Goal: Transaction & Acquisition: Purchase product/service

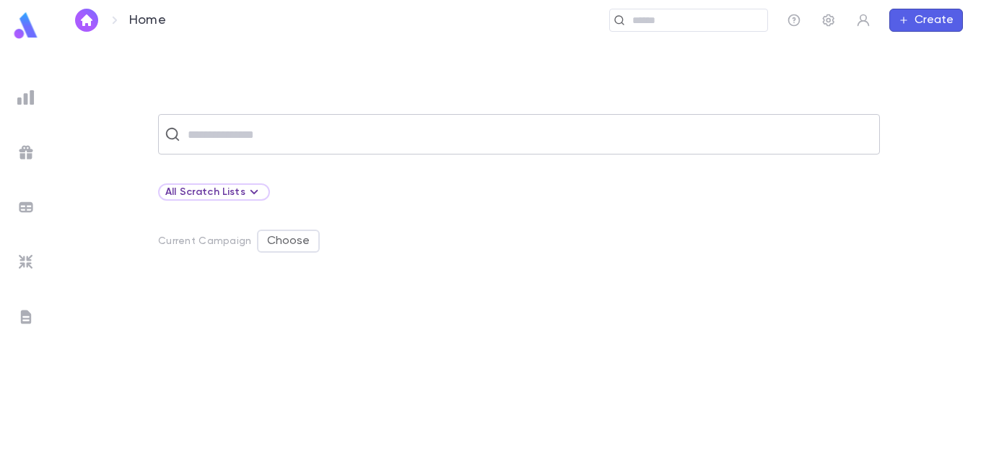
click at [373, 149] on div "​" at bounding box center [519, 134] width 722 height 40
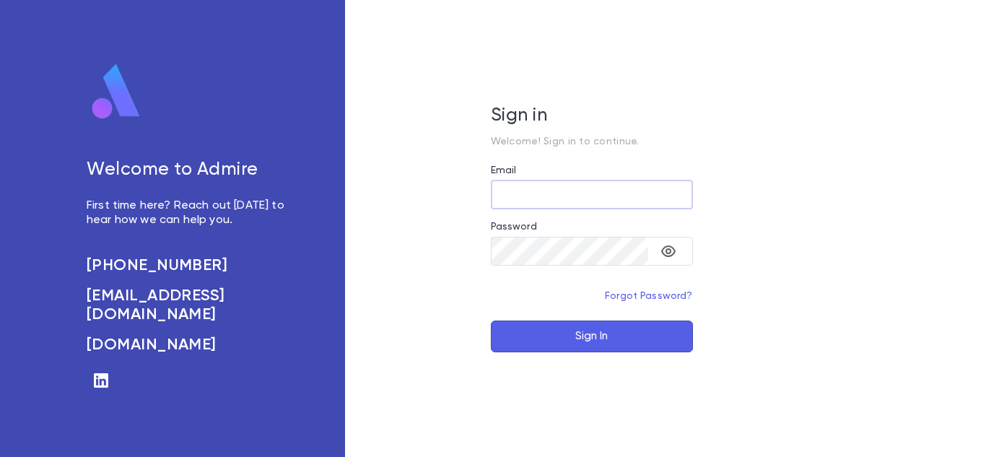
type input "**********"
click at [589, 322] on button "Sign In" at bounding box center [592, 337] width 202 height 32
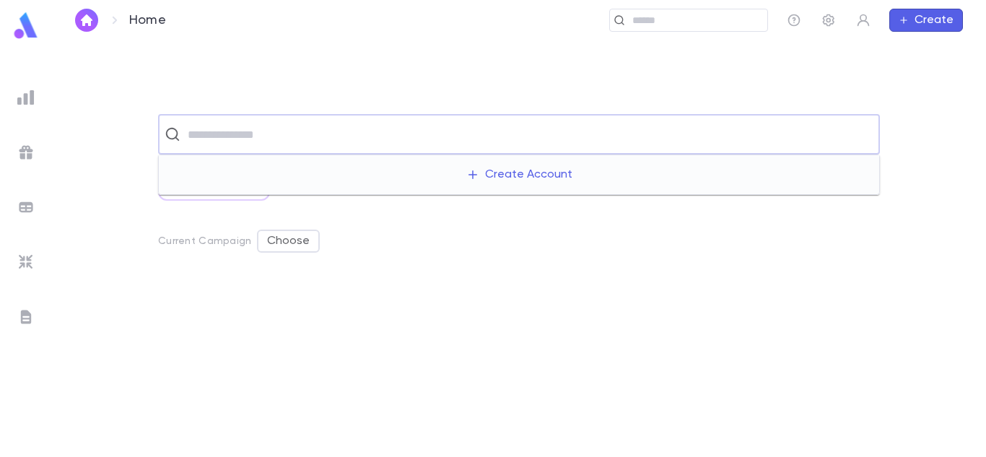
click at [506, 147] on input "text" at bounding box center [528, 134] width 690 height 27
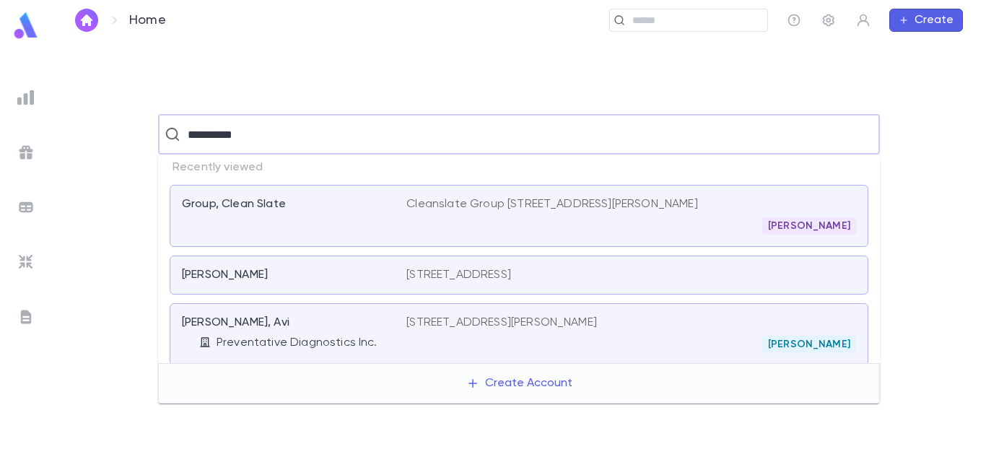
type input "**********"
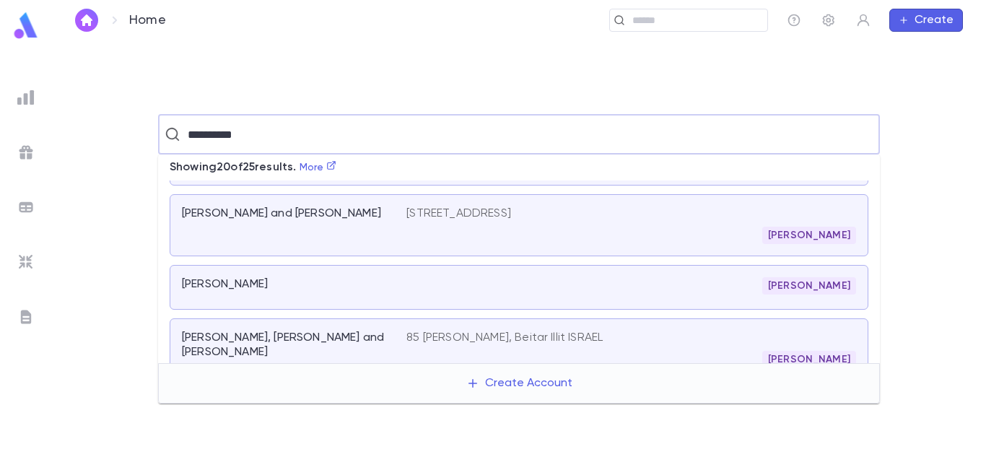
scroll to position [385, 0]
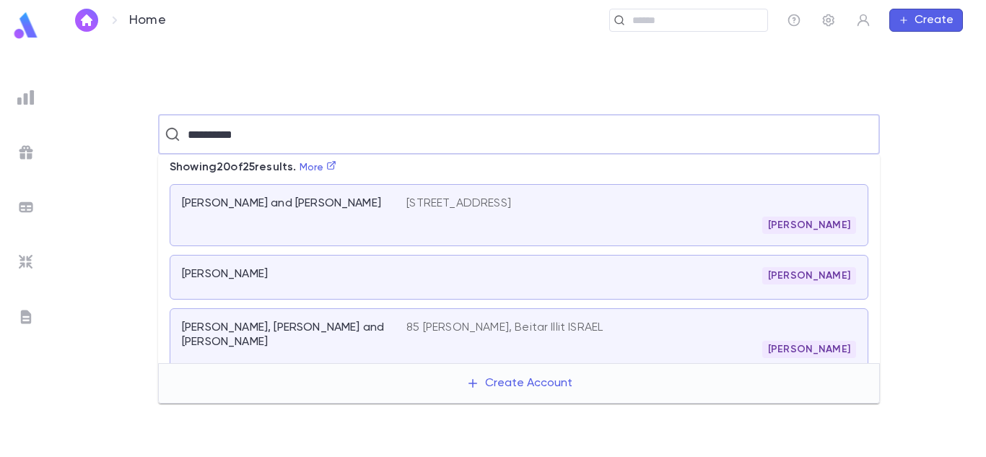
click at [530, 228] on div "[PERSON_NAME]" at bounding box center [632, 225] width 450 height 17
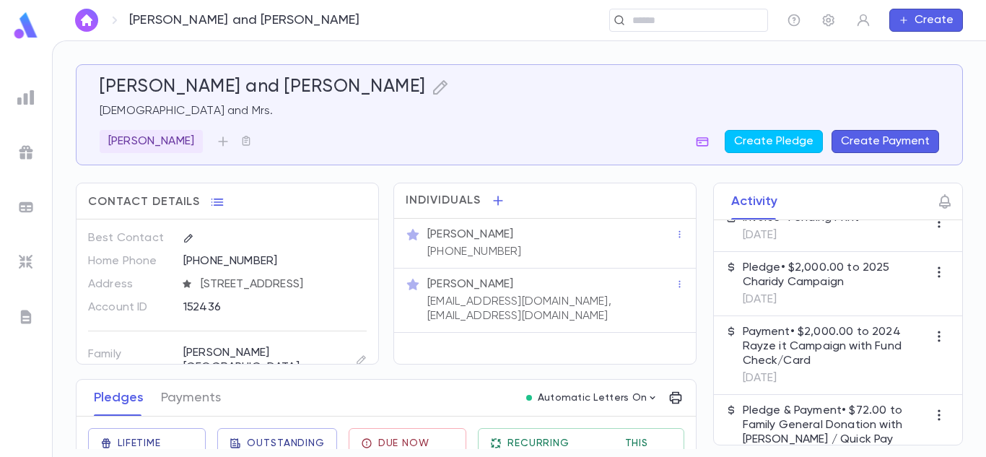
scroll to position [270, 0]
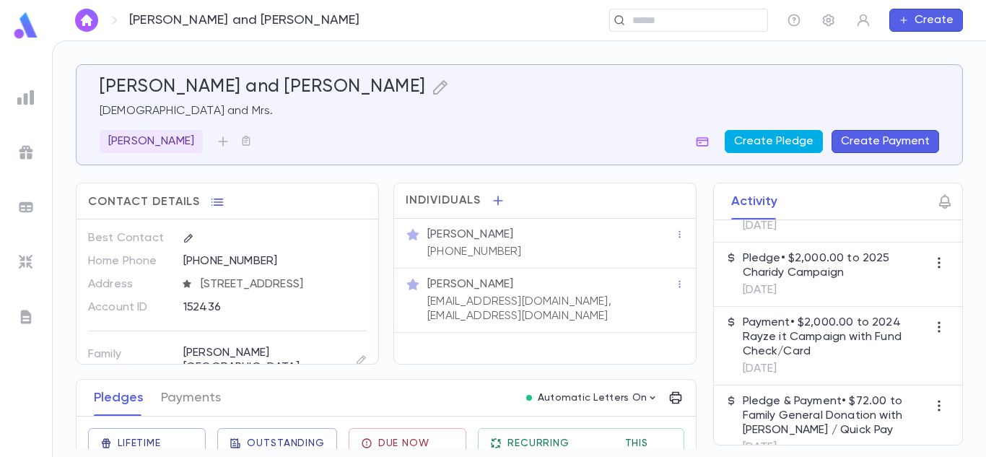
click at [784, 150] on button "Create Pledge" at bounding box center [774, 141] width 98 height 23
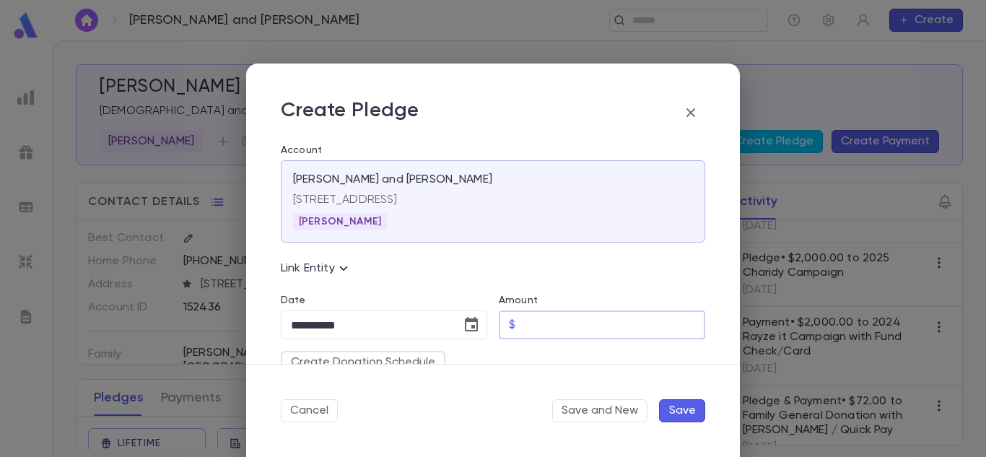
click at [590, 322] on input "Amount" at bounding box center [613, 325] width 184 height 28
type input "****"
click at [464, 335] on button "Choose date, selected date is Aug 19, 2025" at bounding box center [471, 325] width 29 height 29
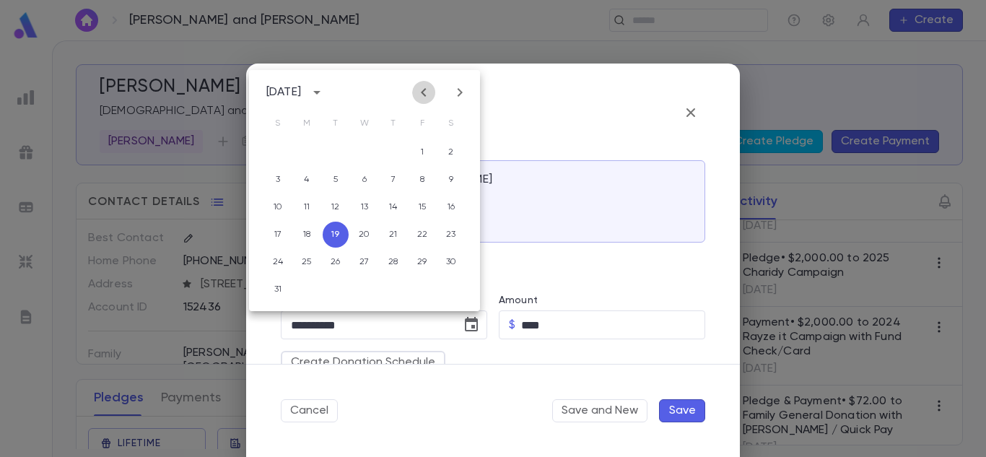
click at [425, 98] on icon "Previous month" at bounding box center [423, 92] width 17 height 17
click at [415, 92] on button "Previous month" at bounding box center [423, 92] width 23 height 23
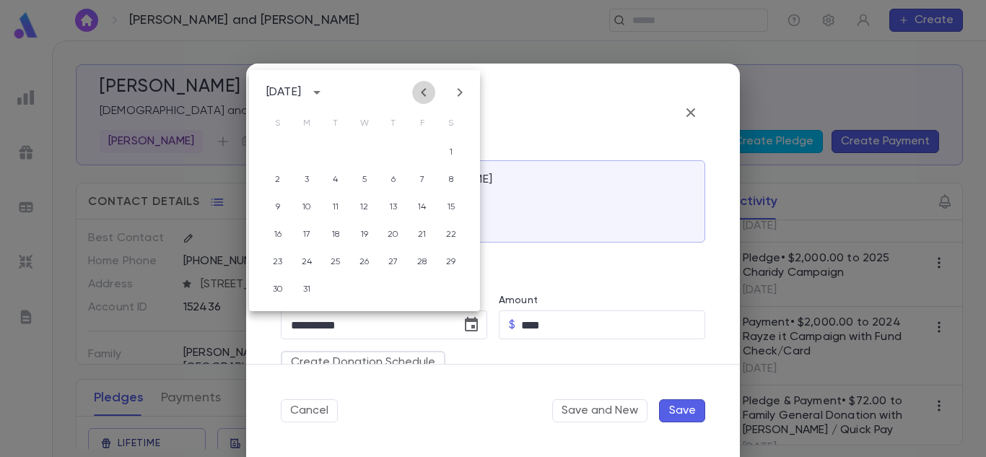
click at [415, 92] on button "Previous month" at bounding box center [423, 92] width 23 height 23
click at [357, 261] on button "26" at bounding box center [365, 262] width 26 height 26
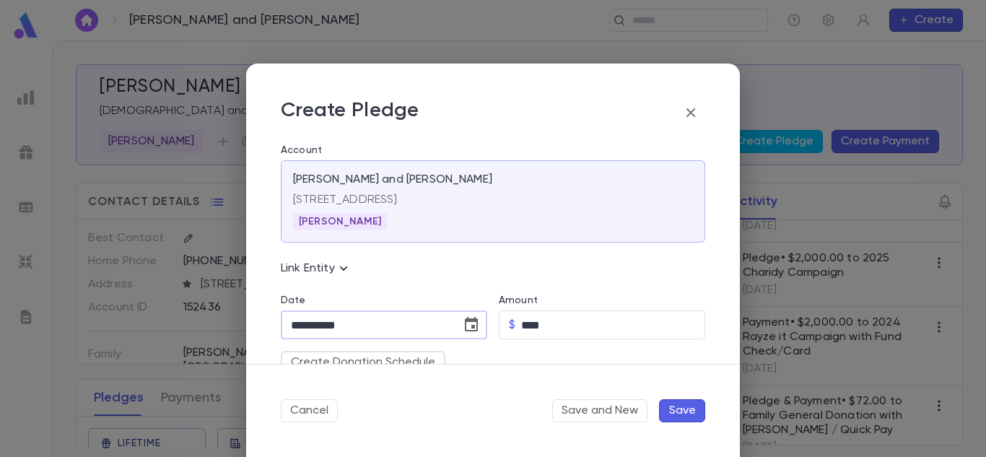
click at [380, 319] on input "**********" at bounding box center [366, 325] width 170 height 28
type input "**********"
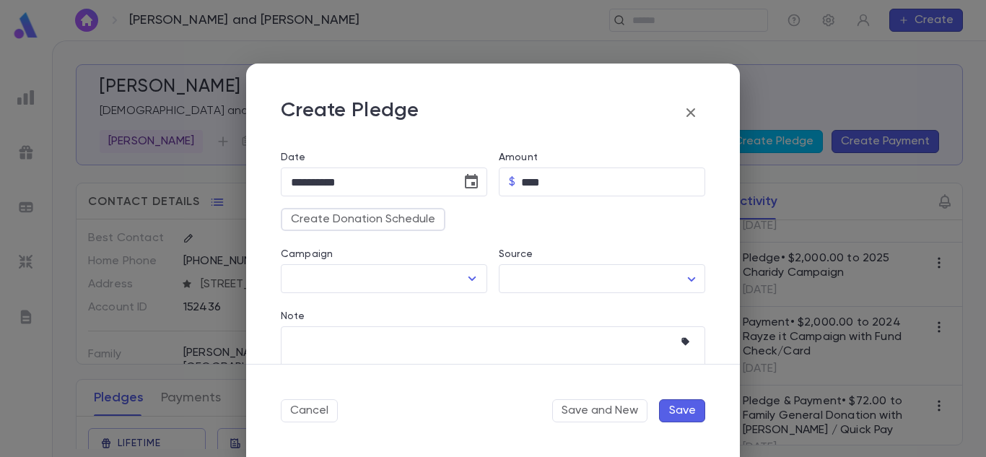
scroll to position [147, 0]
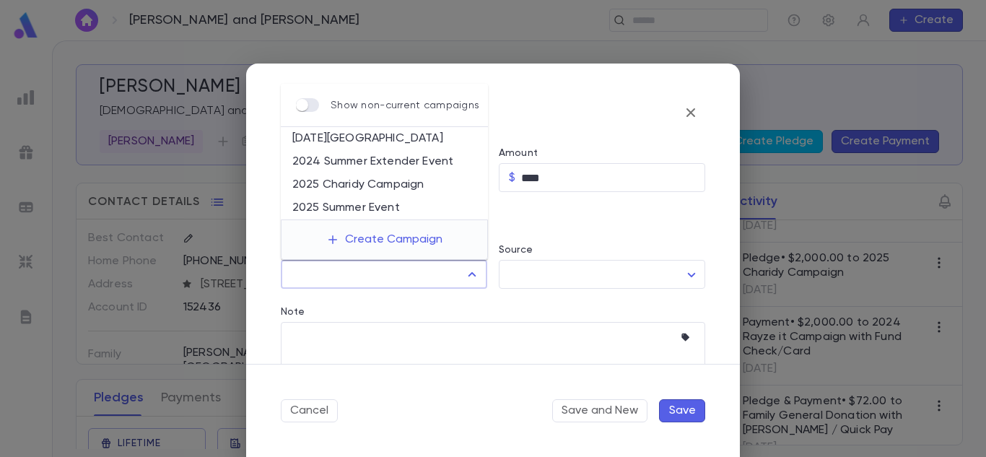
click at [398, 276] on input "Campaign" at bounding box center [373, 274] width 172 height 27
drag, startPoint x: 389, startPoint y: 166, endPoint x: 334, endPoint y: 237, distance: 89.6
click at [334, 237] on div "Show non-current campaigns [DATE][GEOGRAPHIC_DATA] 2024 Summer Extender Event 2…" at bounding box center [384, 172] width 207 height 176
click at [334, 237] on icon "button" at bounding box center [332, 239] width 13 height 13
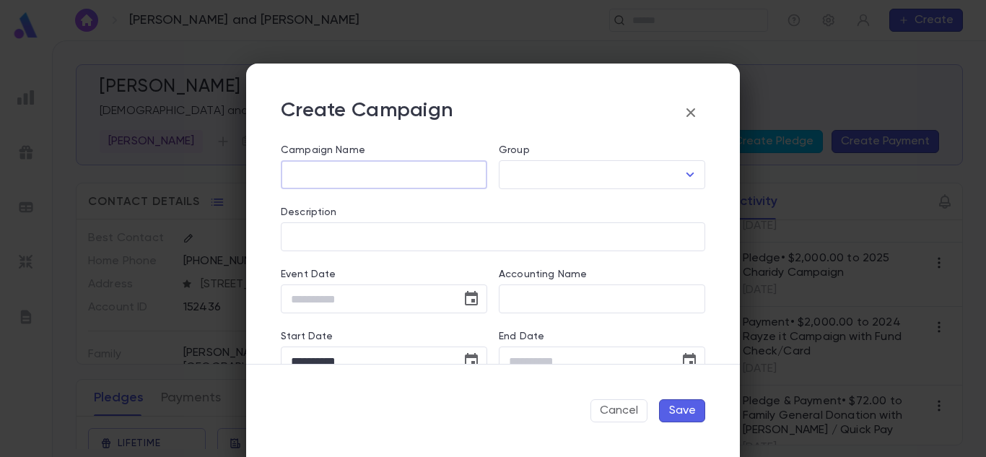
click at [383, 178] on input "Campaign Name" at bounding box center [384, 175] width 207 height 28
click at [695, 113] on icon "button" at bounding box center [690, 112] width 17 height 17
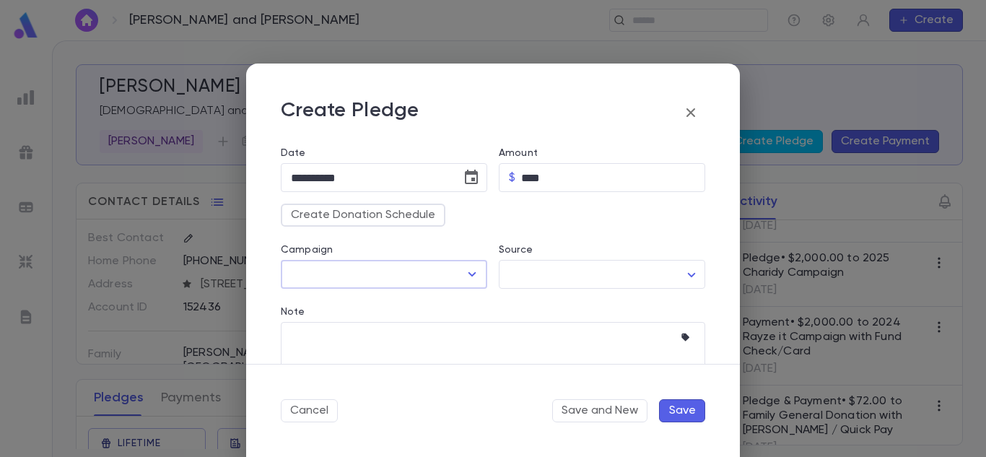
click at [460, 260] on div "​" at bounding box center [384, 274] width 207 height 29
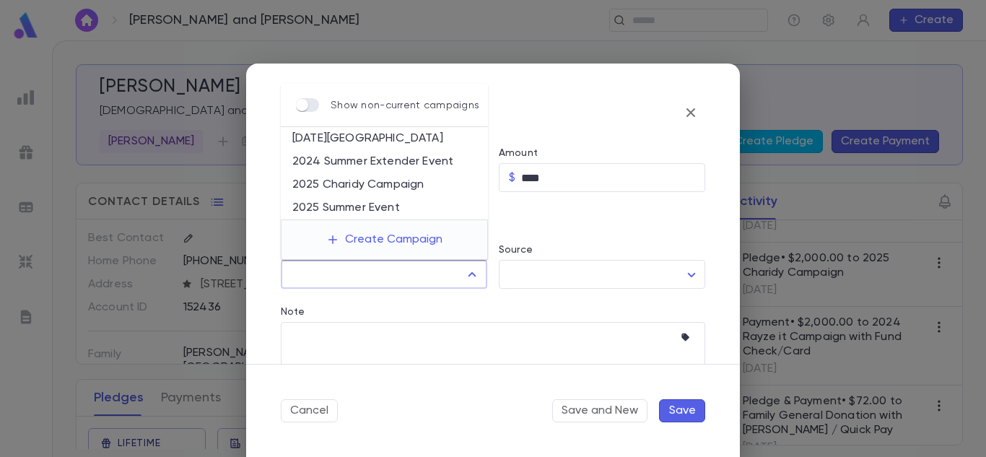
click at [446, 277] on input "Campaign" at bounding box center [373, 274] width 172 height 27
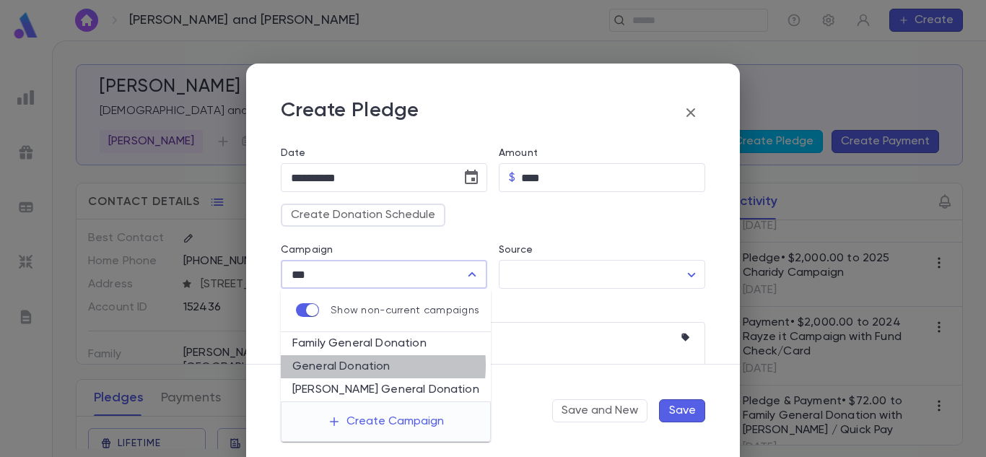
click at [346, 365] on li "General Donation" at bounding box center [386, 366] width 210 height 23
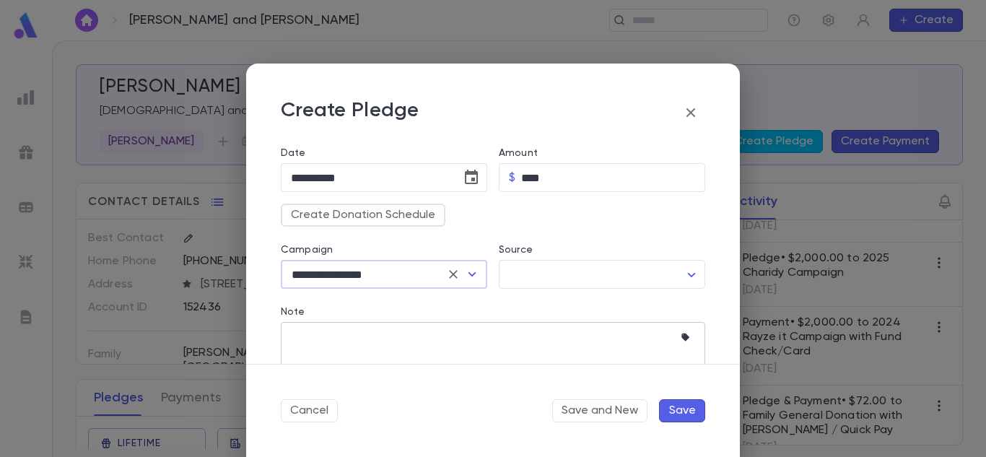
type input "**********"
click at [604, 353] on textarea "Note" at bounding box center [482, 352] width 383 height 61
type textarea "**********"
click at [696, 404] on button "Save" at bounding box center [682, 410] width 46 height 23
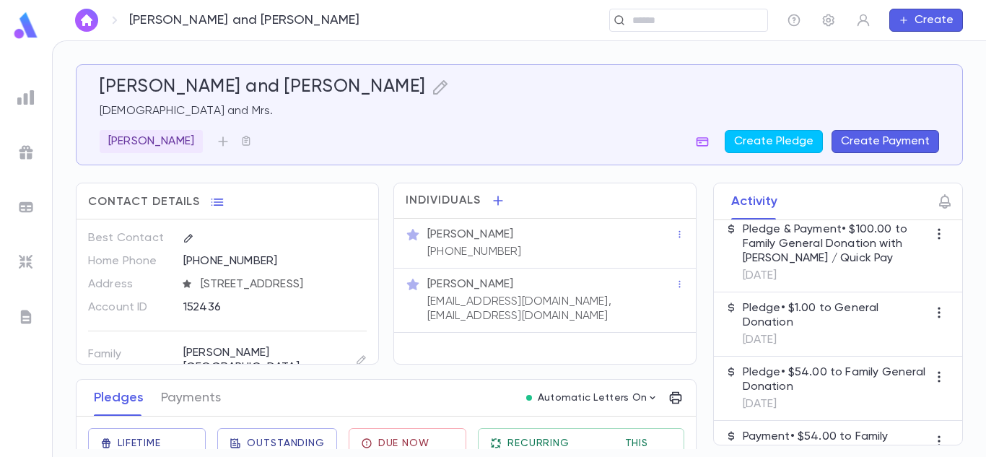
scroll to position [594, 0]
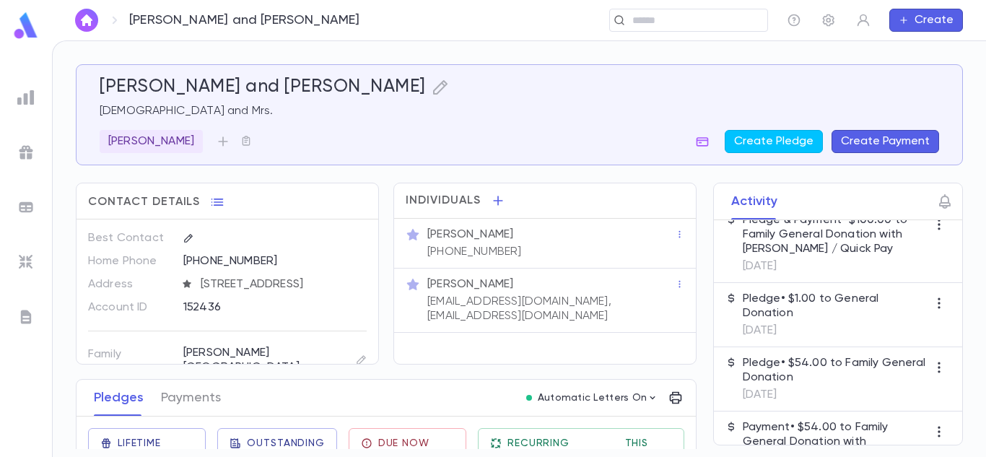
click at [854, 318] on p "Pledge • $1.00 to General Donation" at bounding box center [835, 306] width 185 height 29
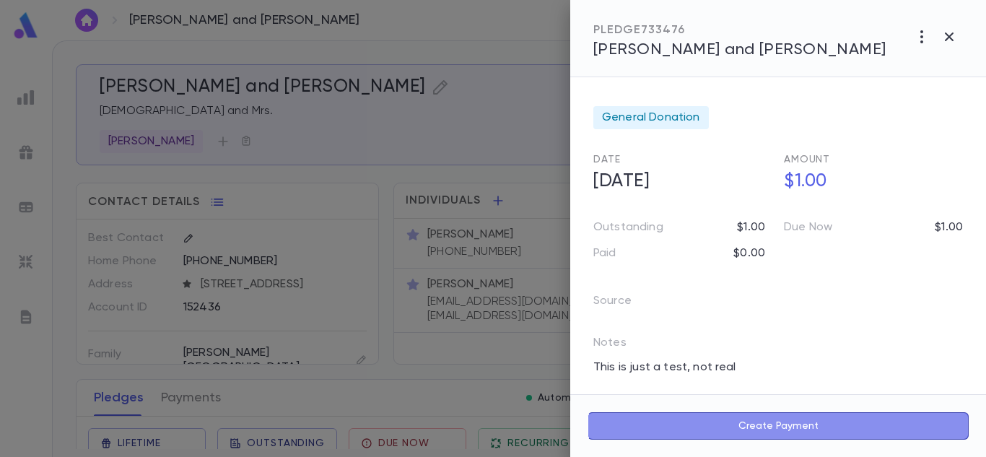
click at [773, 418] on button "Create Payment" at bounding box center [778, 425] width 381 height 27
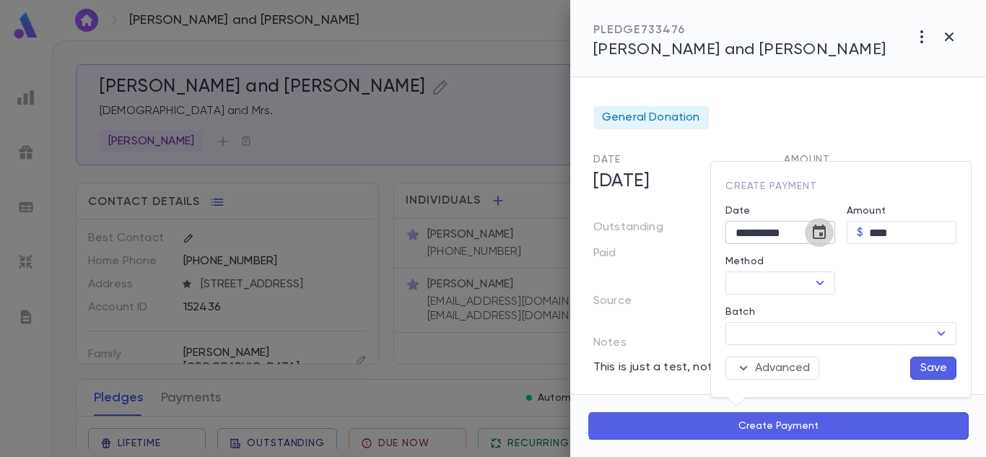
click at [818, 231] on icon "Choose date, selected date is Aug 19, 2025" at bounding box center [819, 232] width 17 height 17
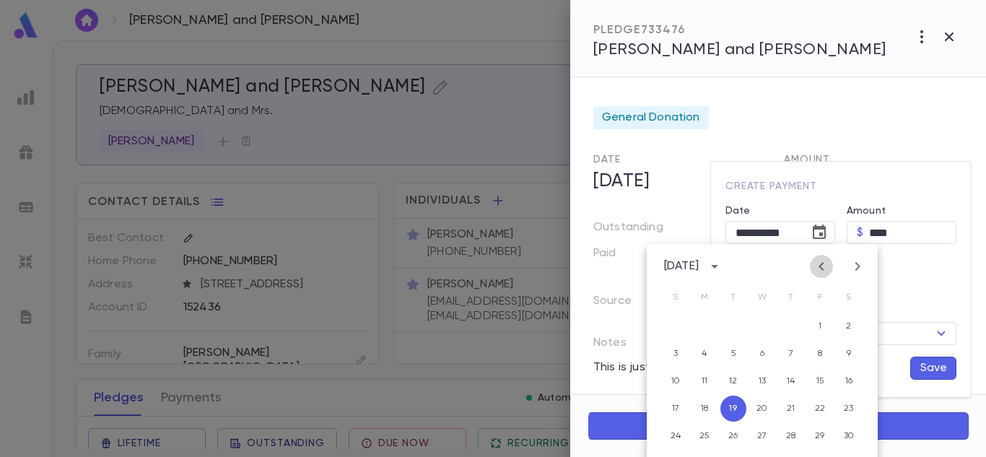
click at [824, 269] on icon "Previous month" at bounding box center [821, 266] width 17 height 17
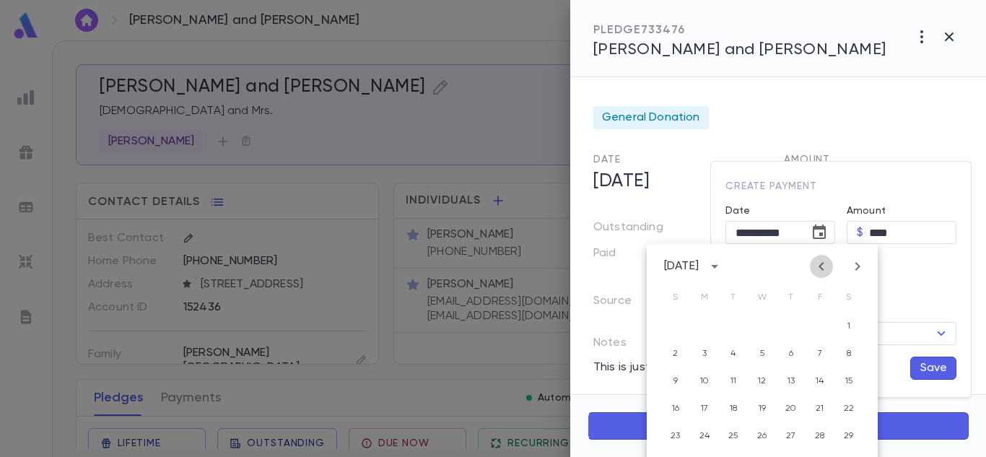
click at [824, 269] on icon "Previous month" at bounding box center [821, 266] width 17 height 17
click at [761, 433] on button "26" at bounding box center [763, 436] width 26 height 26
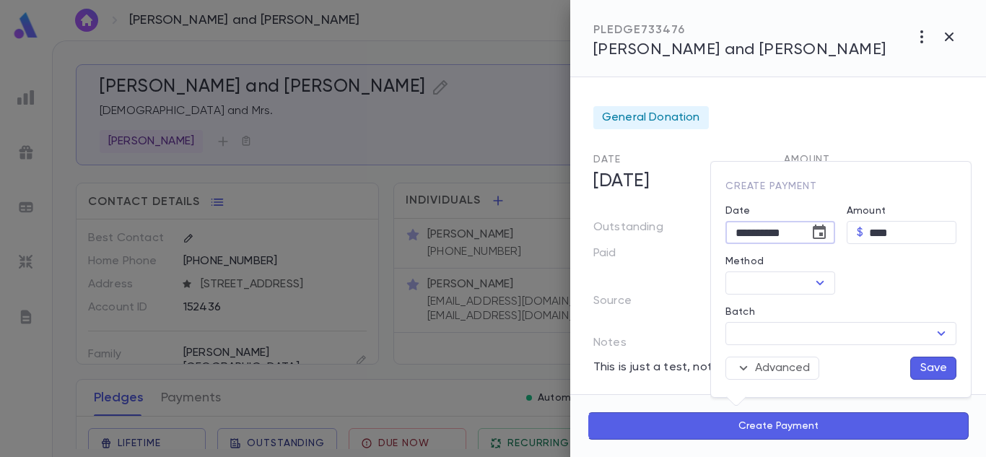
click at [799, 232] on input "**********" at bounding box center [763, 233] width 74 height 22
type input "**********"
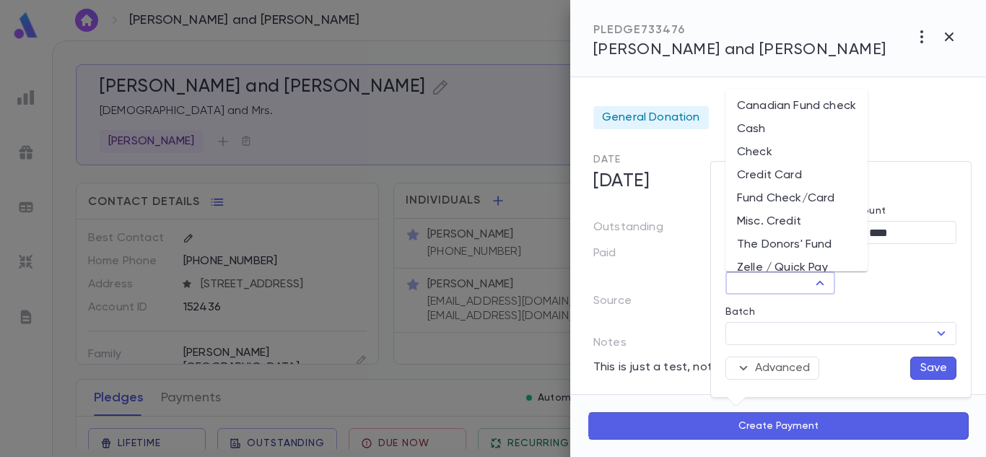
click at [783, 273] on input "Method" at bounding box center [768, 283] width 77 height 20
click at [778, 223] on li "Misc. Credit" at bounding box center [797, 221] width 142 height 23
type input "**********"
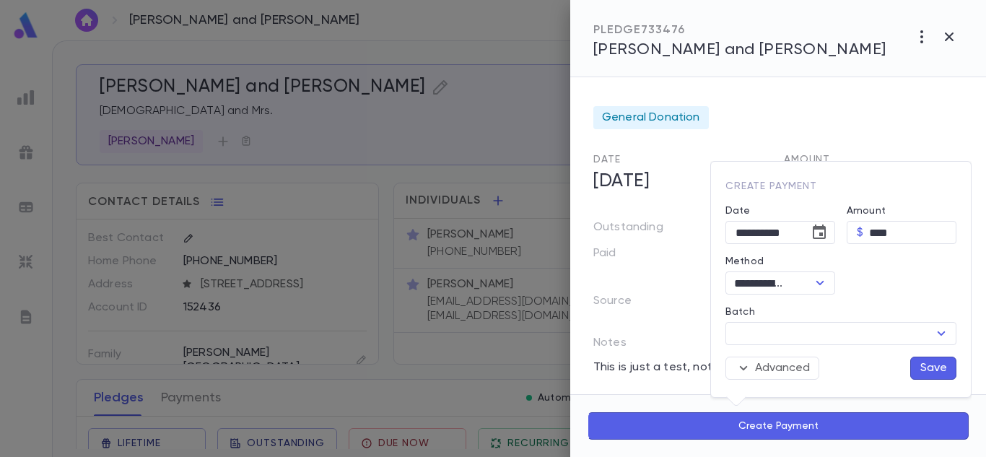
click at [937, 374] on button "Save" at bounding box center [934, 368] width 46 height 23
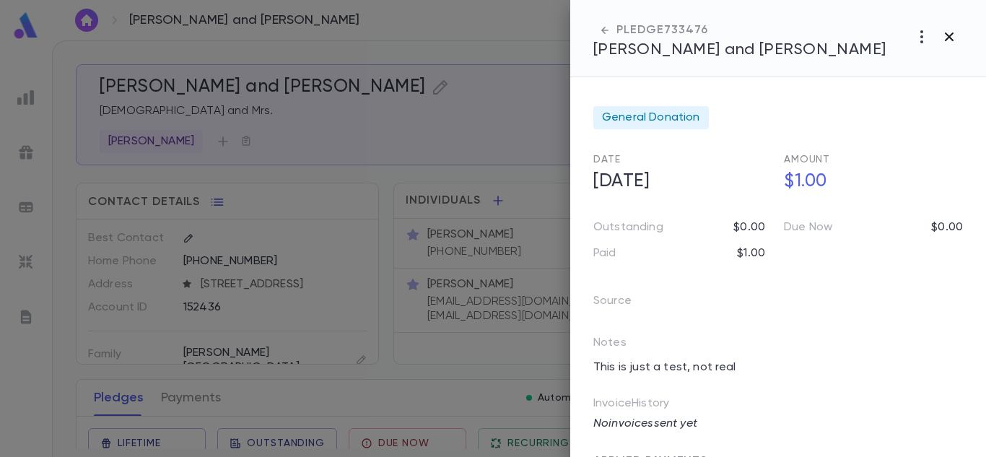
click at [950, 32] on icon "button" at bounding box center [949, 36] width 17 height 17
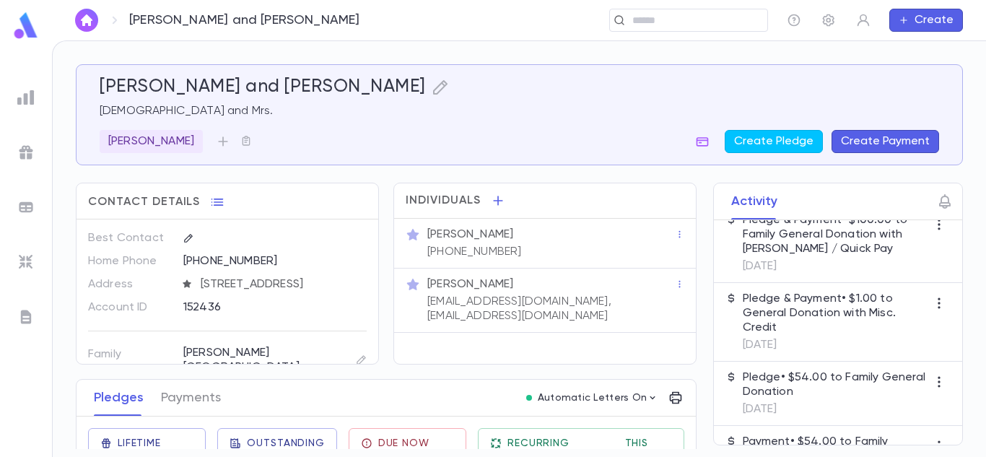
click at [869, 307] on p "Pledge & Payment • $1.00 to General Donation with Misc. Credit" at bounding box center [835, 313] width 185 height 43
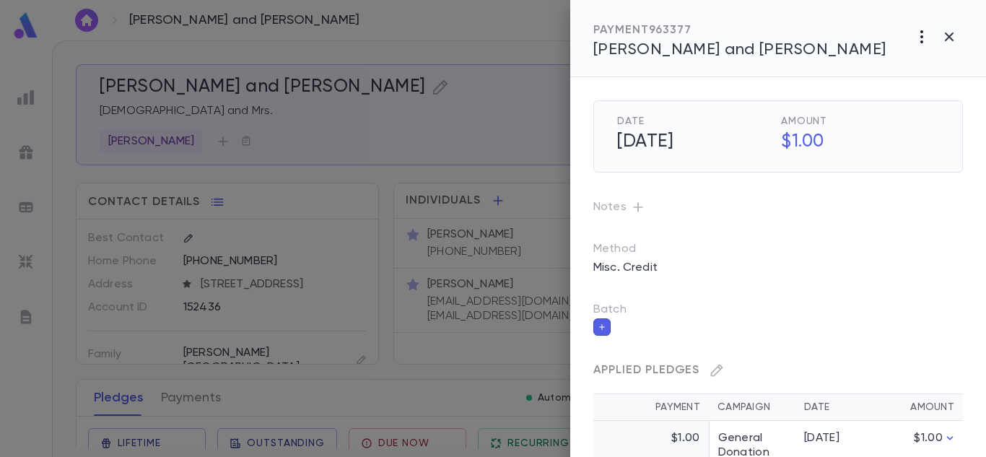
click at [920, 36] on icon "button" at bounding box center [922, 36] width 17 height 17
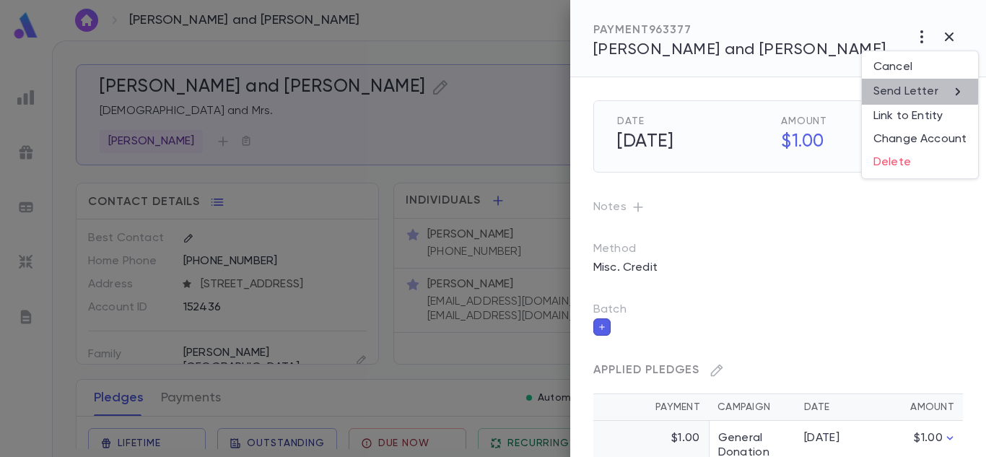
click at [903, 88] on p "Send Letter" at bounding box center [906, 91] width 65 height 14
click at [945, 90] on li "Email" at bounding box center [950, 92] width 51 height 26
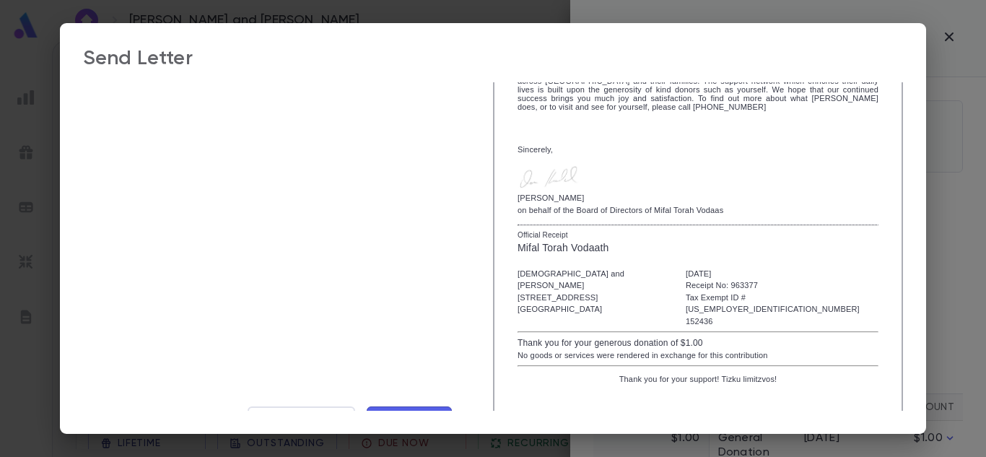
scroll to position [304, 0]
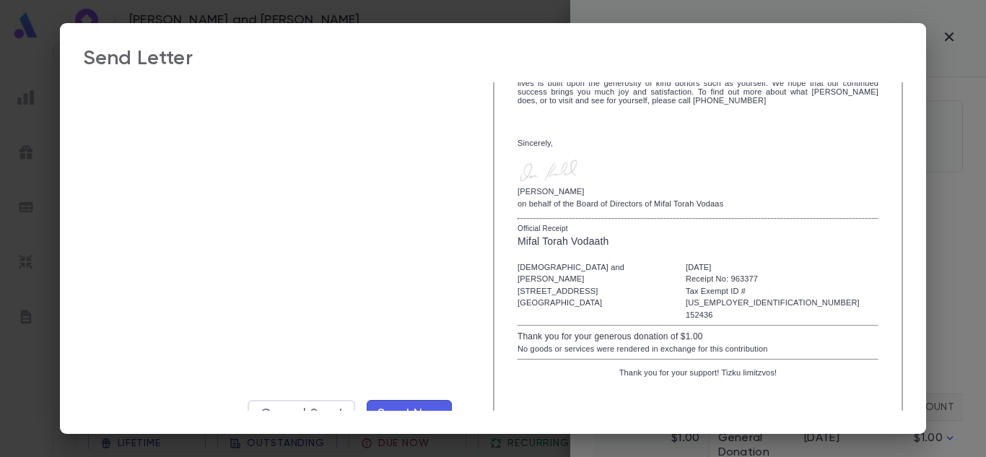
click at [415, 407] on span "Send Now" at bounding box center [410, 414] width 64 height 16
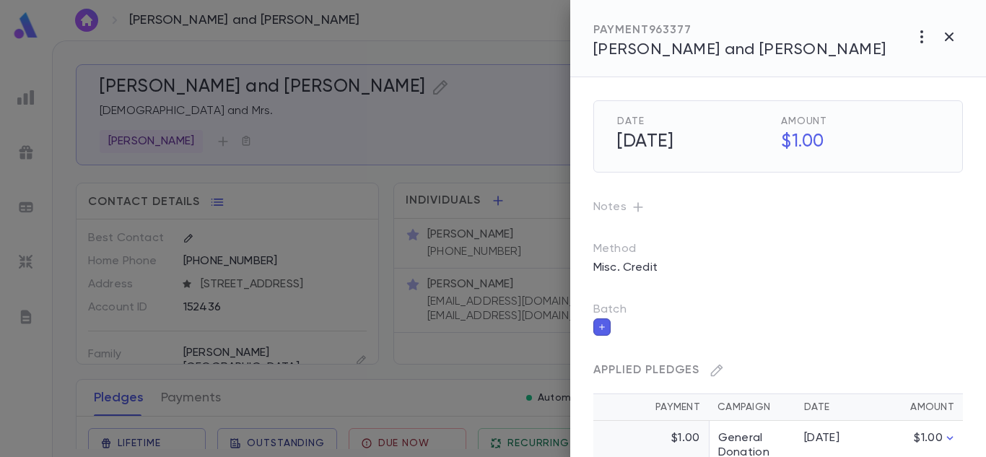
scroll to position [677, 0]
click at [950, 30] on icon "button" at bounding box center [949, 36] width 17 height 17
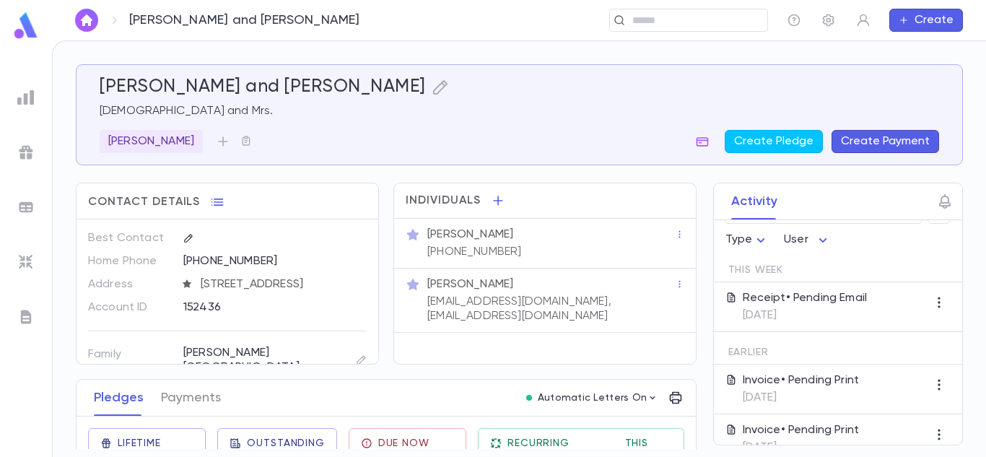
scroll to position [0, 0]
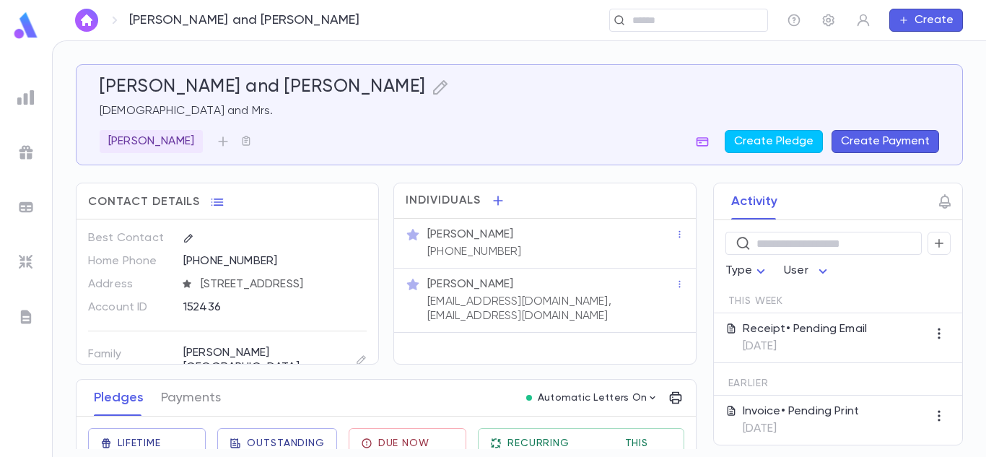
click at [799, 342] on p "[DATE]" at bounding box center [805, 346] width 125 height 14
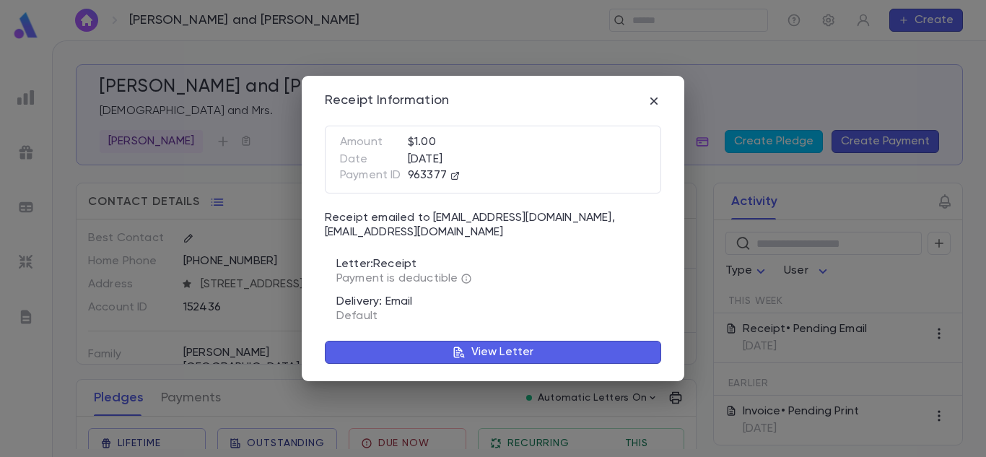
click at [525, 355] on p "View Letter" at bounding box center [503, 352] width 63 height 14
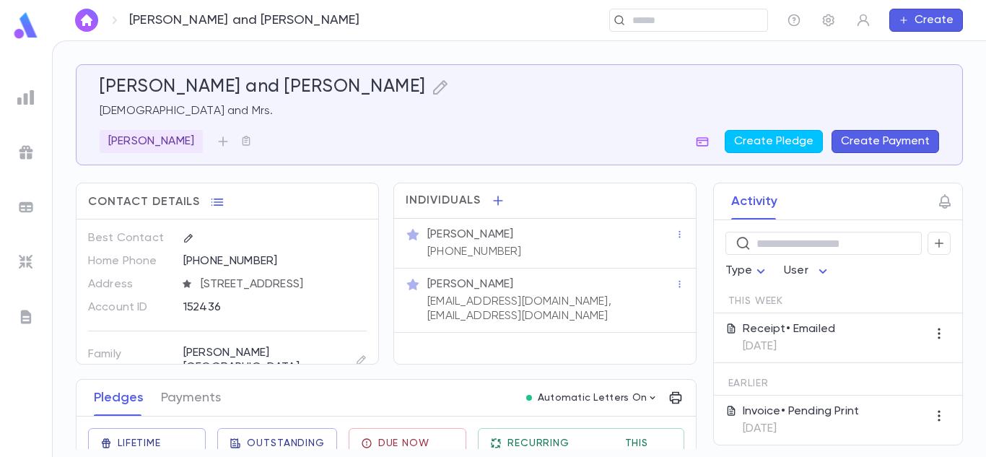
click at [796, 344] on p "[DATE]" at bounding box center [789, 346] width 93 height 14
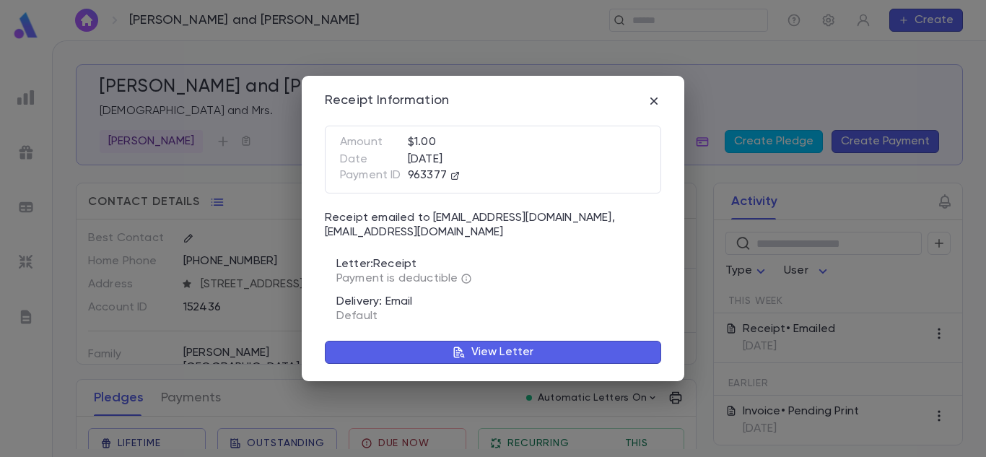
click at [464, 355] on icon "button" at bounding box center [459, 352] width 11 height 11
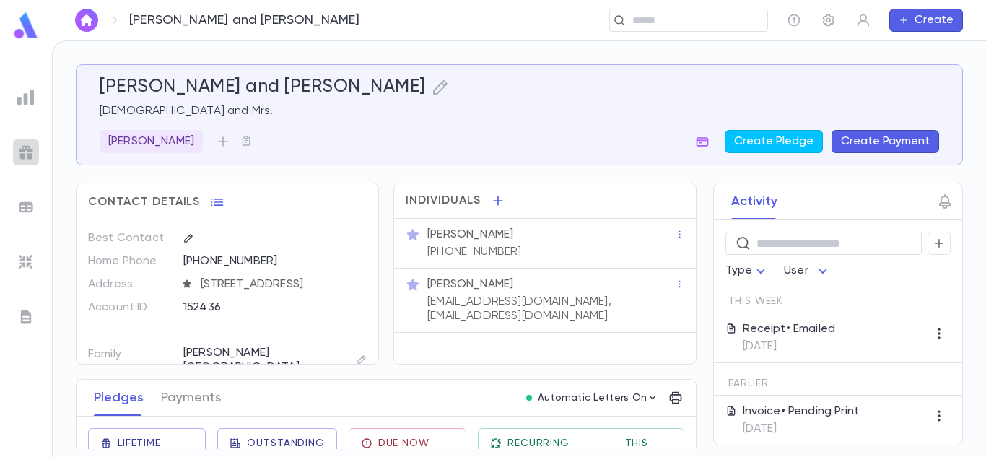
click at [30, 157] on img at bounding box center [25, 152] width 17 height 17
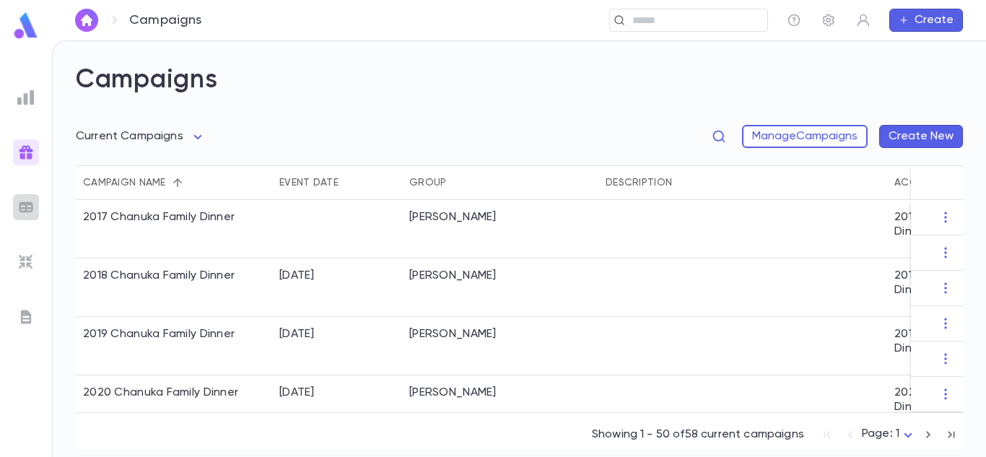
click at [28, 204] on img at bounding box center [25, 207] width 17 height 17
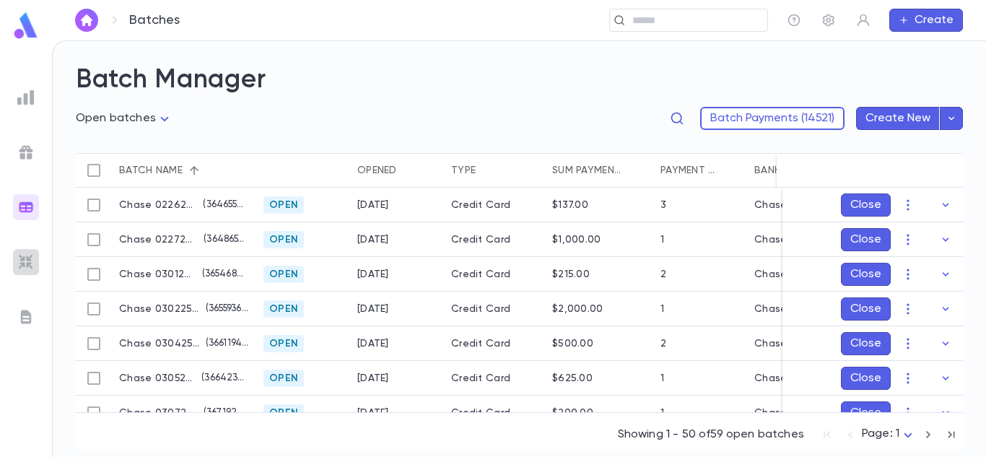
click at [21, 263] on img at bounding box center [25, 261] width 17 height 17
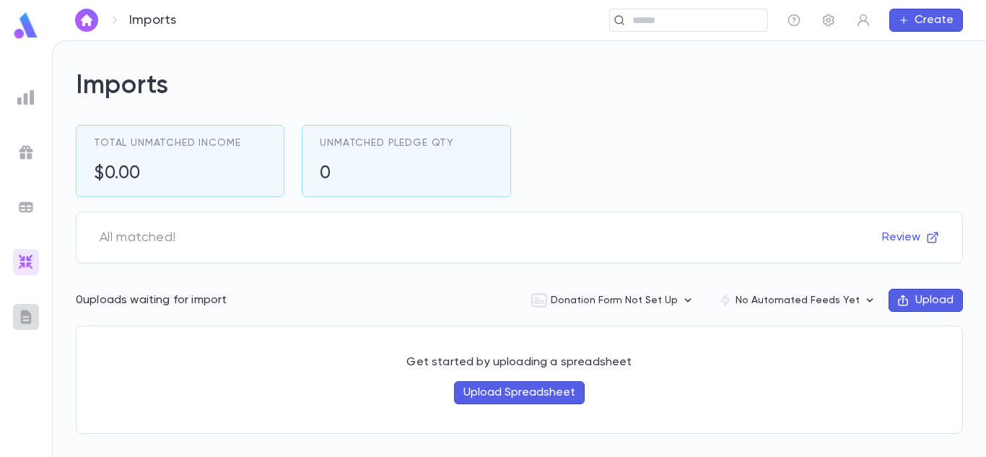
click at [26, 315] on img at bounding box center [25, 316] width 17 height 17
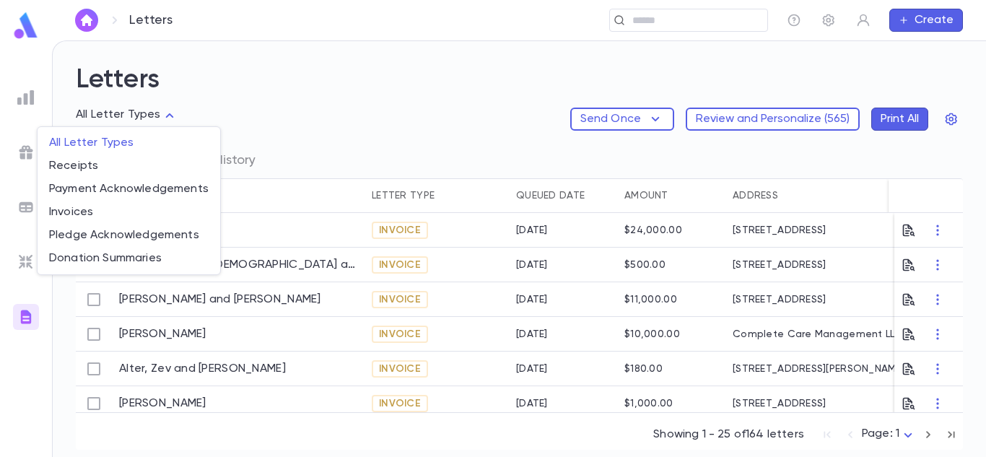
click at [152, 121] on body "Letters ​ Create Letters All Letter Types Send Once Review and Personalize ( 56…" at bounding box center [493, 248] width 986 height 417
click at [152, 121] on div at bounding box center [493, 228] width 986 height 457
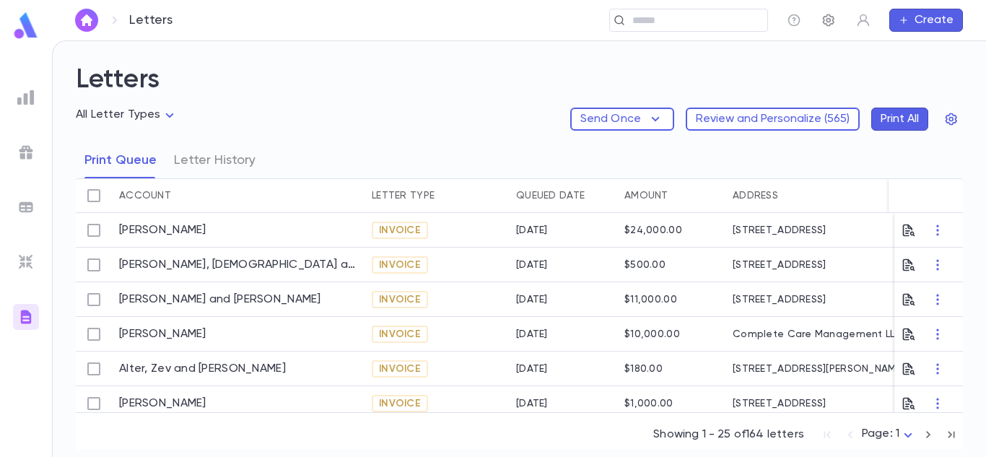
click at [827, 27] on button "button" at bounding box center [828, 20] width 23 height 23
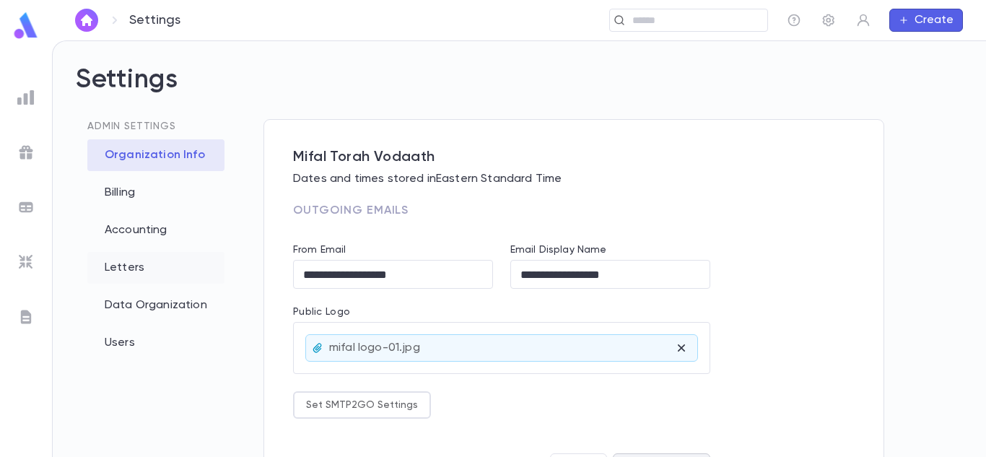
click at [132, 270] on div "Letters" at bounding box center [155, 268] width 137 height 32
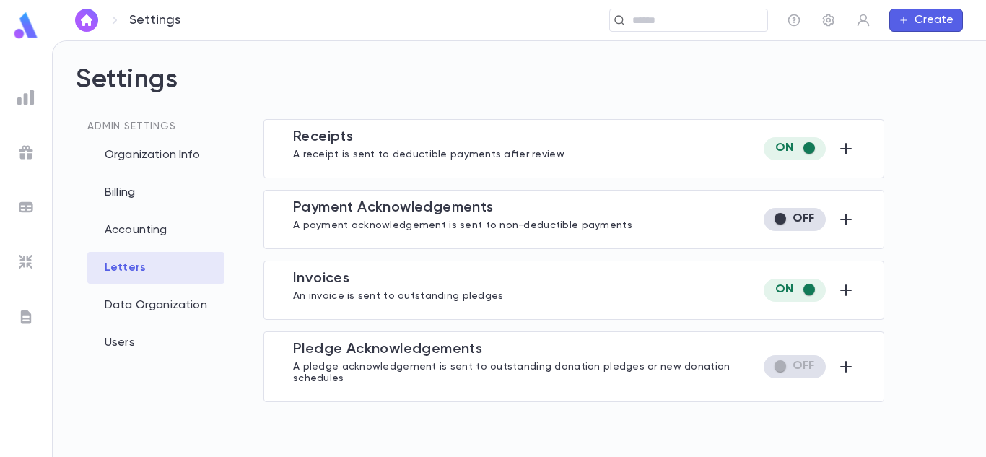
click at [577, 137] on div "Receipt s A receipt is sent to deductible payments after review" at bounding box center [574, 149] width 562 height 40
click at [849, 151] on icon "button" at bounding box center [846, 148] width 17 height 17
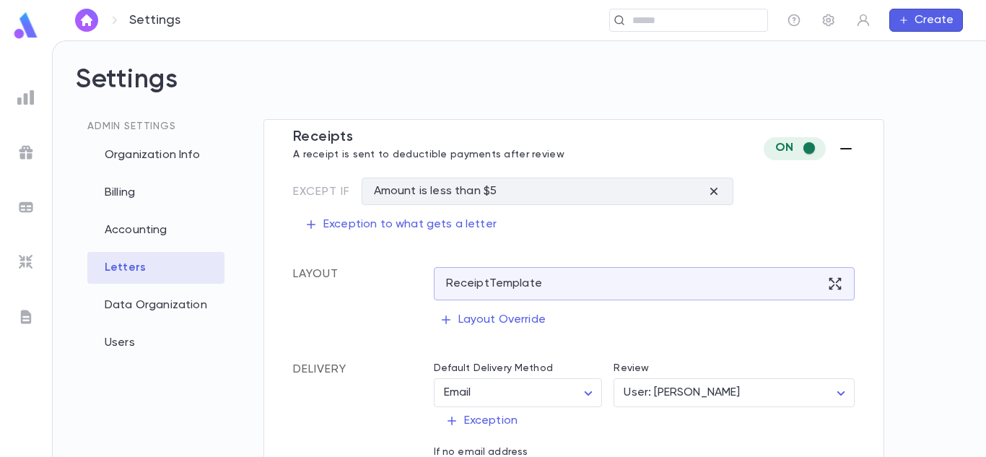
drag, startPoint x: 977, startPoint y: 201, endPoint x: 985, endPoint y: 235, distance: 34.9
click at [985, 235] on div "Settings Admin Settings Organization Info Billing Accounting Letters Data Organ…" at bounding box center [520, 249] width 934 height 416
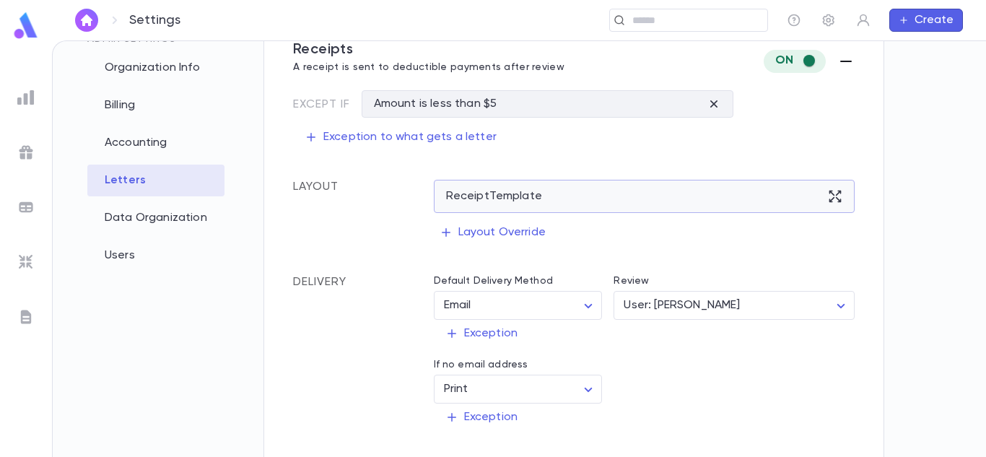
click at [833, 195] on icon at bounding box center [835, 196] width 14 height 14
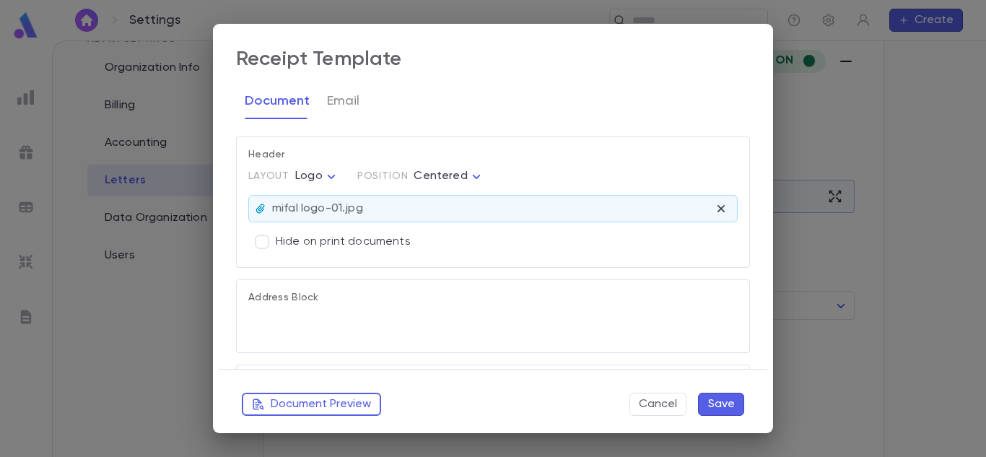
click at [833, 195] on body "Settings ​ Create Settings Admin Settings Organization Info Billing Accounting …" at bounding box center [493, 248] width 986 height 417
type textarea "**********"
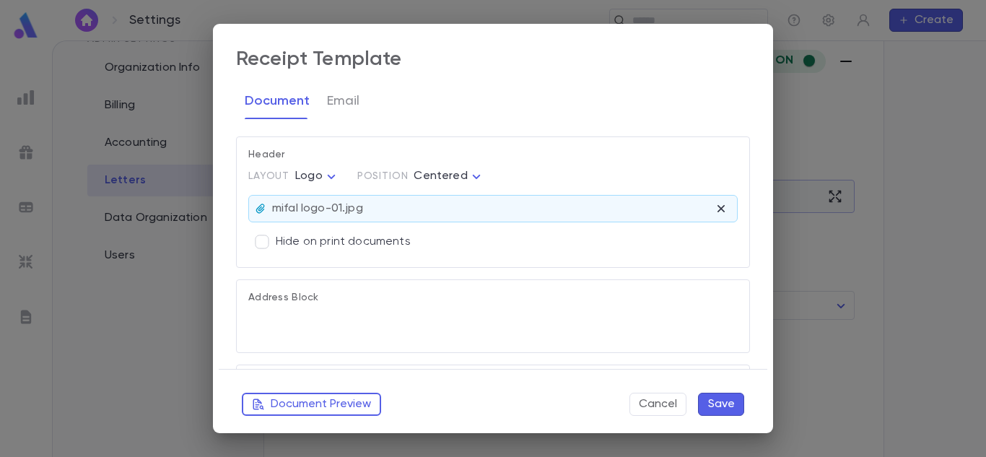
type textarea "**********"
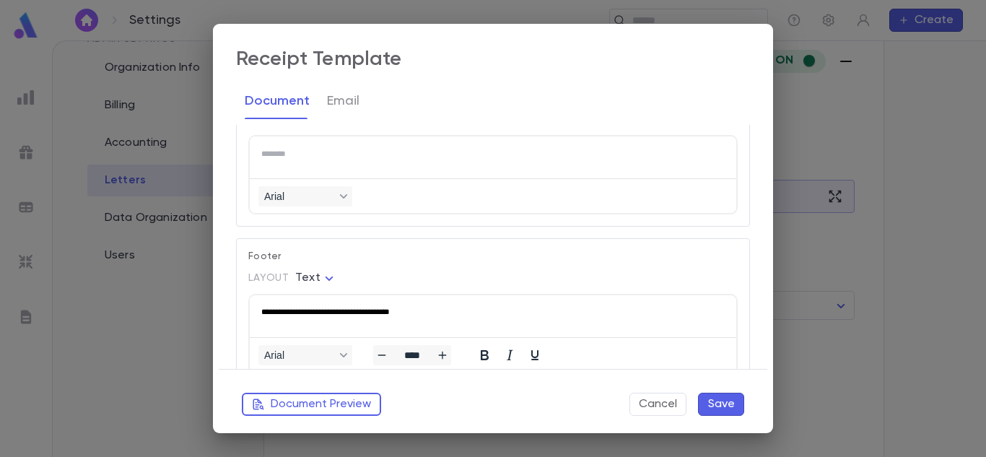
scroll to position [1160, 0]
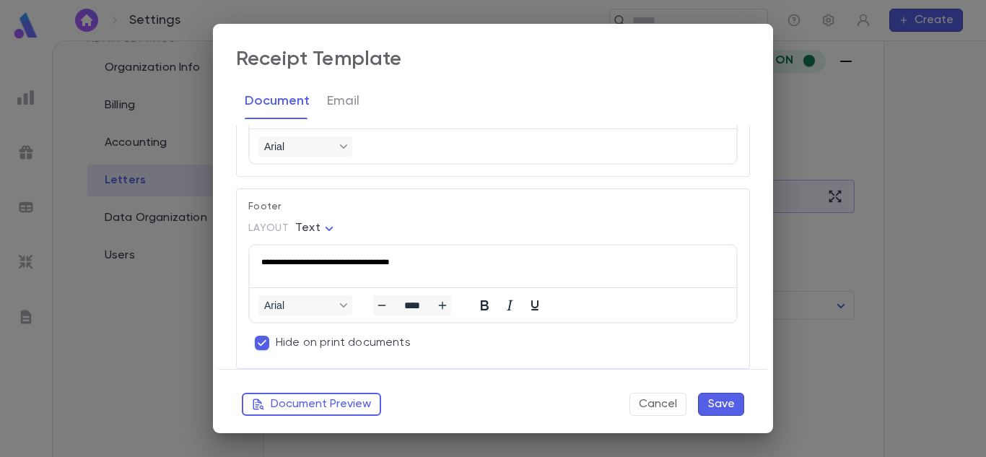
click at [266, 259] on p "**********" at bounding box center [490, 262] width 458 height 10
click at [450, 261] on p "**********" at bounding box center [490, 262] width 458 height 10
click at [270, 261] on p "**********" at bounding box center [484, 262] width 447 height 10
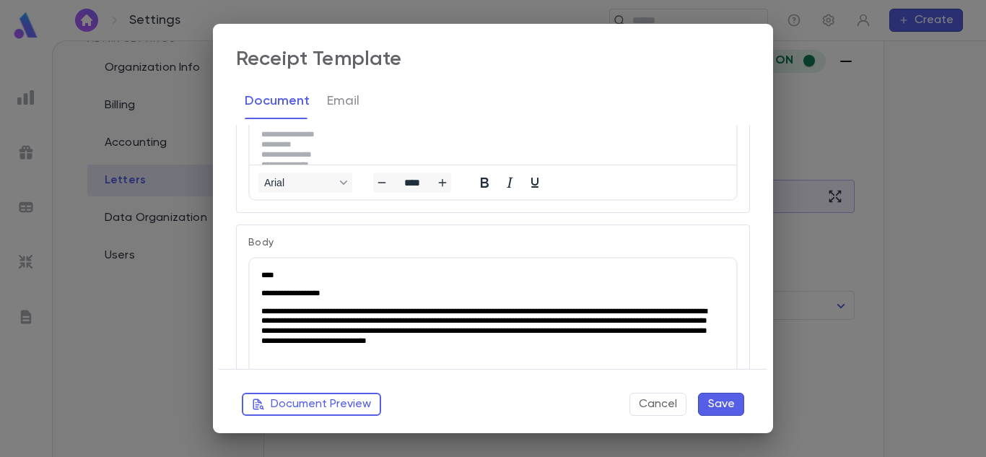
scroll to position [320, 0]
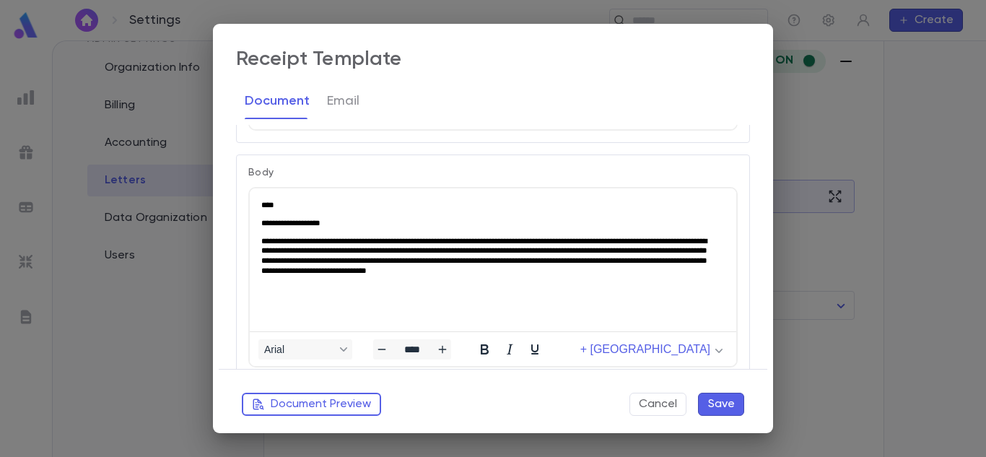
drag, startPoint x: 750, startPoint y: 348, endPoint x: 464, endPoint y: 22, distance: 434.0
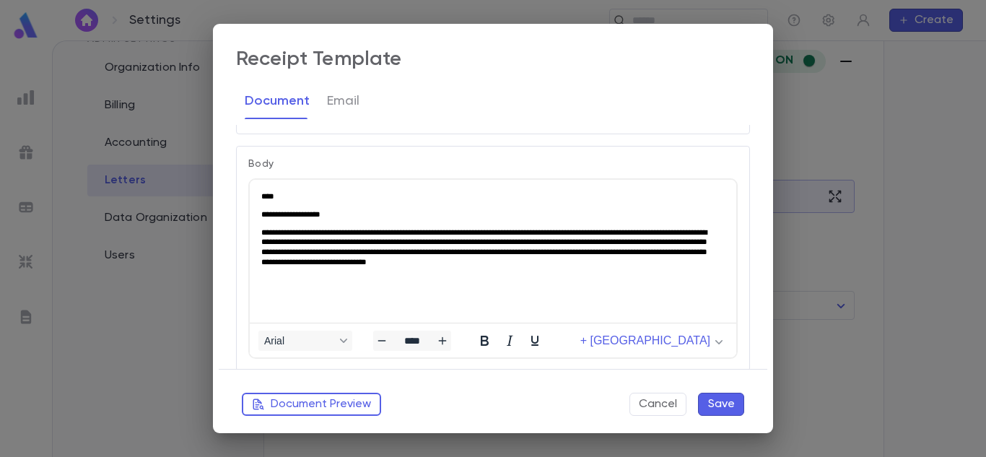
click at [656, 260] on p "**********" at bounding box center [490, 247] width 458 height 40
click at [719, 405] on button "Save" at bounding box center [721, 404] width 46 height 23
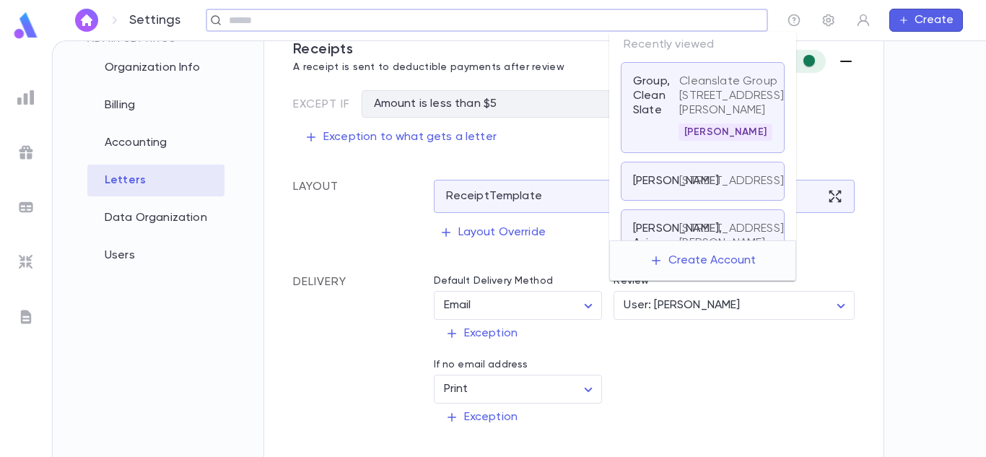
click at [646, 26] on input "text" at bounding box center [493, 21] width 537 height 14
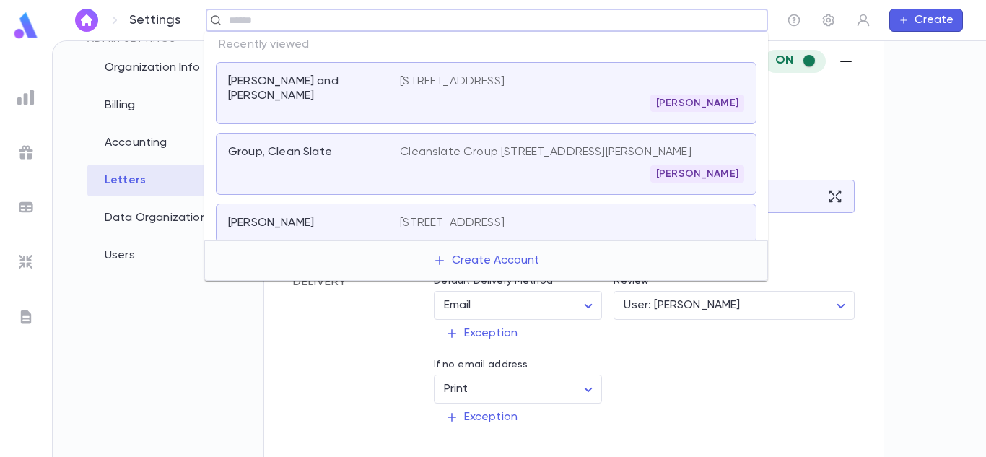
click at [572, 93] on div "[STREET_ADDRESS][PERSON_NAME]" at bounding box center [572, 93] width 344 height 38
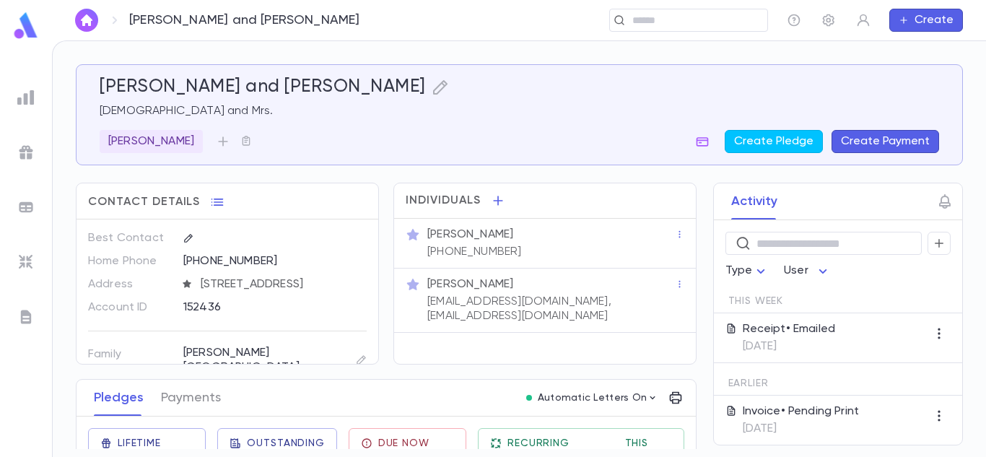
click at [797, 324] on p "Receipt • Emailed" at bounding box center [789, 329] width 93 height 14
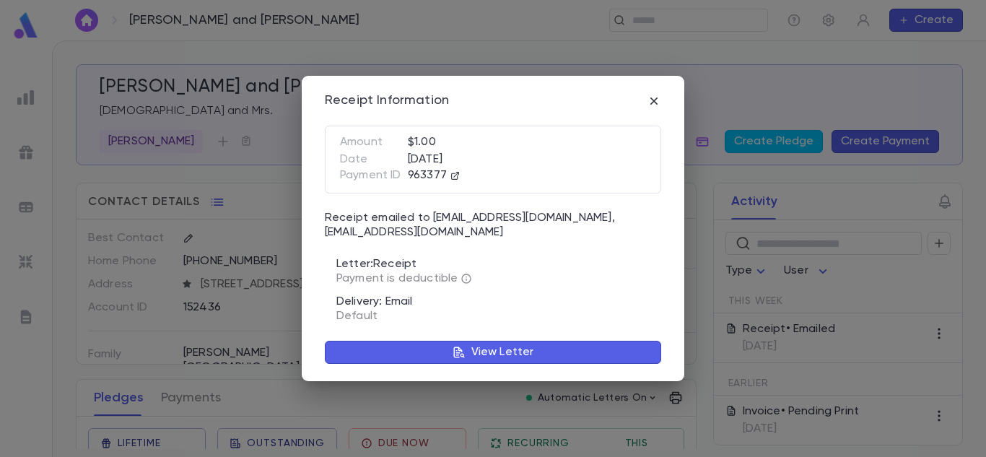
click at [481, 353] on p "View Letter" at bounding box center [503, 352] width 63 height 14
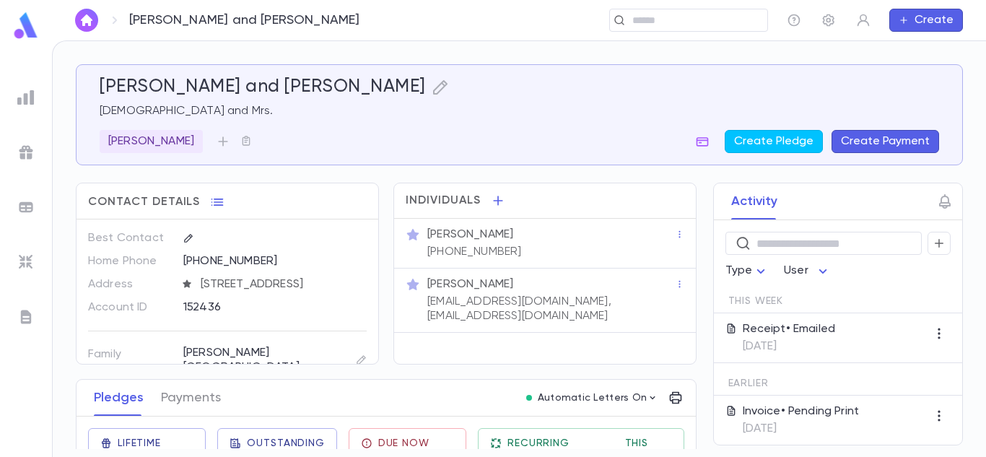
click at [792, 325] on p "Receipt • Emailed" at bounding box center [789, 329] width 93 height 14
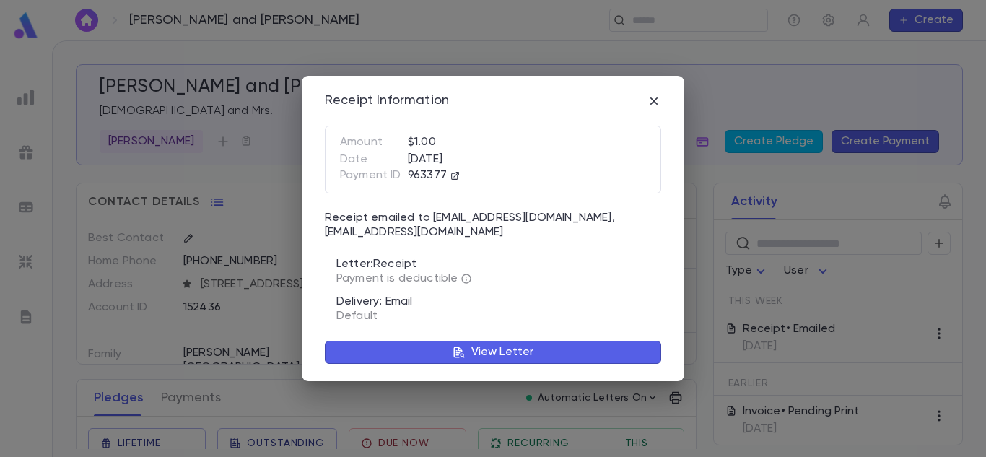
click at [533, 352] on button "View Letter" at bounding box center [493, 352] width 337 height 23
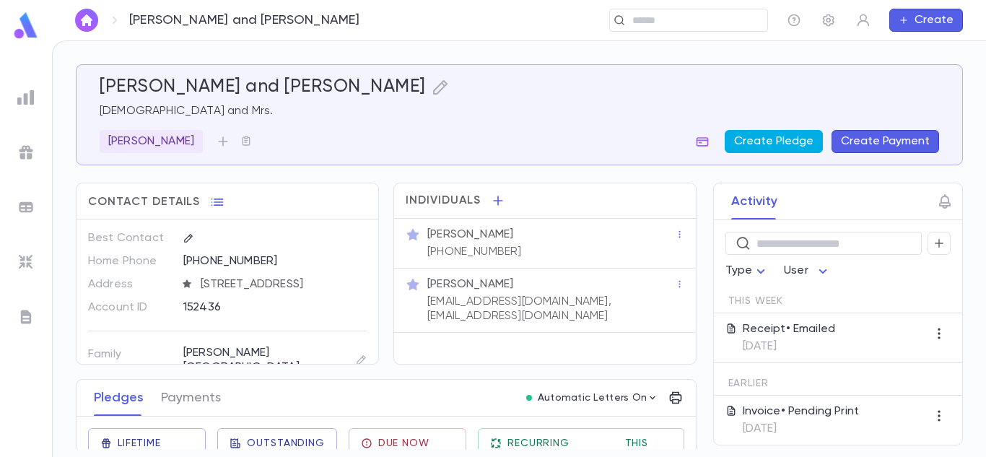
click at [799, 135] on button "Create Pledge" at bounding box center [774, 141] width 98 height 23
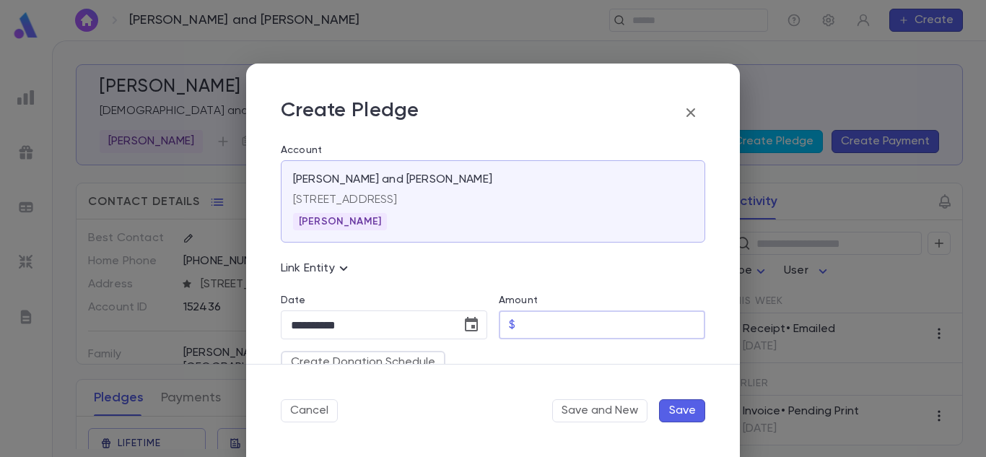
click at [560, 319] on input "Amount" at bounding box center [613, 325] width 184 height 28
type input "****"
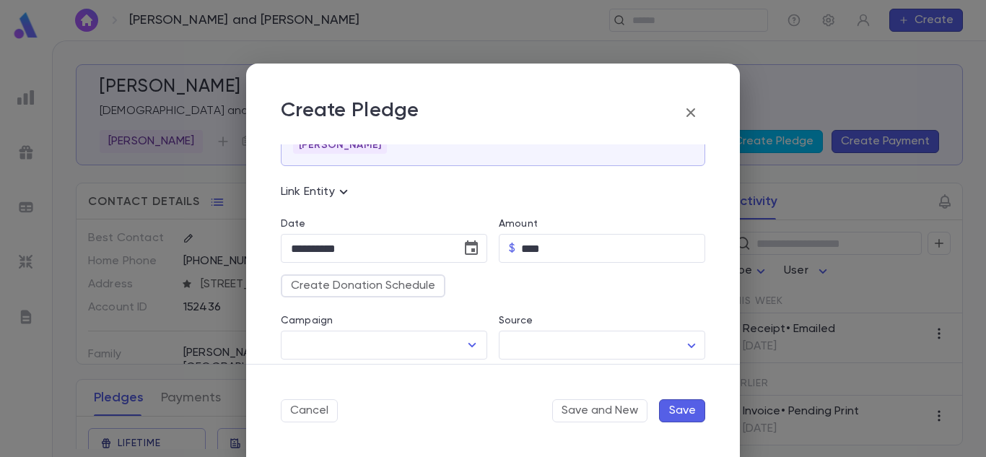
scroll to position [142, 0]
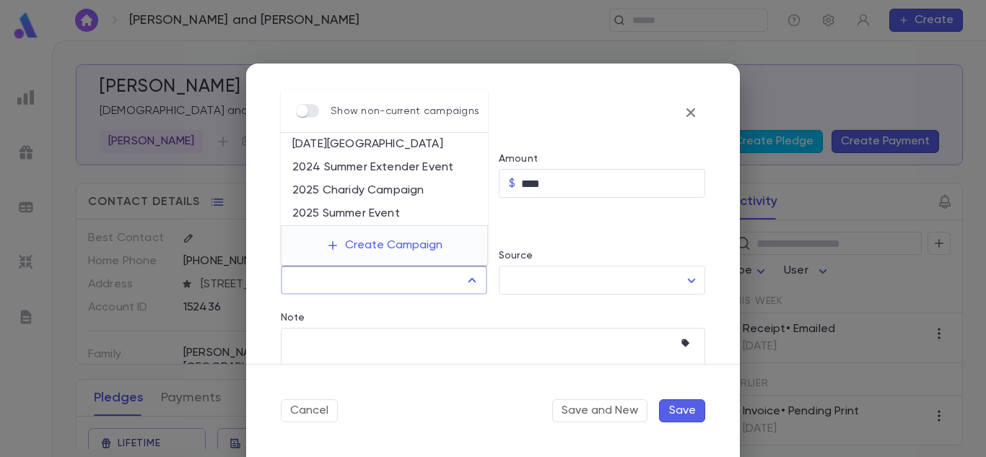
click at [416, 279] on input "Campaign" at bounding box center [373, 279] width 172 height 27
click at [304, 108] on body "[PERSON_NAME] and [PERSON_NAME] ​ Create [PERSON_NAME] and [PERSON_NAME] and [P…" at bounding box center [493, 248] width 986 height 417
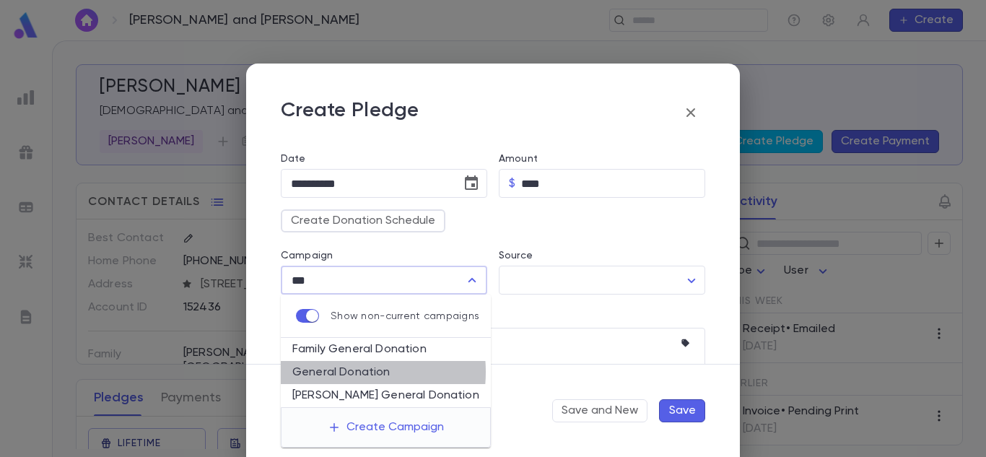
click at [342, 372] on li "General Donation" at bounding box center [386, 372] width 210 height 23
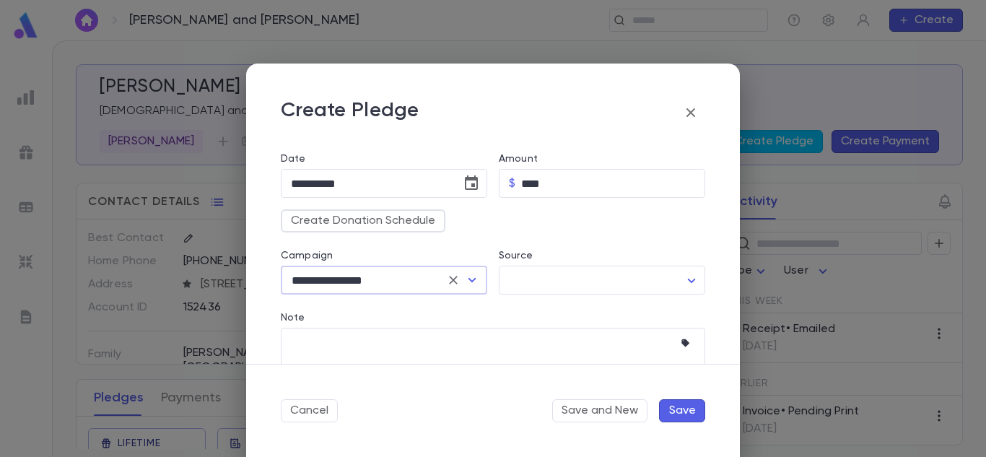
type input "**********"
click at [665, 401] on button "Save" at bounding box center [682, 410] width 46 height 23
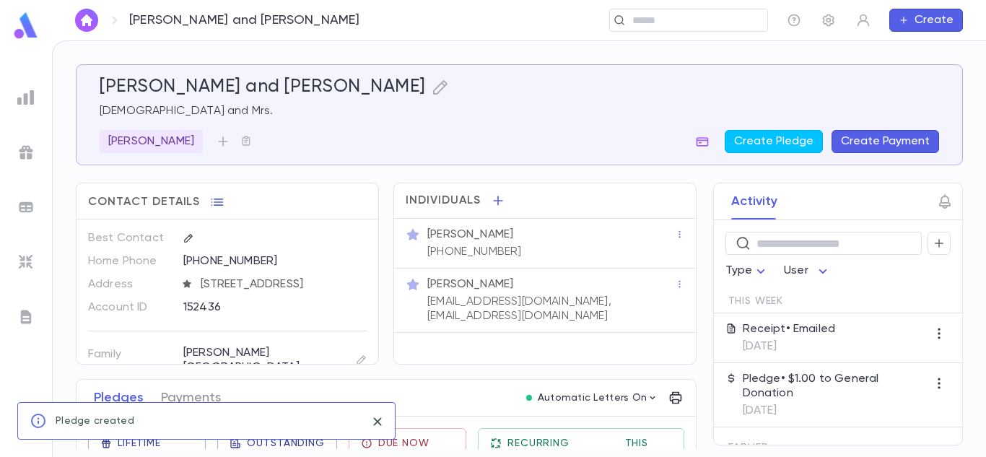
click at [800, 379] on p "Pledge • $1.00 to General Donation" at bounding box center [835, 386] width 185 height 29
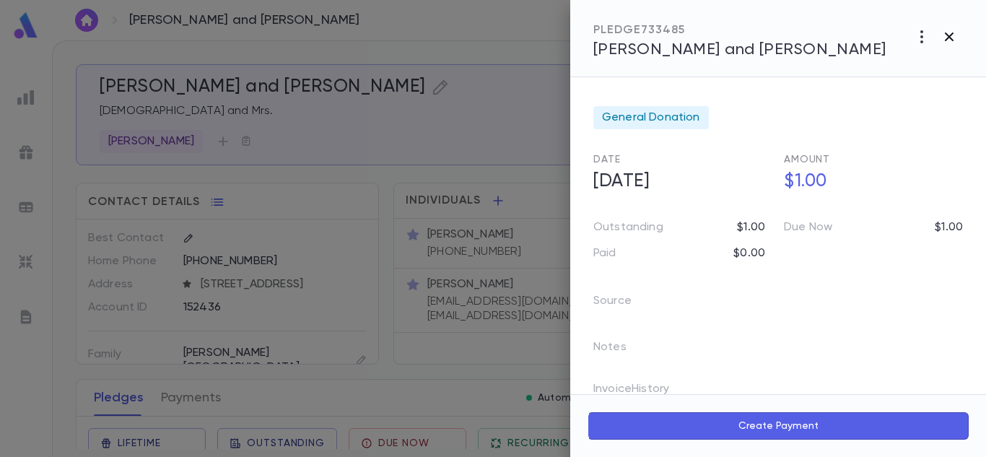
click at [944, 43] on icon "button" at bounding box center [949, 36] width 17 height 17
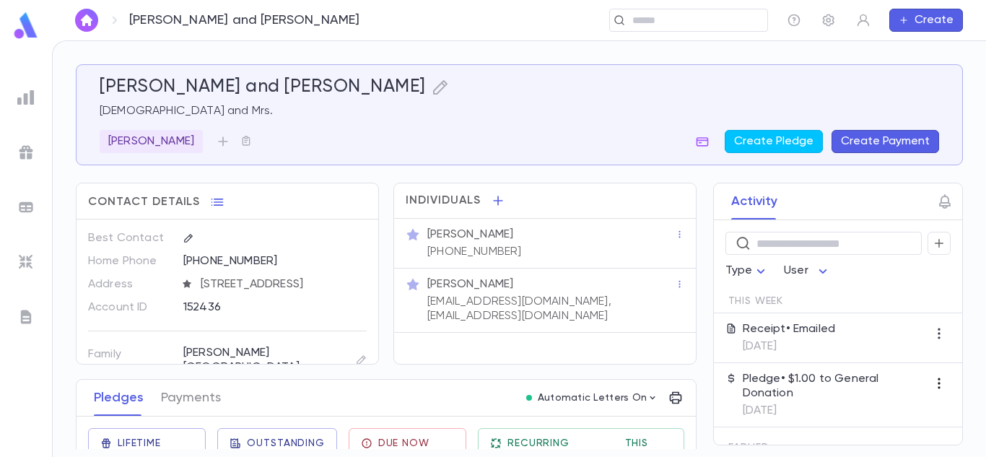
click at [932, 389] on icon "button" at bounding box center [939, 383] width 14 height 14
click at [817, 403] on div at bounding box center [493, 228] width 986 height 457
click at [815, 401] on div "Pledge • $1.00 to General Donation [DATE]" at bounding box center [835, 395] width 185 height 46
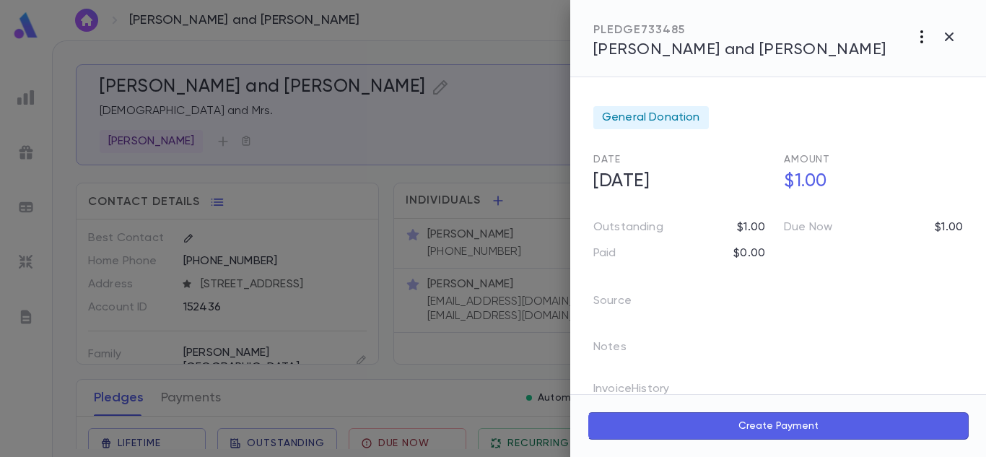
click at [924, 34] on icon "button" at bounding box center [922, 36] width 17 height 17
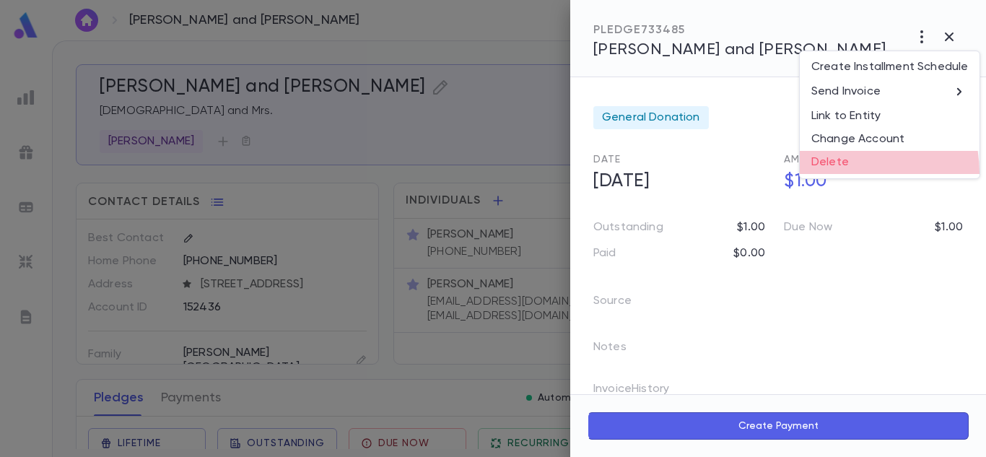
click at [838, 173] on li "Delete" at bounding box center [890, 162] width 180 height 23
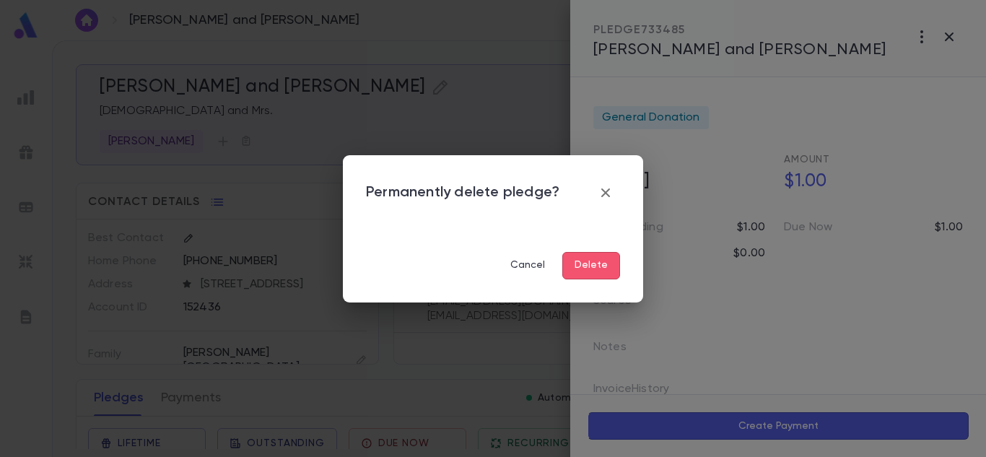
click at [600, 264] on button "Delete" at bounding box center [592, 265] width 58 height 27
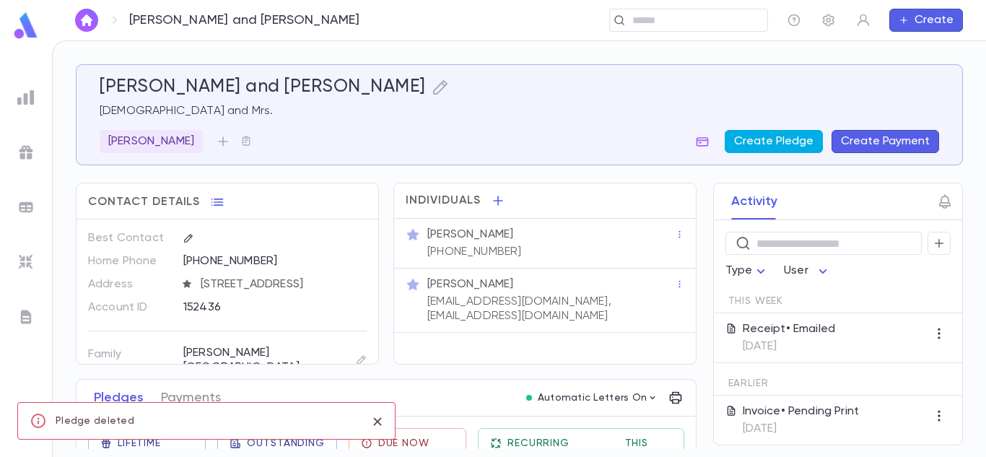
click at [795, 136] on button "Create Pledge" at bounding box center [774, 141] width 98 height 23
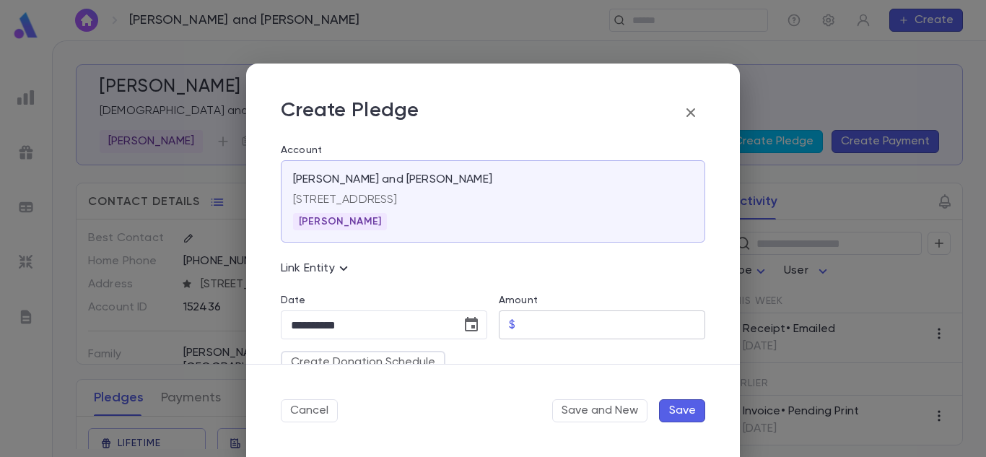
click at [559, 315] on input "Amount" at bounding box center [613, 325] width 184 height 28
type input "****"
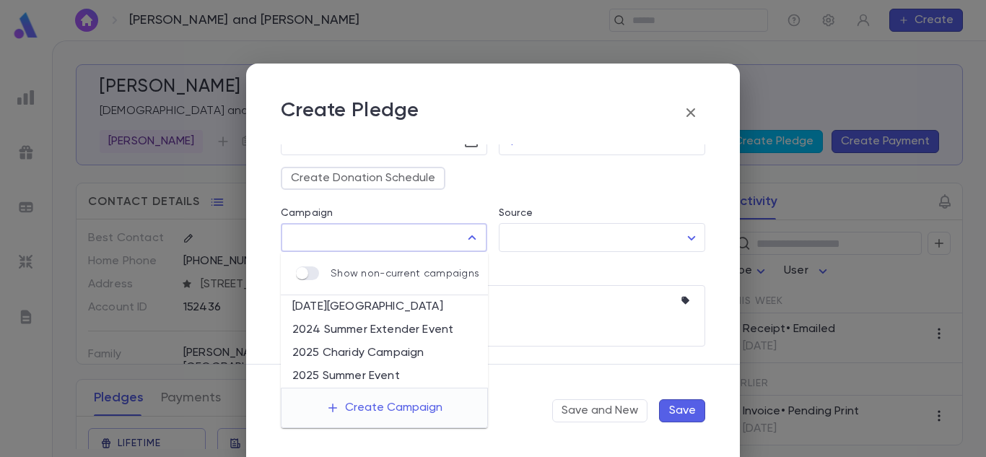
click at [422, 238] on input "Campaign" at bounding box center [373, 237] width 172 height 27
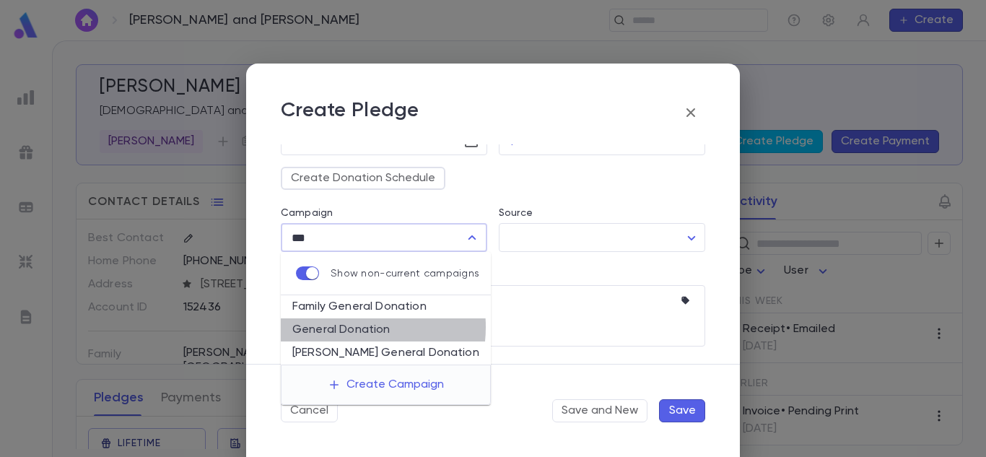
click at [342, 327] on li "General Donation" at bounding box center [386, 329] width 210 height 23
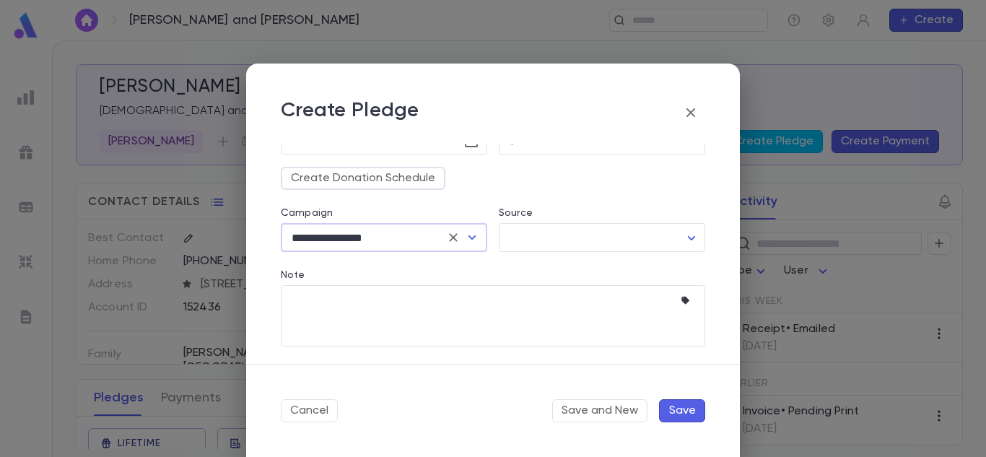
type input "**********"
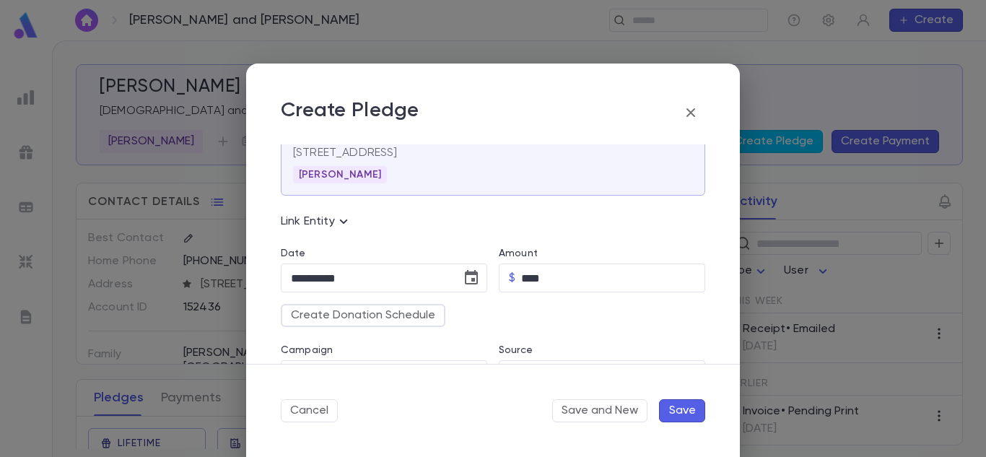
scroll to position [0, 0]
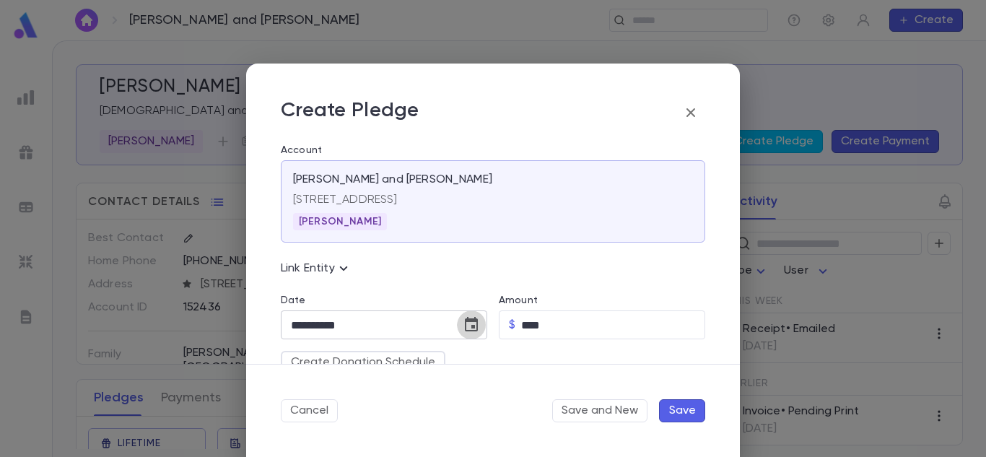
click at [470, 320] on icon "Choose date, selected date is Aug 19, 2025" at bounding box center [471, 324] width 13 height 14
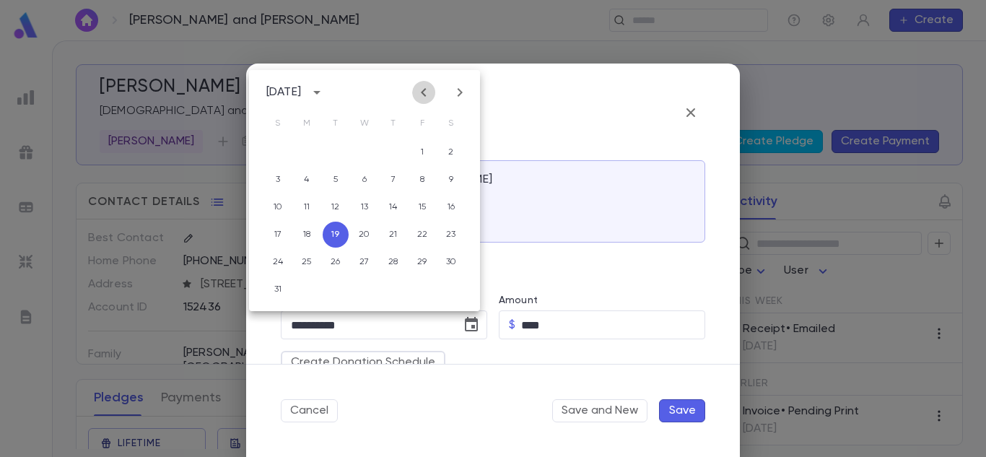
click at [434, 92] on button "Previous month" at bounding box center [423, 92] width 23 height 23
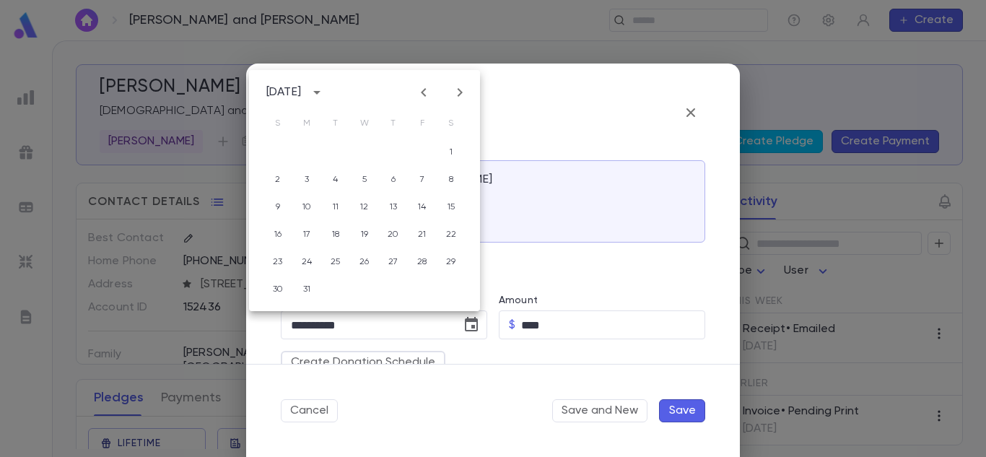
click at [434, 92] on button "Previous month" at bounding box center [423, 92] width 23 height 23
click at [362, 254] on button "26" at bounding box center [365, 262] width 26 height 26
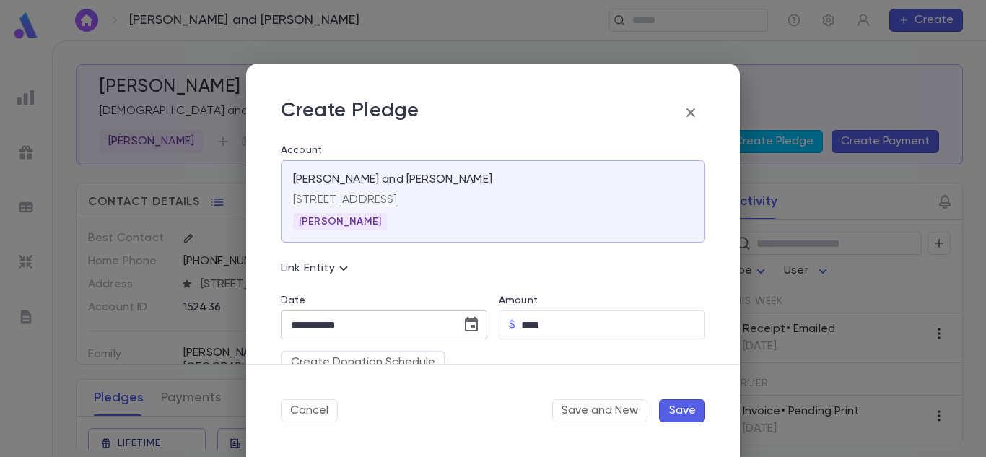
click at [401, 334] on input "**********" at bounding box center [366, 325] width 170 height 28
type input "**********"
click at [671, 412] on button "Save" at bounding box center [682, 410] width 46 height 23
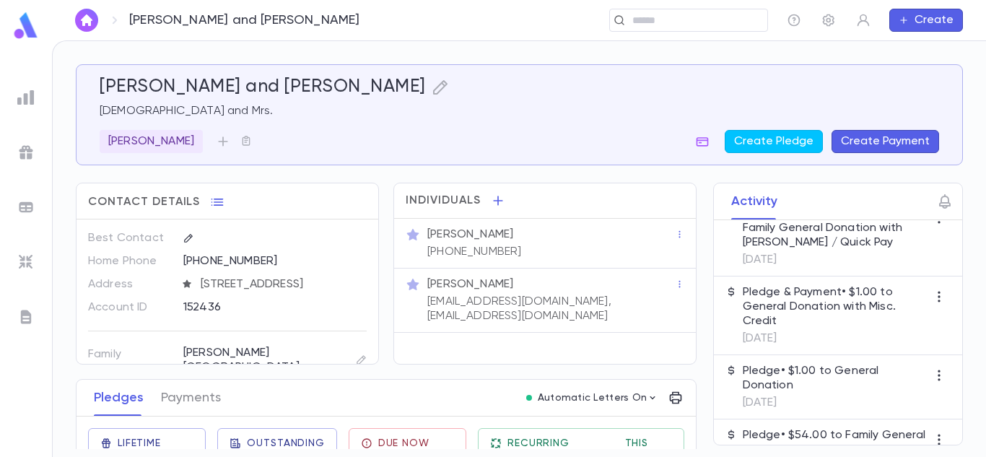
scroll to position [697, 0]
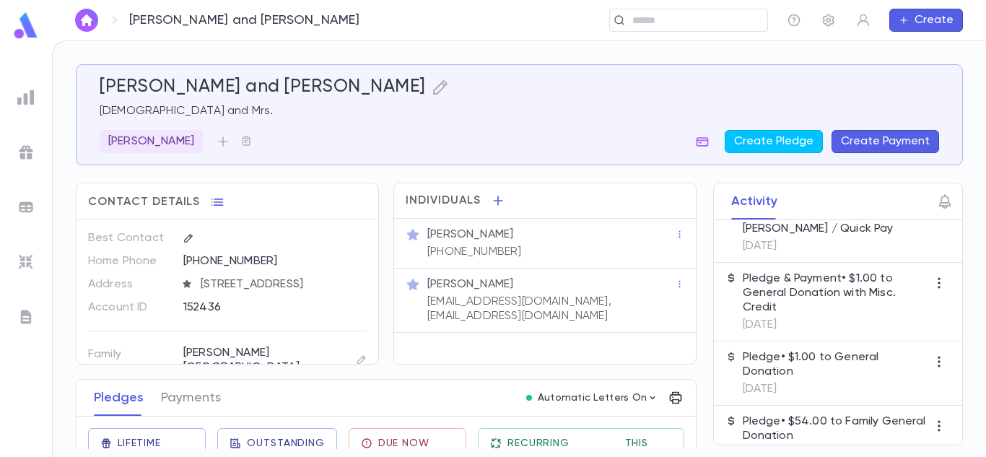
click at [862, 355] on p "Pledge • $1.00 to General Donation" at bounding box center [835, 364] width 185 height 29
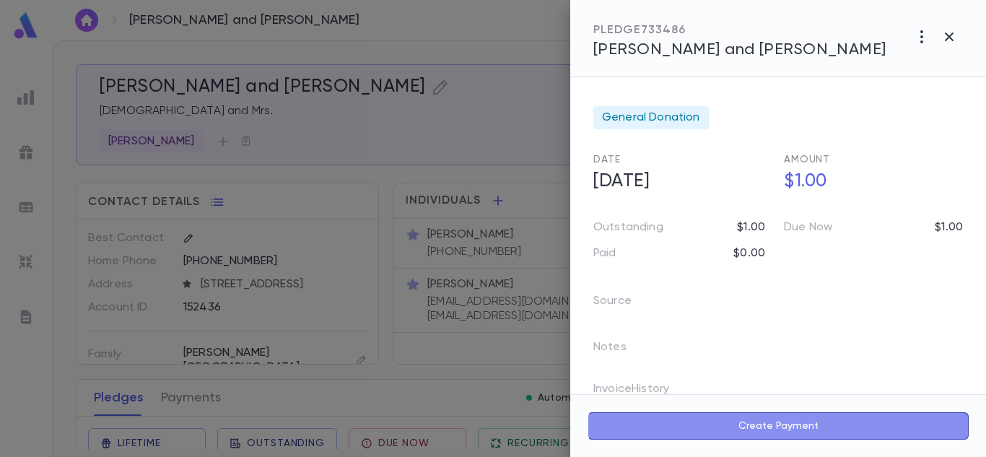
click at [734, 431] on button "Create Payment" at bounding box center [778, 425] width 381 height 27
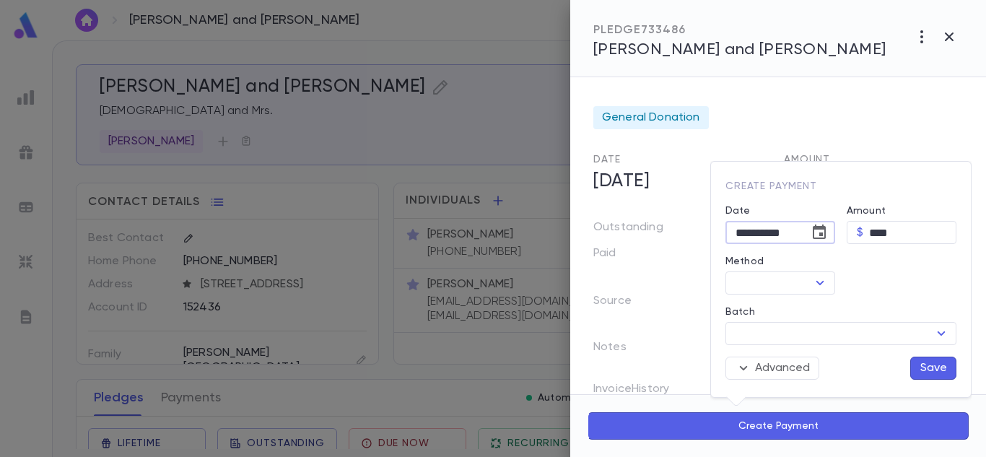
click at [752, 233] on input "**********" at bounding box center [763, 233] width 74 height 22
type input "**********"
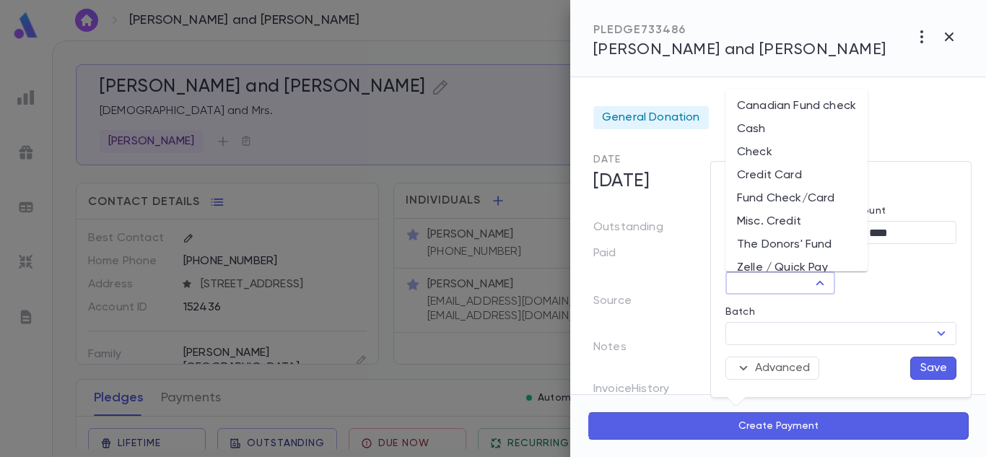
click at [794, 280] on input "Method" at bounding box center [768, 283] width 77 height 20
click at [769, 220] on li "Misc. Credit" at bounding box center [797, 221] width 142 height 23
type input "**********"
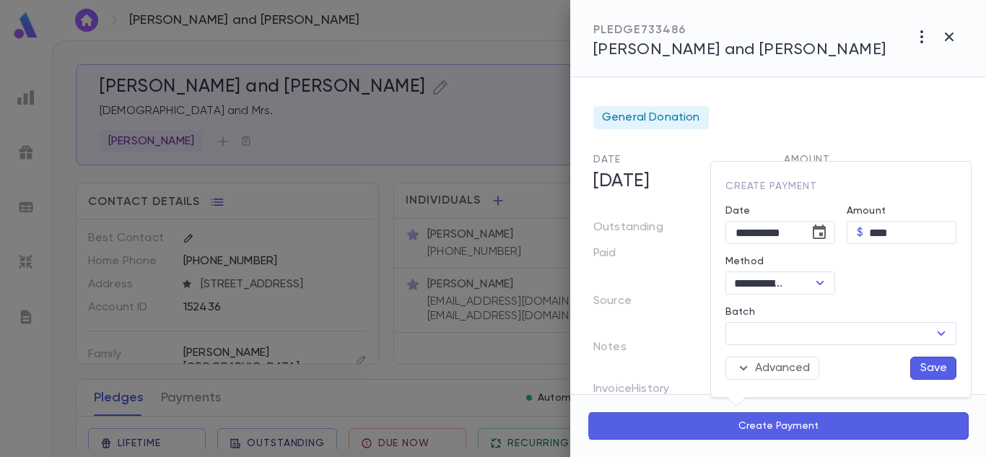
click at [919, 370] on button "Save" at bounding box center [934, 368] width 46 height 23
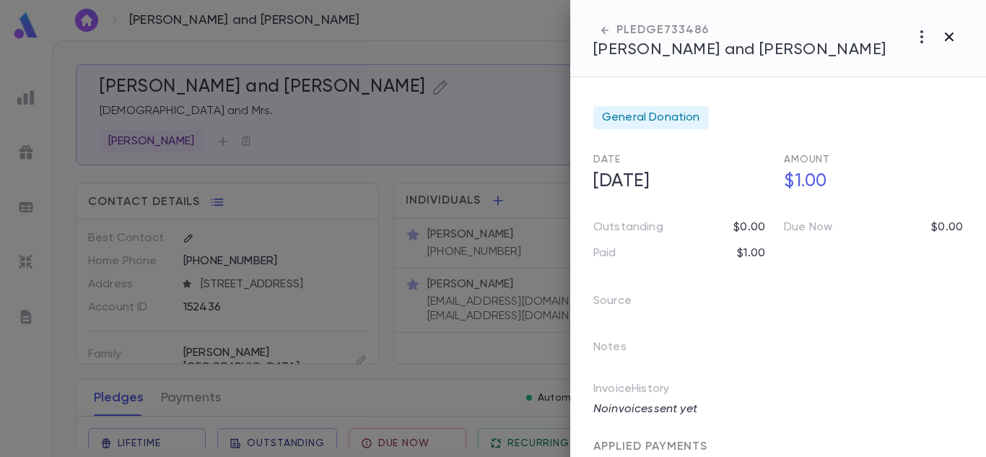
click at [946, 43] on icon "button" at bounding box center [949, 36] width 17 height 17
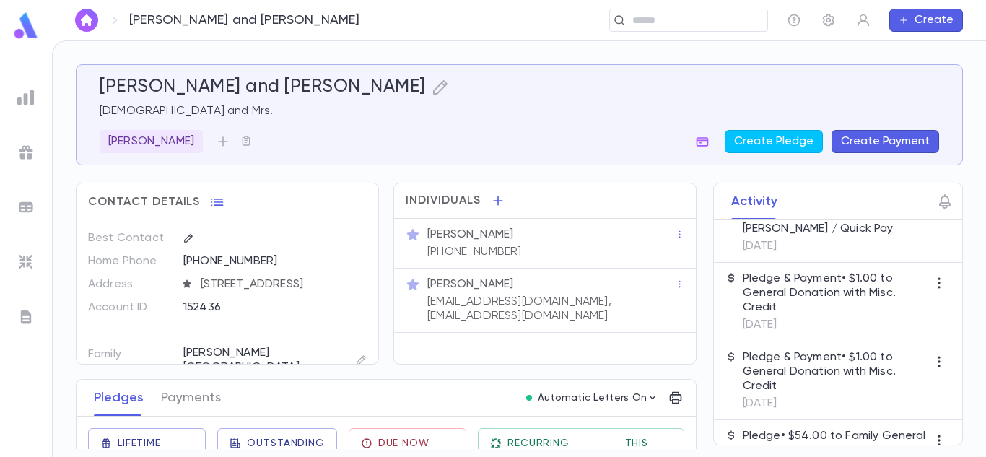
click at [817, 312] on p "Pledge & Payment • $1.00 to General Donation with Misc. Credit" at bounding box center [835, 293] width 185 height 43
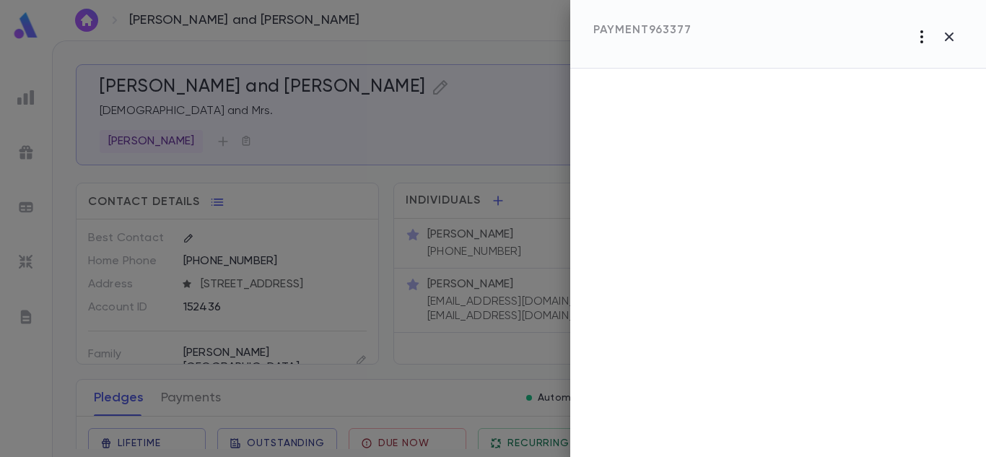
click at [921, 36] on icon "button" at bounding box center [922, 36] width 3 height 13
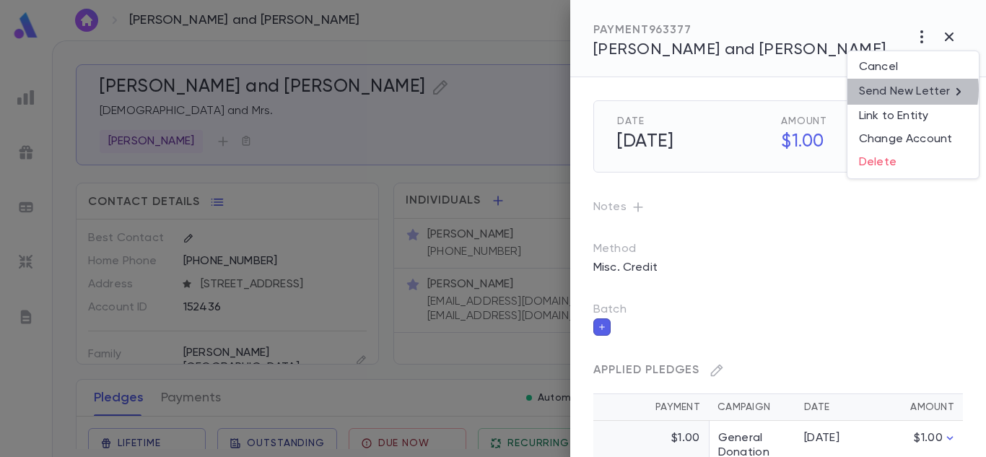
click at [893, 90] on p "Send New Letter" at bounding box center [904, 91] width 91 height 14
click at [952, 95] on li "Email" at bounding box center [950, 92] width 51 height 26
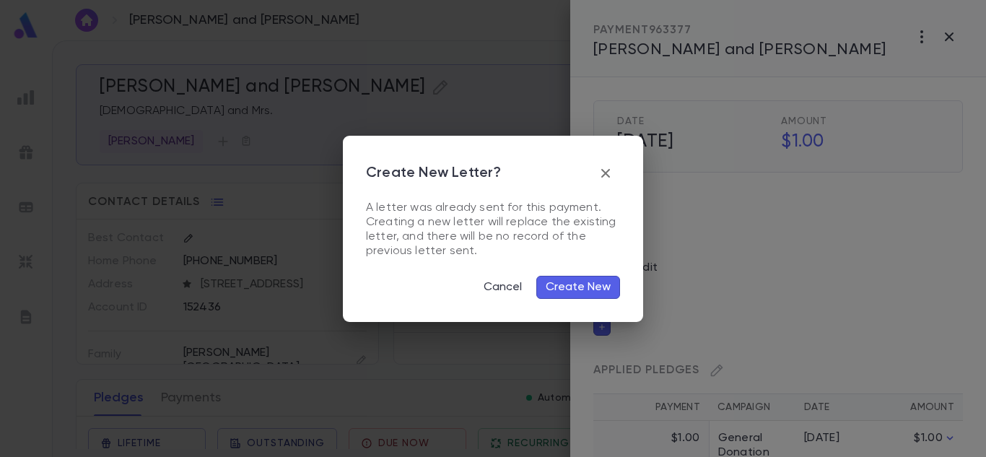
click at [578, 279] on button "Create New" at bounding box center [579, 287] width 84 height 23
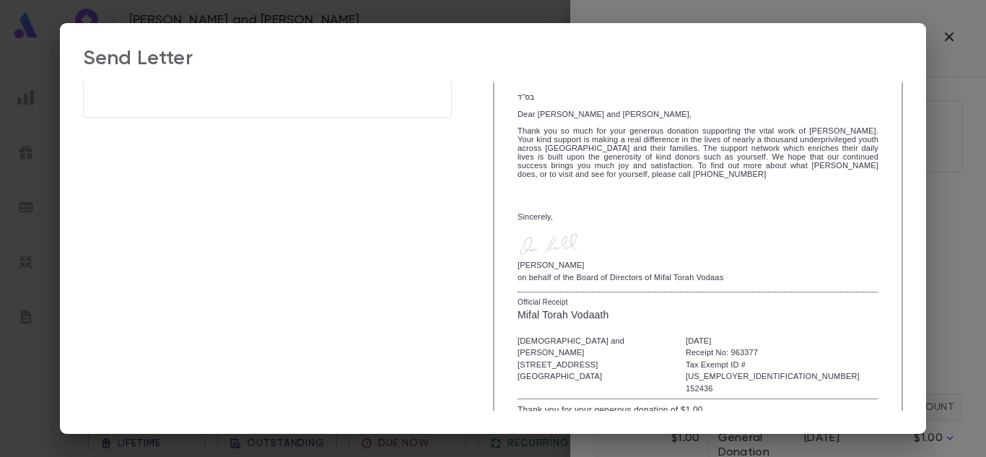
scroll to position [308, 0]
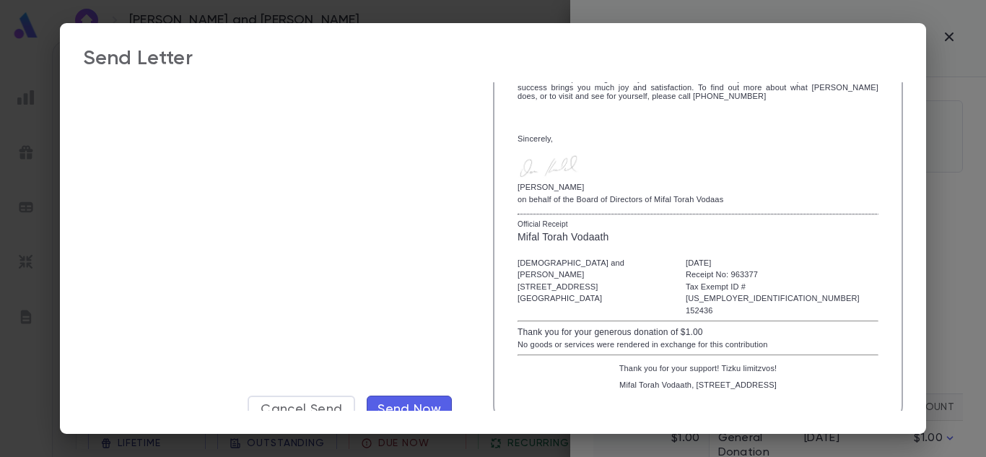
click at [415, 382] on div "Receipt [PERSON_NAME] and [PERSON_NAME] [STREET_ADDRESS] [PERSON_NAME] Payment …" at bounding box center [267, 105] width 369 height 638
click at [414, 396] on button "Send Now" at bounding box center [409, 409] width 85 height 27
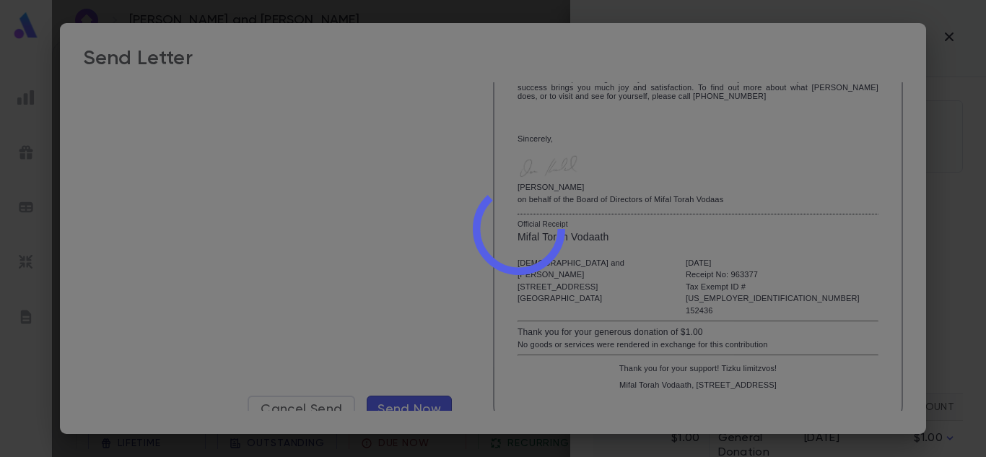
scroll to position [0, 0]
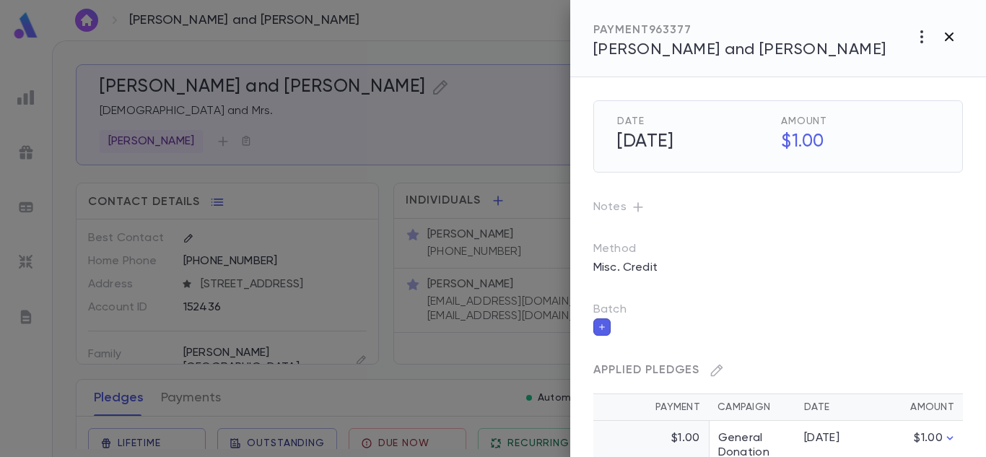
click at [949, 32] on icon "button" at bounding box center [949, 36] width 17 height 17
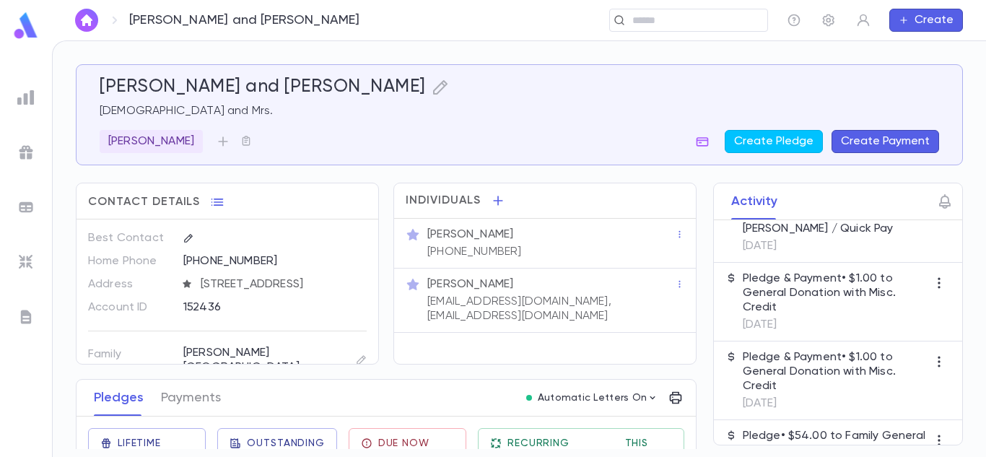
click at [961, 277] on div "Activity ​ Type User This Week Receipt • Pending Email [DATE] Earlier Invoice •…" at bounding box center [838, 314] width 250 height 263
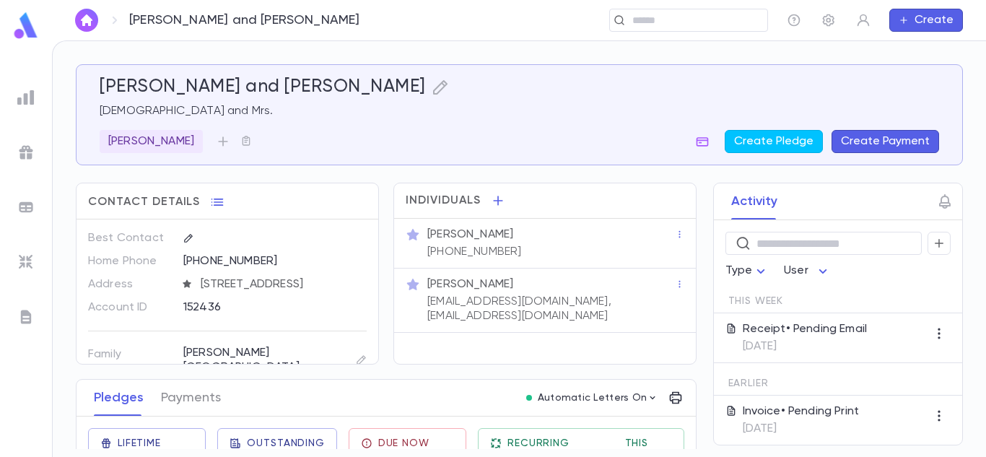
click at [820, 342] on p "[DATE]" at bounding box center [805, 346] width 125 height 14
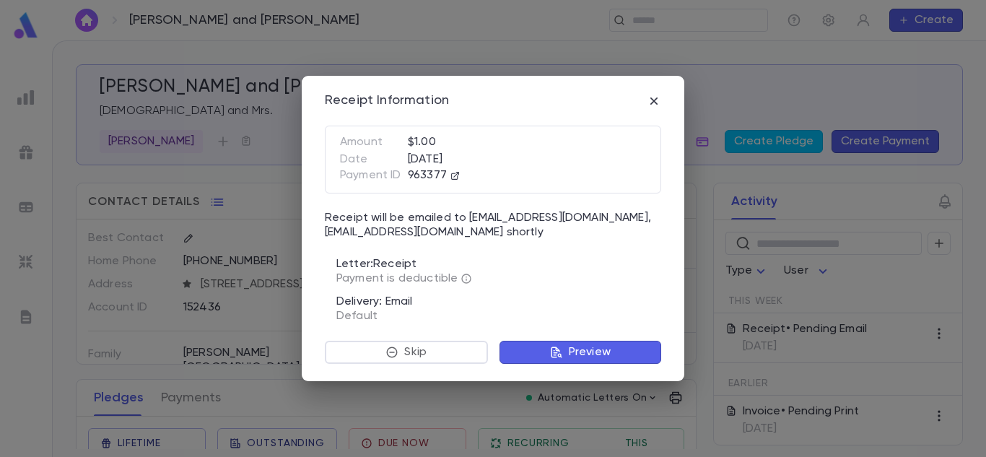
click at [820, 342] on div "Receipt Information Amount $1.00 Date [DATE] Payment ID 963377 Receipt will be …" at bounding box center [493, 228] width 986 height 457
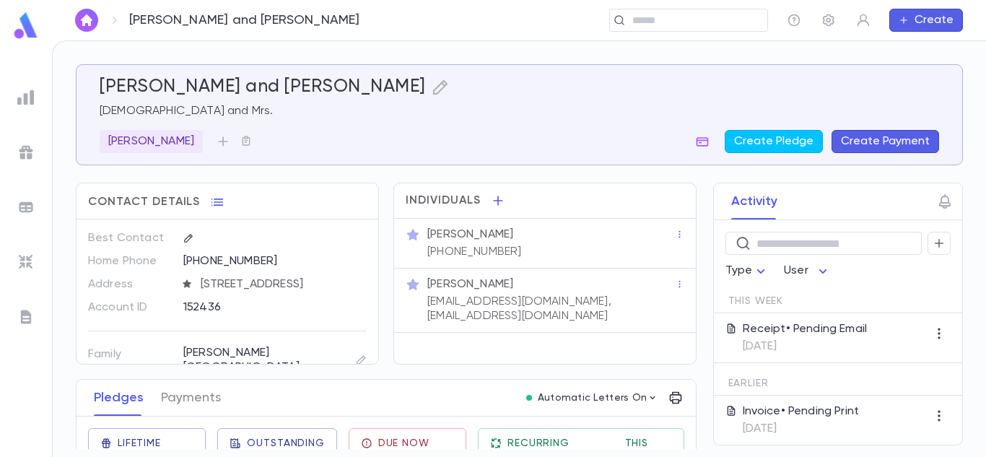
click at [731, 334] on div at bounding box center [732, 329] width 12 height 14
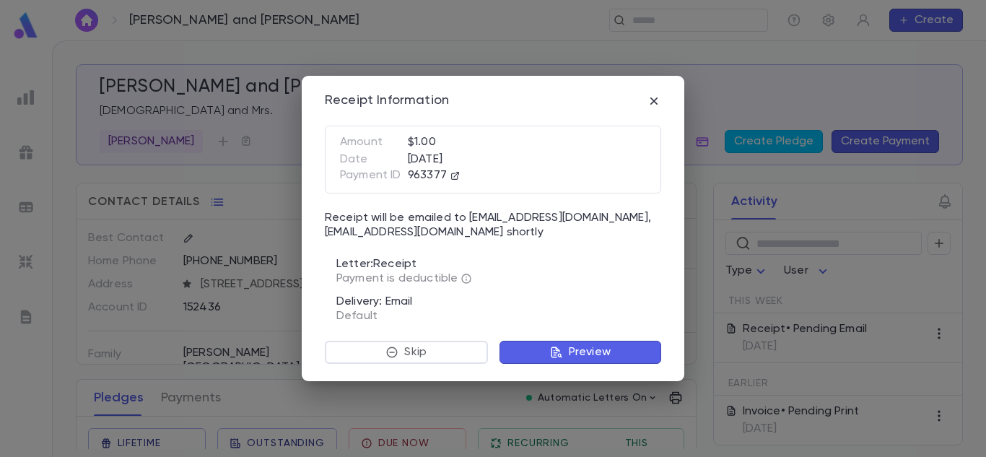
click at [599, 355] on p "Preview" at bounding box center [590, 352] width 42 height 14
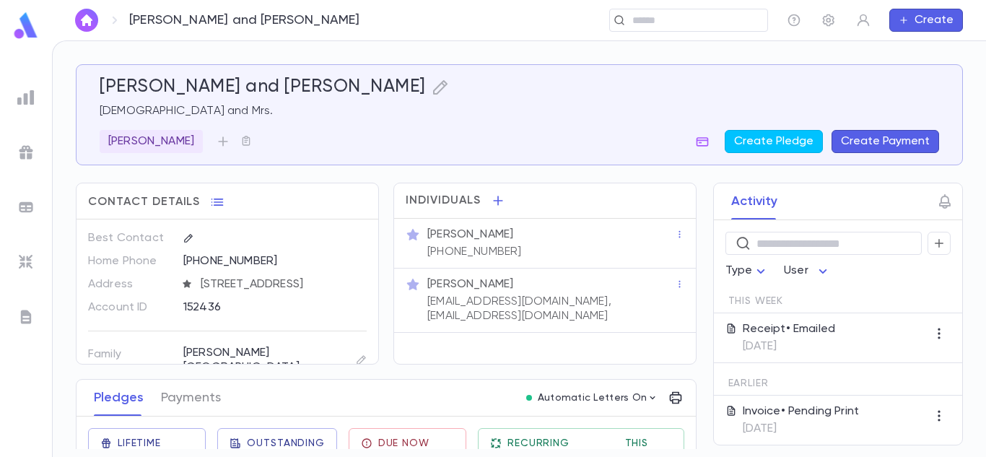
click at [796, 355] on div "Receipt • Emailed [DATE]" at bounding box center [838, 338] width 248 height 50
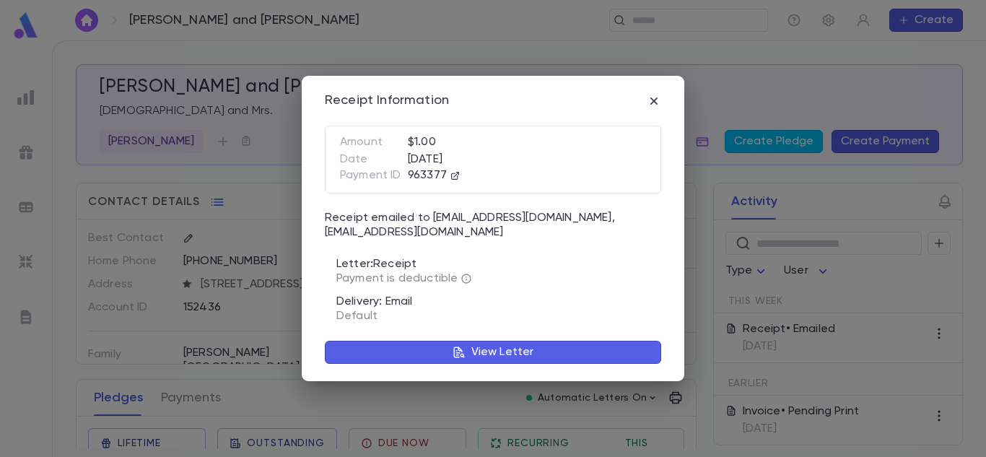
click at [555, 355] on button "View Letter" at bounding box center [493, 352] width 337 height 23
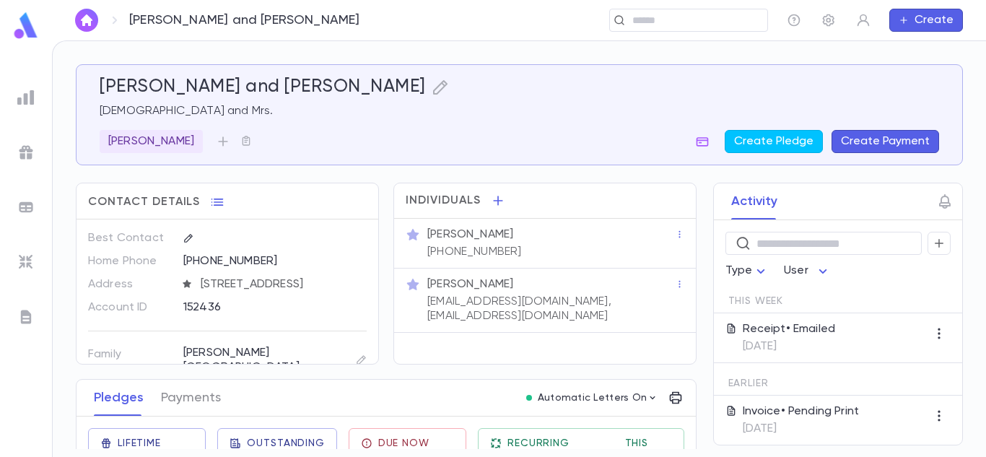
click at [695, 319] on div "Activity ​ Type User This Week Receipt • Emailed [DATE] Earlier Invoice • Pendi…" at bounding box center [825, 314] width 276 height 263
click at [694, 320] on div "Activity ​ Type User This Week Receipt • Emailed [DATE] Earlier Invoice • Pendi…" at bounding box center [825, 314] width 276 height 263
click at [694, 321] on div "Activity ​ Type User This Week Receipt • Emailed [DATE] Earlier Invoice • Pendi…" at bounding box center [825, 314] width 276 height 263
click at [19, 313] on img at bounding box center [25, 316] width 17 height 17
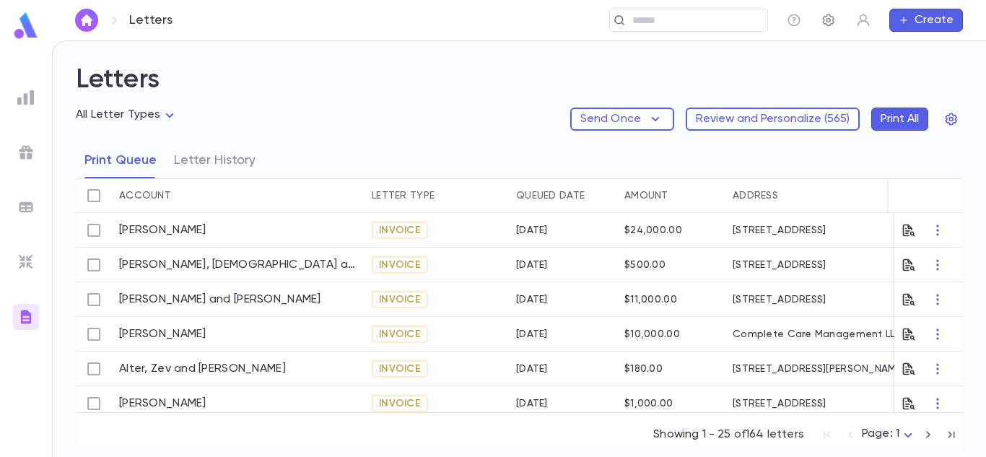
click at [835, 12] on button "button" at bounding box center [828, 20] width 23 height 23
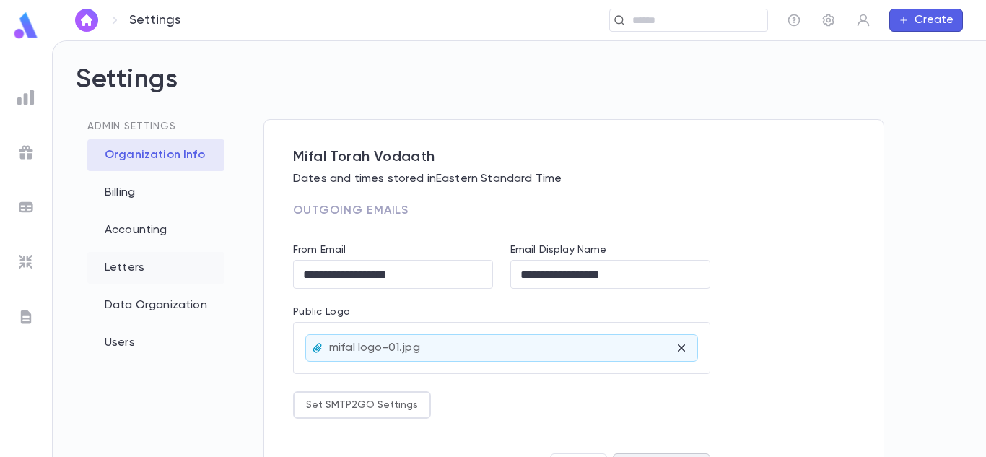
click at [121, 263] on div "Letters" at bounding box center [155, 268] width 137 height 32
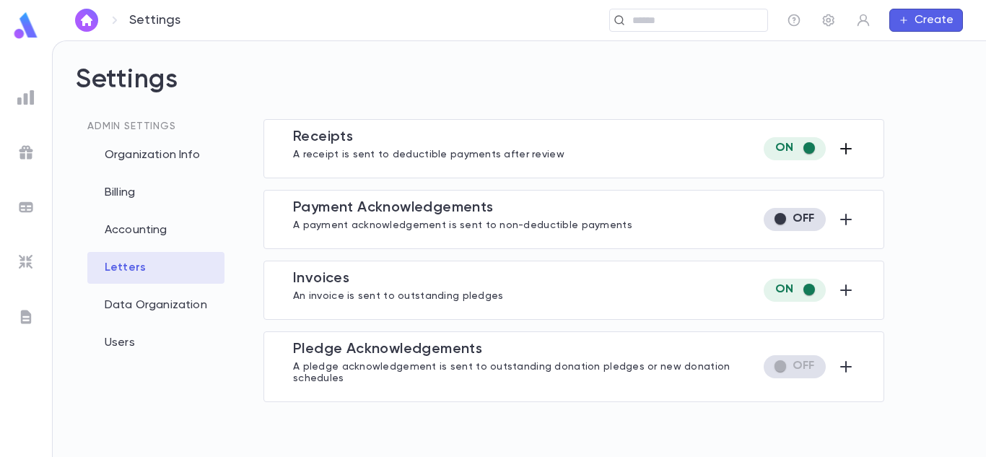
click at [845, 146] on icon "button" at bounding box center [846, 148] width 17 height 17
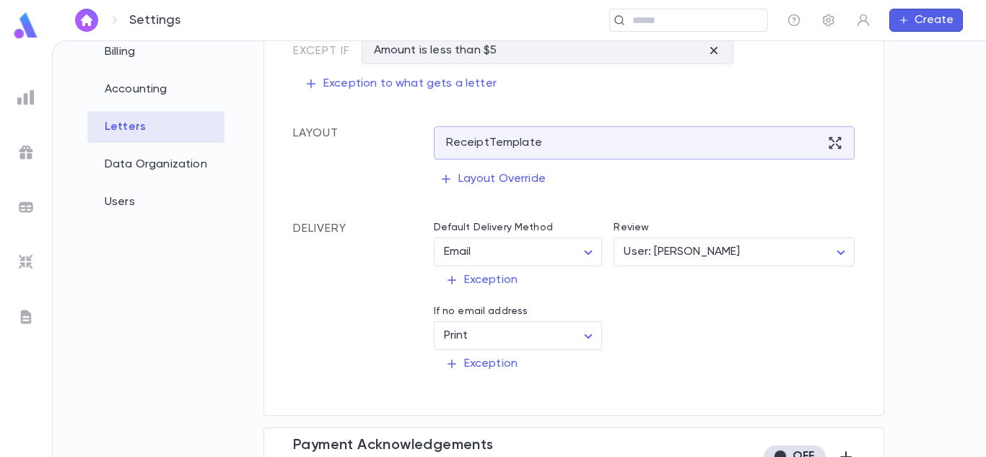
scroll to position [137, 0]
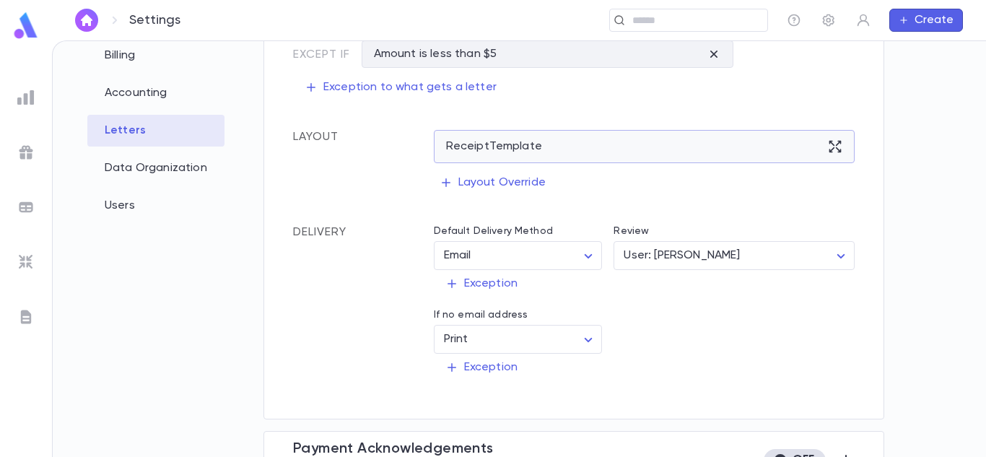
click at [828, 143] on icon at bounding box center [835, 146] width 14 height 14
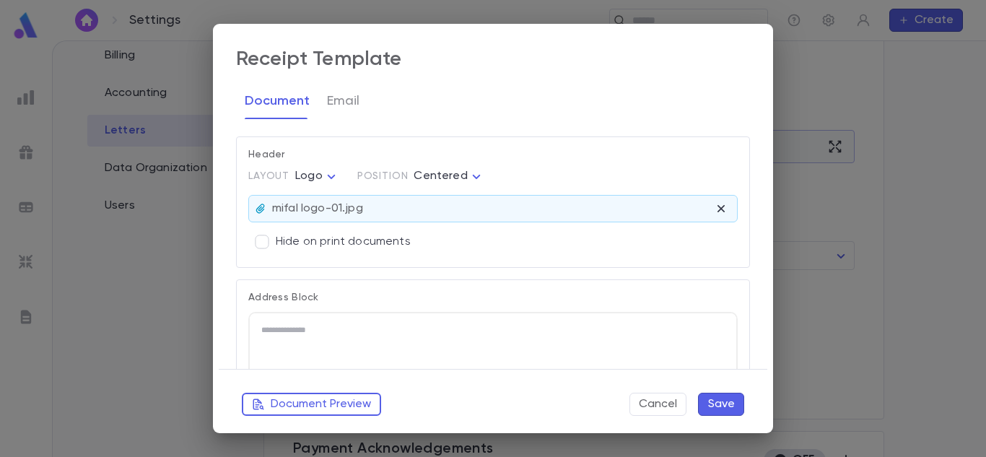
scroll to position [0, 0]
drag, startPoint x: 825, startPoint y: 143, endPoint x: 739, endPoint y: 151, distance: 86.3
click at [739, 151] on div "**********" at bounding box center [493, 228] width 986 height 457
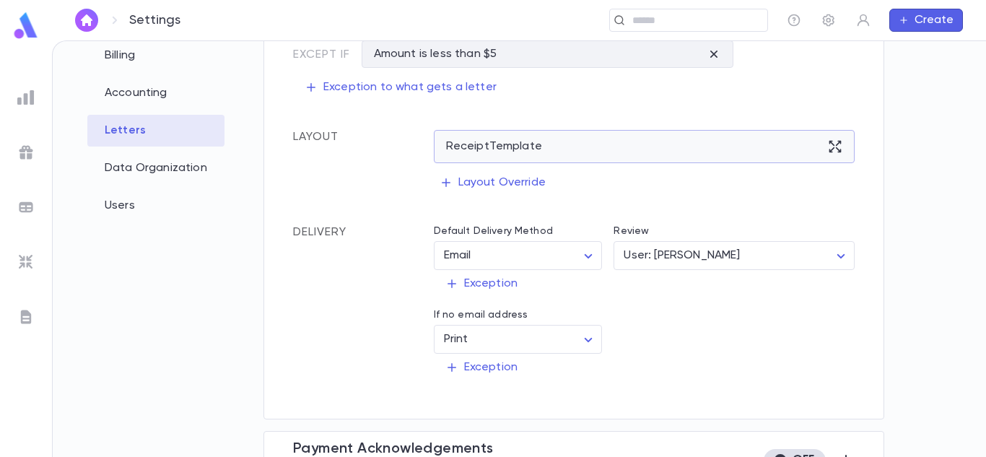
click at [832, 146] on icon at bounding box center [835, 146] width 14 height 14
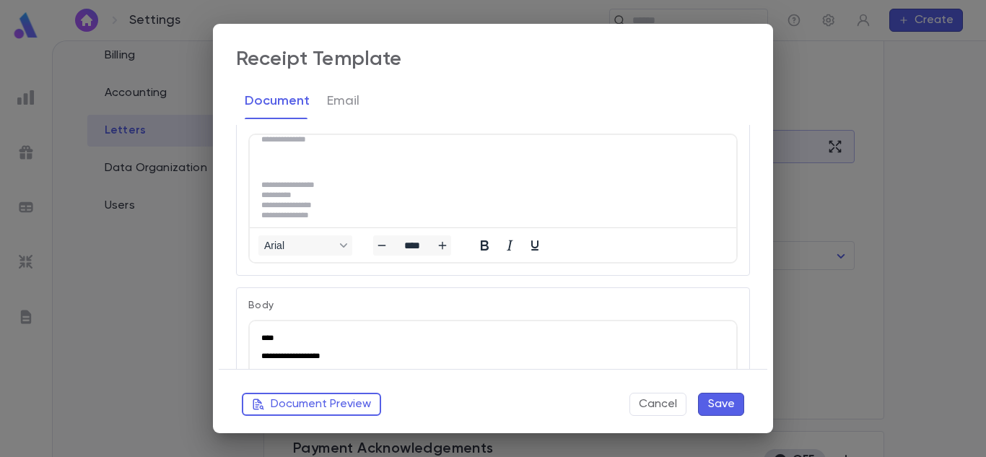
scroll to position [16, 0]
drag, startPoint x: 721, startPoint y: 176, endPoint x: 964, endPoint y: 375, distance: 313.6
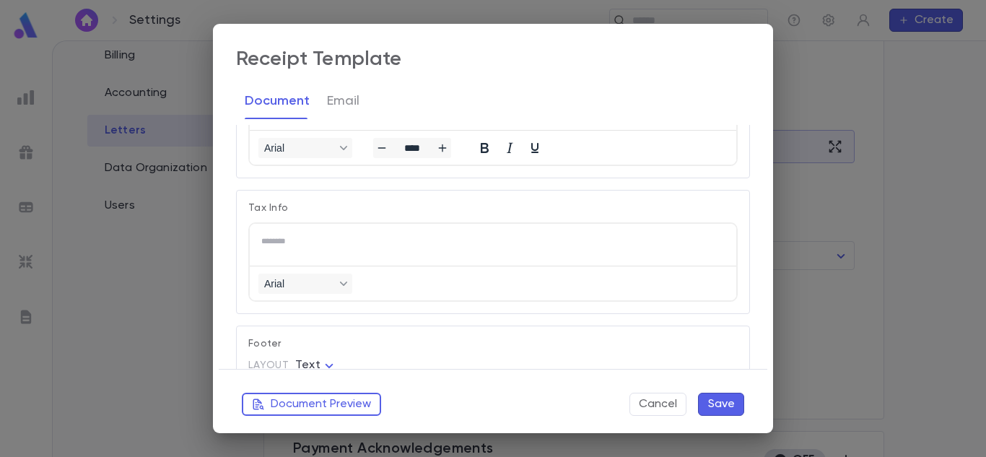
scroll to position [1035, 0]
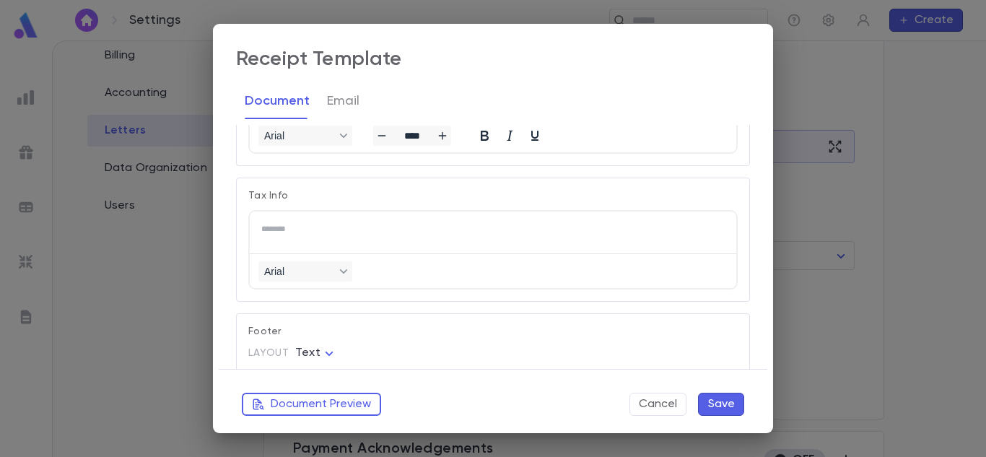
click at [686, 223] on div "********" at bounding box center [490, 229] width 458 height 12
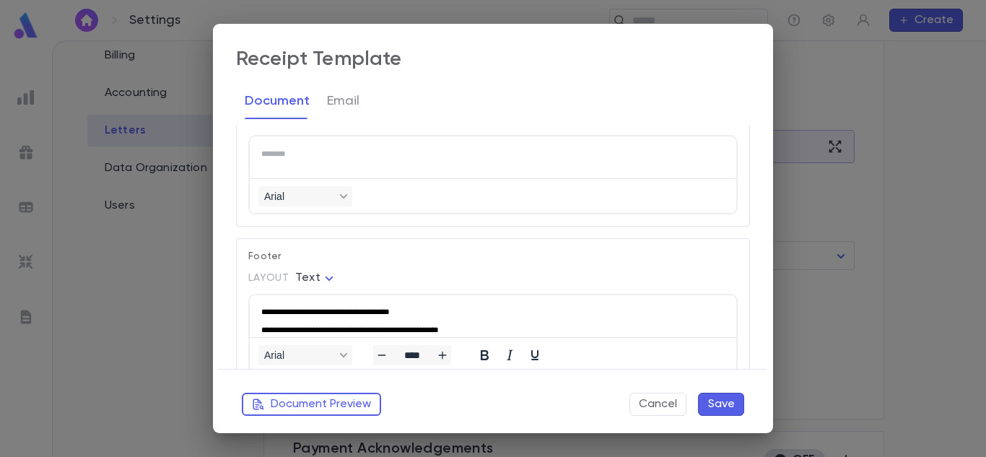
scroll to position [1118, 0]
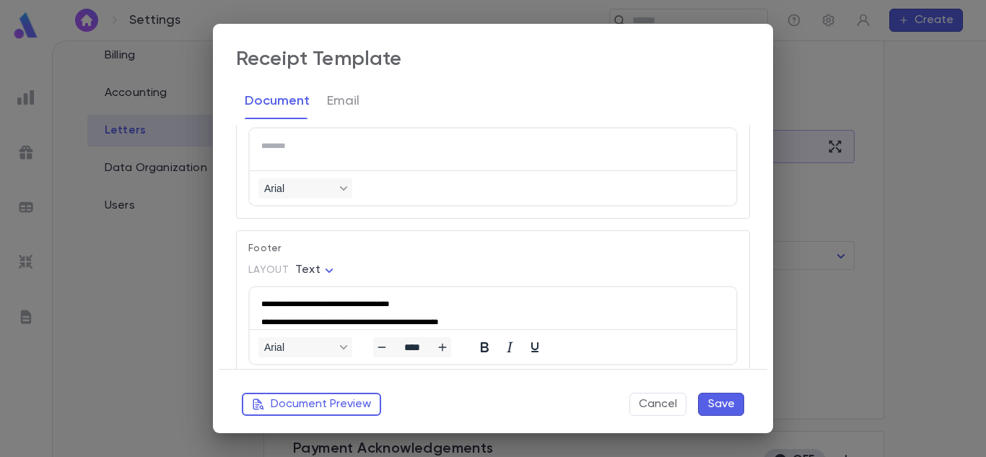
click at [581, 145] on div "********" at bounding box center [490, 146] width 458 height 12
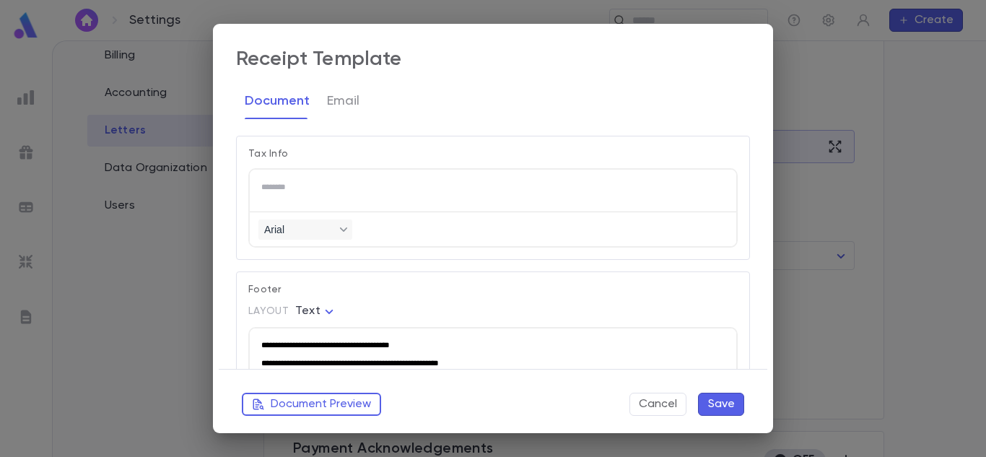
scroll to position [1072, 0]
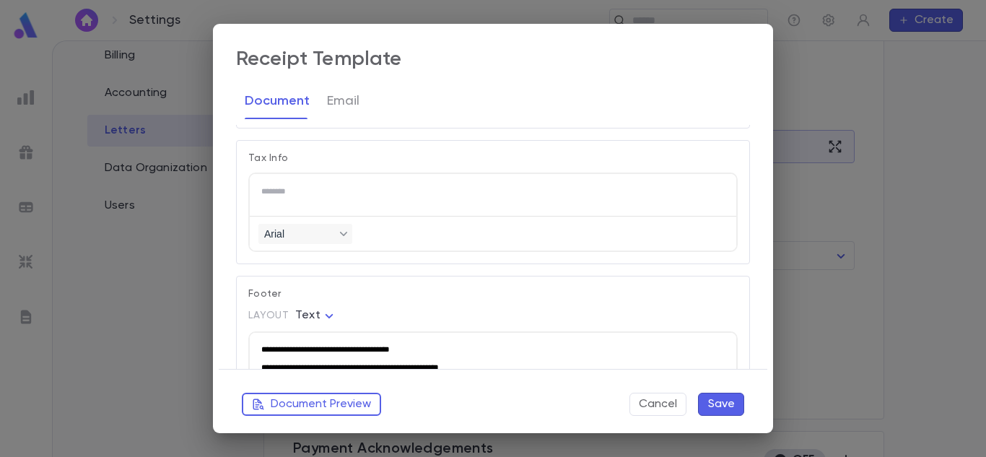
click at [401, 155] on p "Tax Info" at bounding box center [493, 158] width 490 height 12
click at [790, 118] on div "**********" at bounding box center [493, 228] width 986 height 457
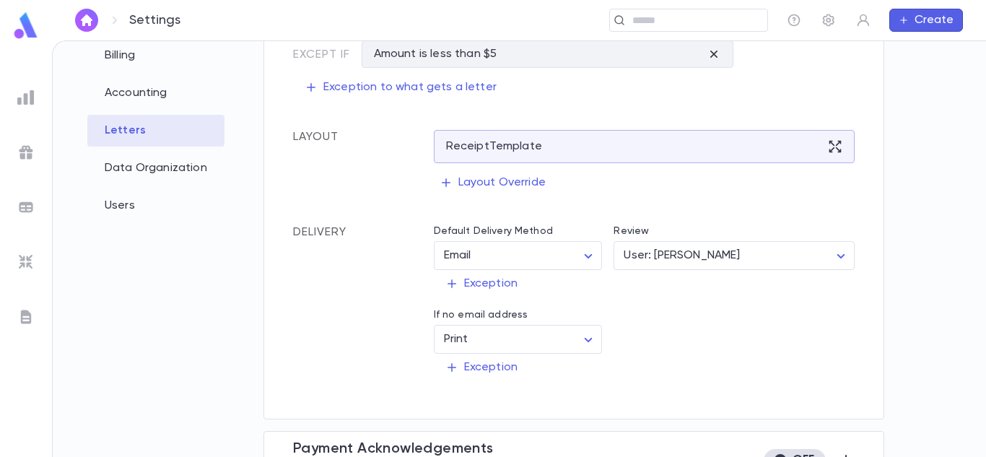
scroll to position [0, 0]
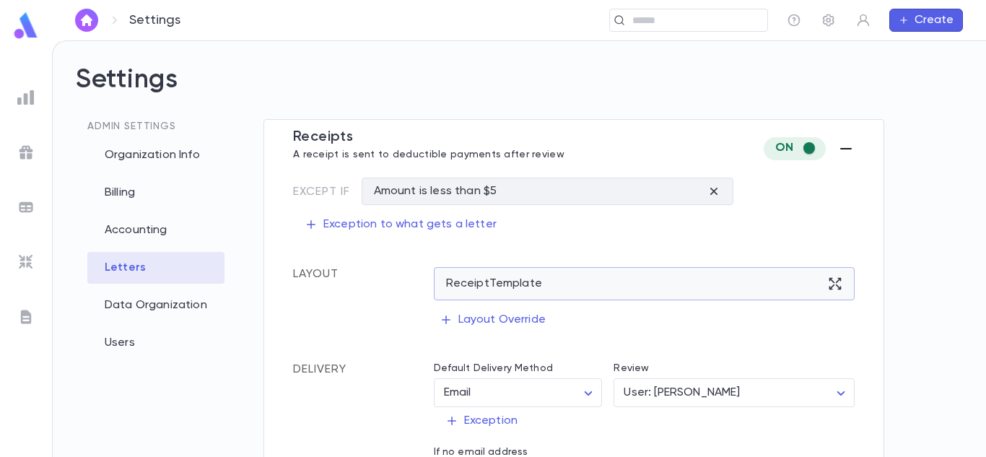
click at [830, 278] on icon at bounding box center [835, 284] width 14 height 14
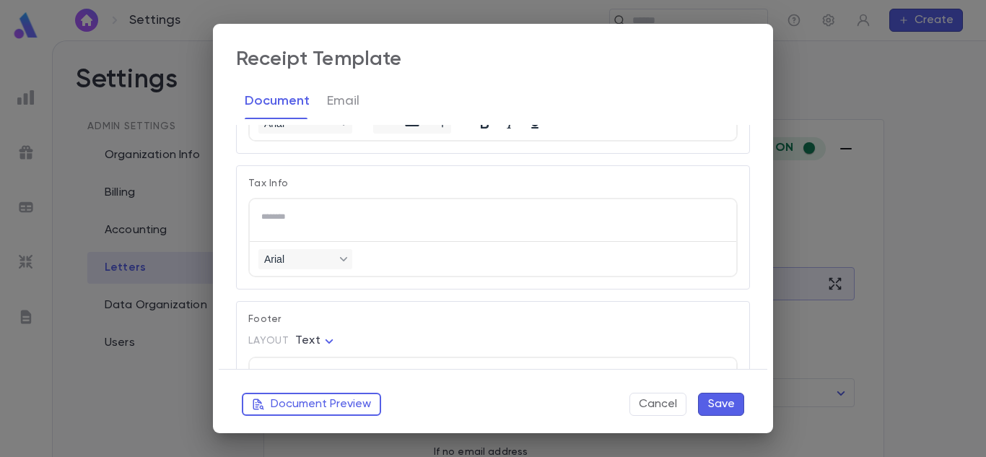
scroll to position [1160, 0]
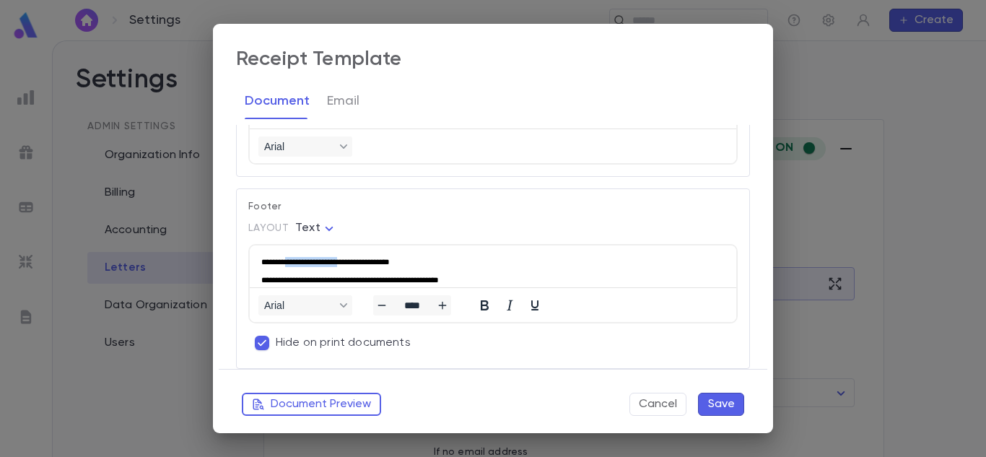
drag, startPoint x: 385, startPoint y: 259, endPoint x: 324, endPoint y: 255, distance: 61.5
click at [324, 255] on html "**********" at bounding box center [493, 271] width 487 height 51
click at [331, 264] on p "**********" at bounding box center [484, 262] width 447 height 10
drag, startPoint x: 329, startPoint y: 259, endPoint x: 287, endPoint y: 261, distance: 41.9
click at [287, 261] on p "**********" at bounding box center [484, 262] width 447 height 10
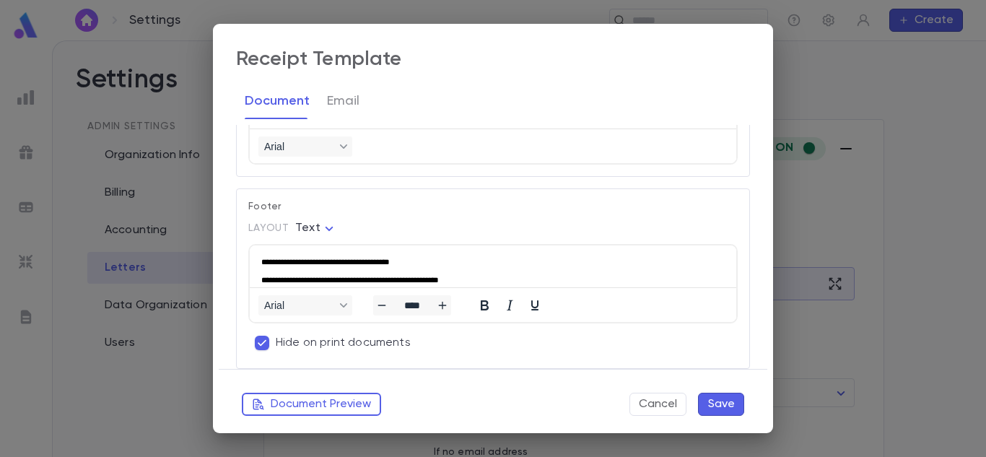
click at [279, 262] on p "**********" at bounding box center [484, 262] width 447 height 10
click at [724, 407] on button "Save" at bounding box center [721, 404] width 46 height 23
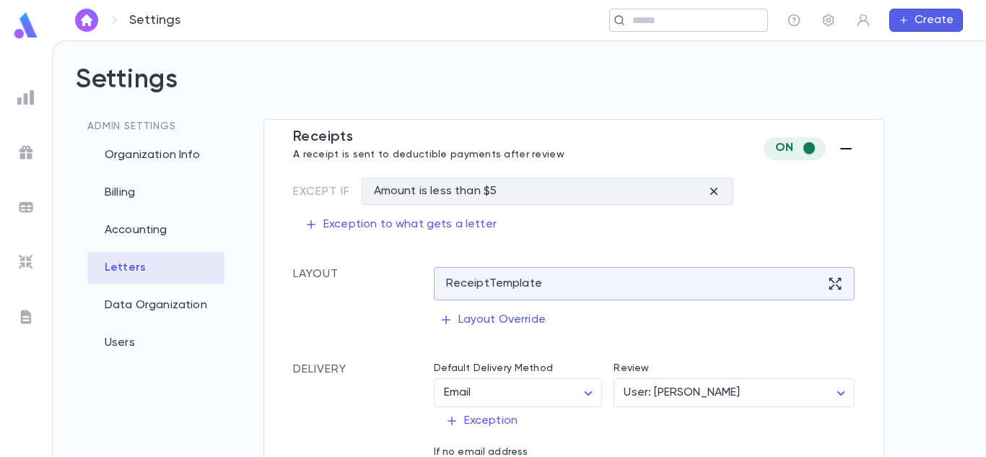
click at [677, 15] on input "text" at bounding box center [684, 21] width 112 height 14
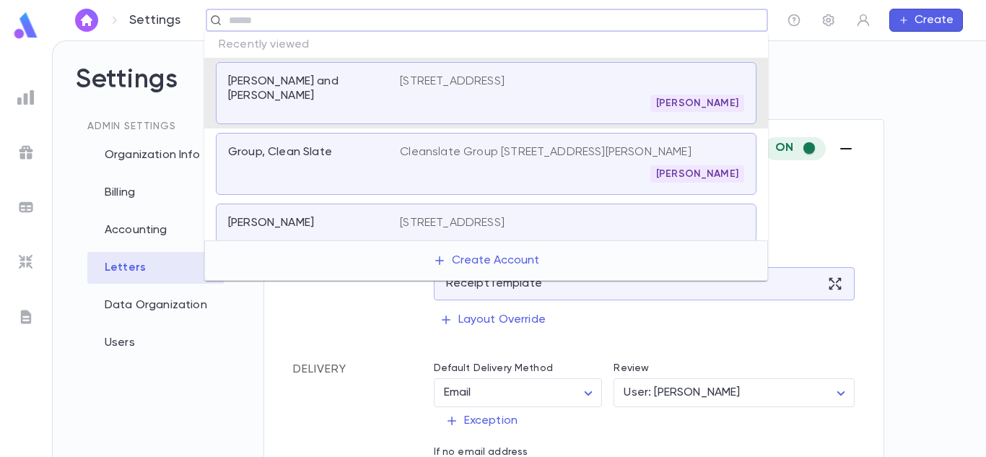
click at [352, 110] on div "[PERSON_NAME] and [PERSON_NAME]" at bounding box center [314, 93] width 172 height 38
click at [381, 25] on input "text" at bounding box center [483, 21] width 516 height 14
click at [381, 77] on div "[PERSON_NAME] and [PERSON_NAME]" at bounding box center [314, 93] width 172 height 38
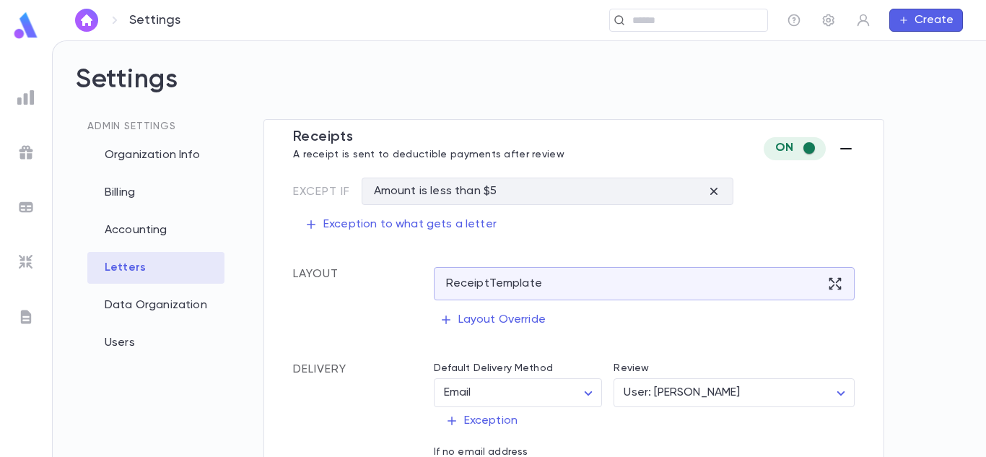
click at [417, 32] on div "Settings ​ Create" at bounding box center [519, 20] width 934 height 40
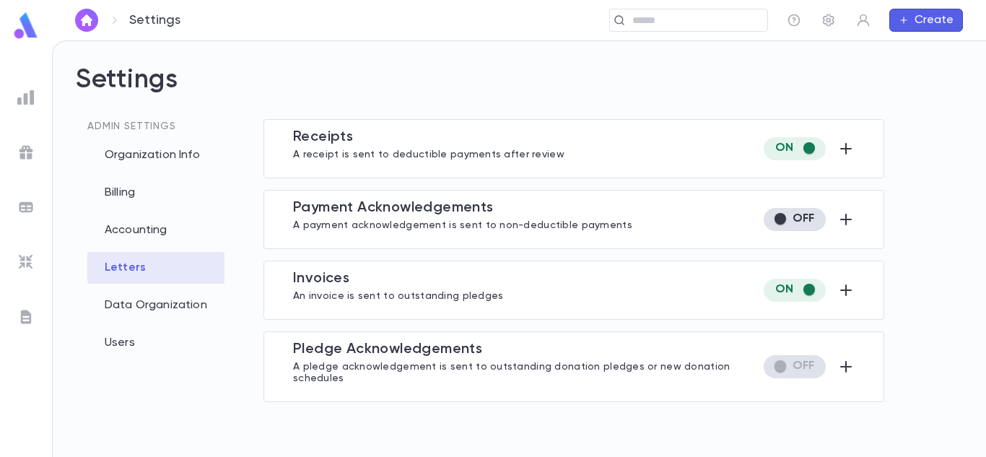
click at [27, 26] on img at bounding box center [26, 26] width 29 height 28
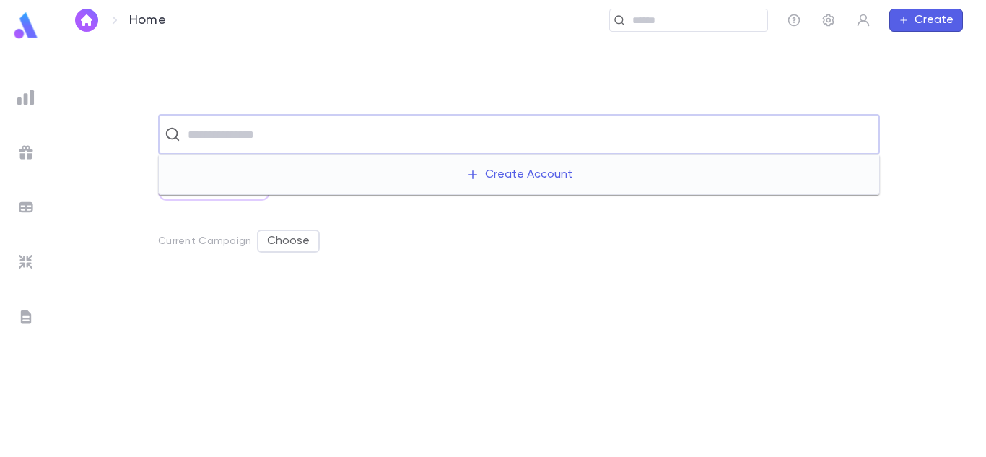
click at [461, 138] on input "text" at bounding box center [528, 134] width 690 height 27
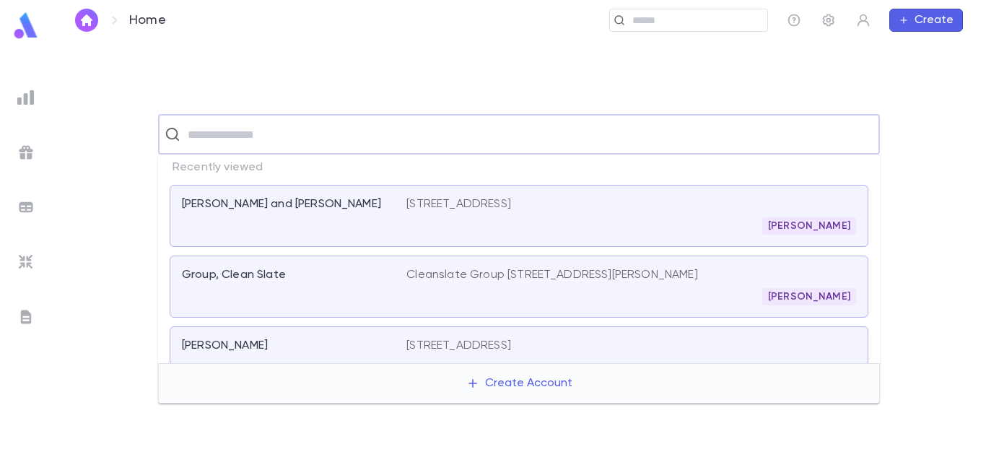
click at [430, 215] on div "[STREET_ADDRESS][PERSON_NAME]" at bounding box center [632, 216] width 450 height 38
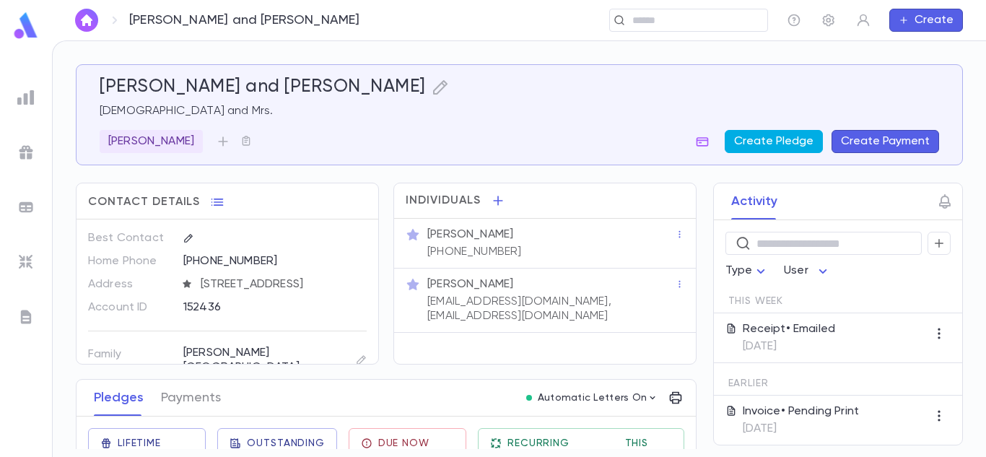
drag, startPoint x: 755, startPoint y: 157, endPoint x: 760, endPoint y: 149, distance: 9.4
click at [760, 149] on div "[PERSON_NAME] and [PERSON_NAME] and [PERSON_NAME] Create Pledge Create Payment" at bounding box center [520, 114] width 888 height 101
click at [760, 149] on button "Create Pledge" at bounding box center [774, 141] width 98 height 23
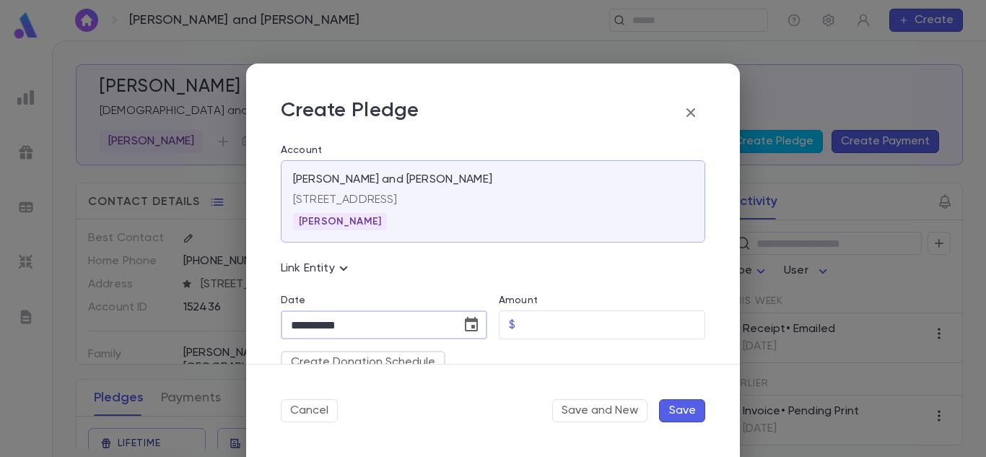
click at [357, 335] on input "**********" at bounding box center [366, 325] width 170 height 28
type input "**********"
click at [521, 327] on input "Amount" at bounding box center [613, 325] width 184 height 28
type input "****"
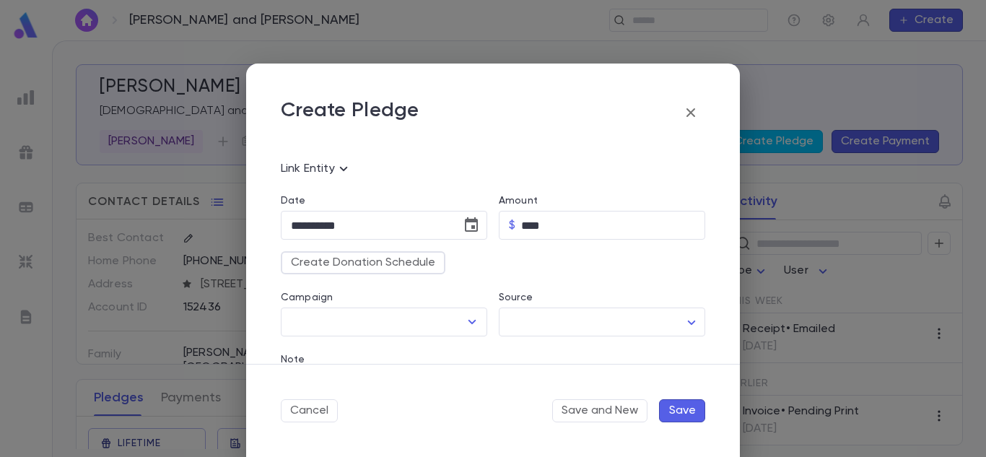
scroll to position [130, 0]
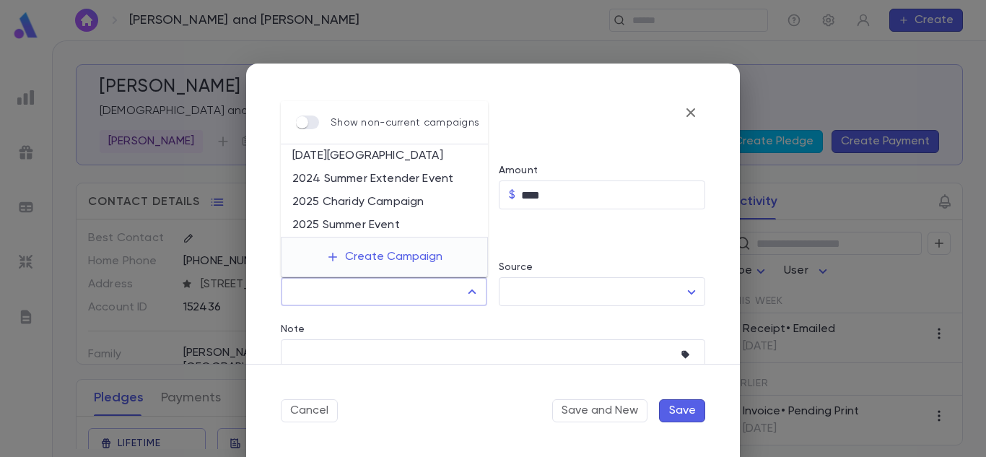
click at [413, 303] on input "Campaign" at bounding box center [373, 291] width 172 height 27
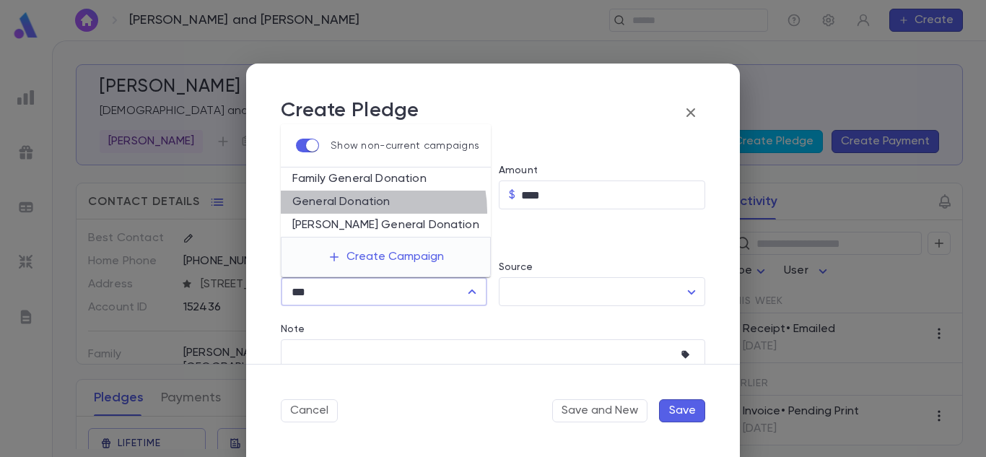
click at [364, 212] on li "General Donation" at bounding box center [386, 202] width 210 height 23
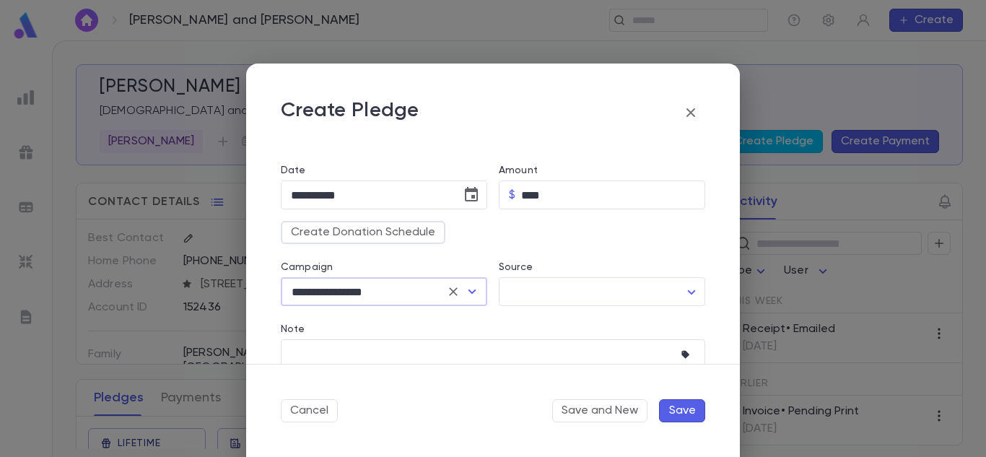
type input "**********"
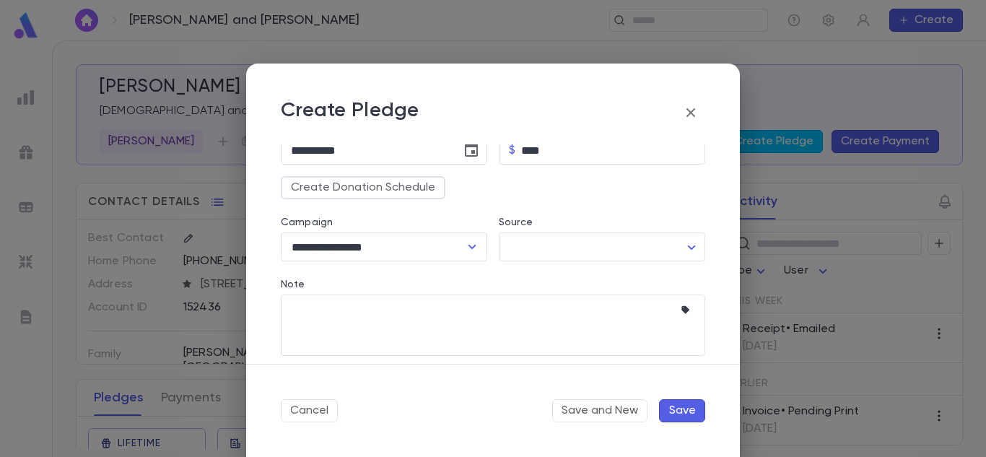
scroll to position [184, 0]
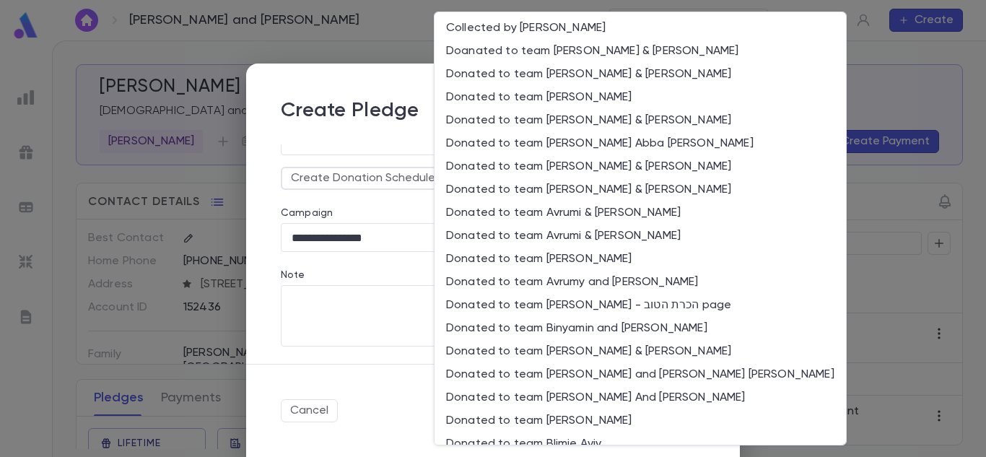
click at [614, 236] on body "Eichenthal, Avrohom and Sharon ​ Create Eichenthal, Avrohom and Sharon Rabbi an…" at bounding box center [493, 248] width 986 height 417
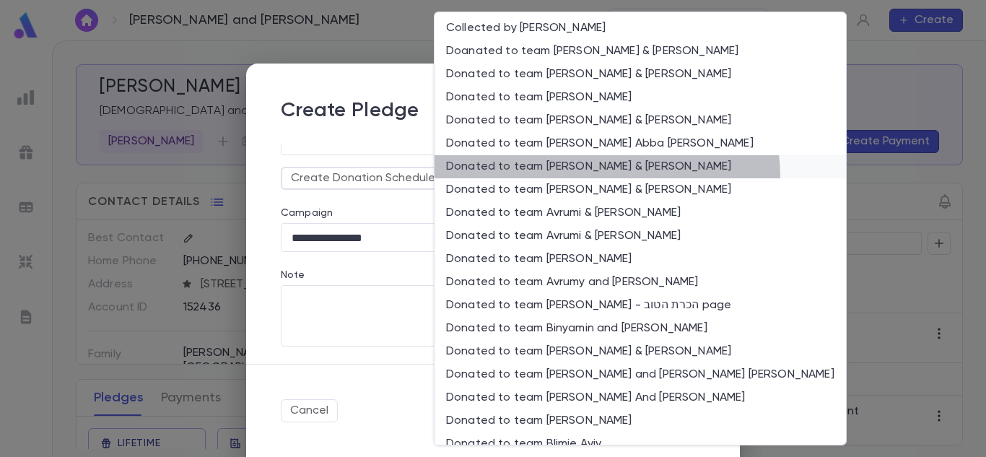
click at [607, 176] on li "Donated to team Avrohom & Sharon Eichenthal" at bounding box center [641, 166] width 412 height 23
type input "**"
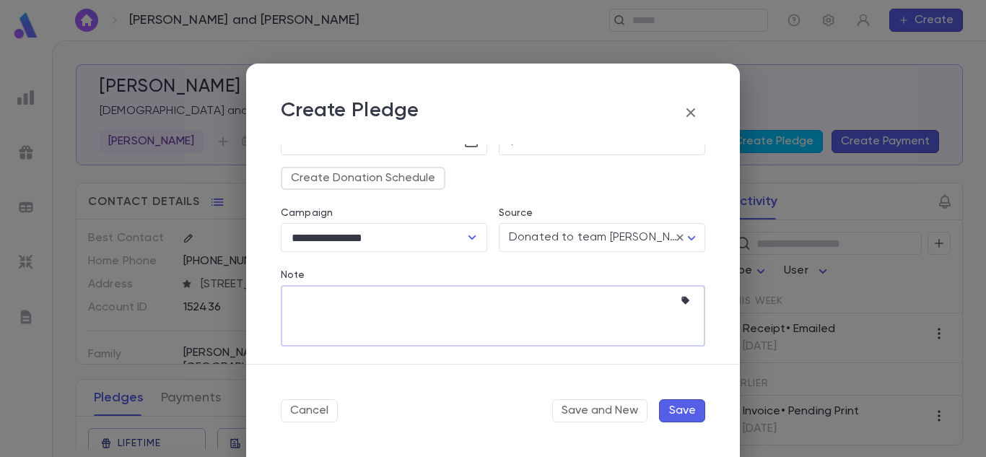
click at [597, 300] on textarea "Note" at bounding box center [482, 315] width 383 height 61
type textarea "****"
click at [693, 417] on button "Save" at bounding box center [682, 410] width 46 height 23
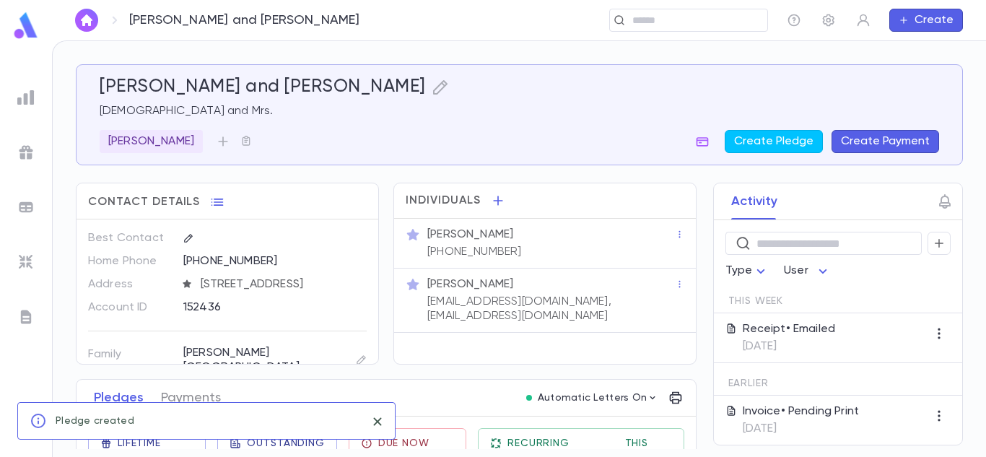
click at [955, 333] on div "Receipt • Emailed [DATE]" at bounding box center [838, 338] width 248 height 50
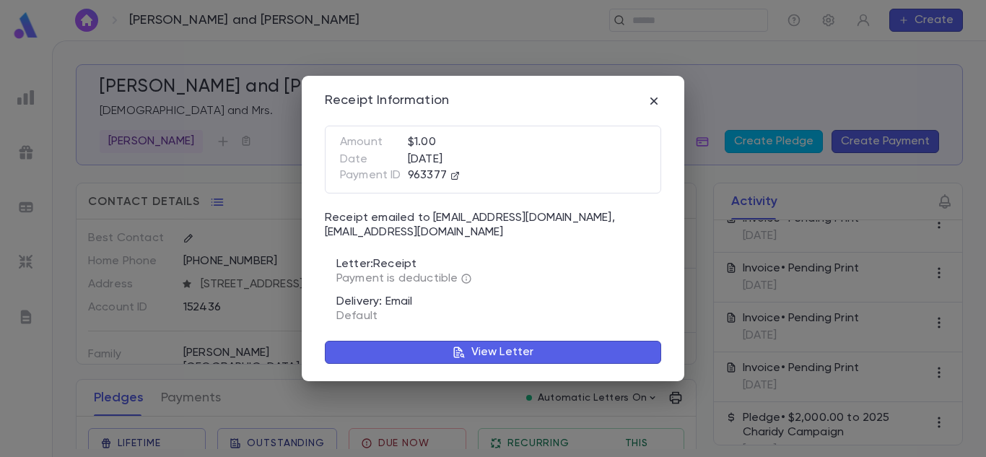
scroll to position [196, 0]
click at [656, 94] on icon "button" at bounding box center [654, 101] width 14 height 14
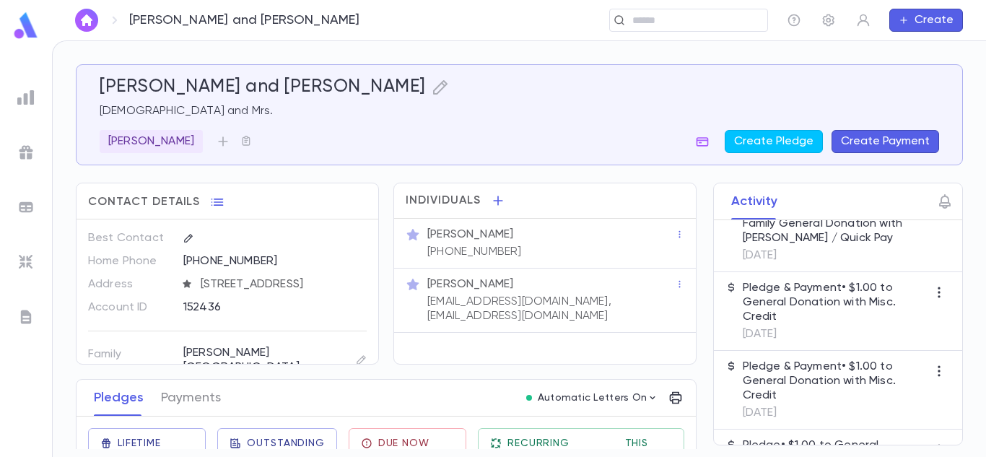
scroll to position [697, 0]
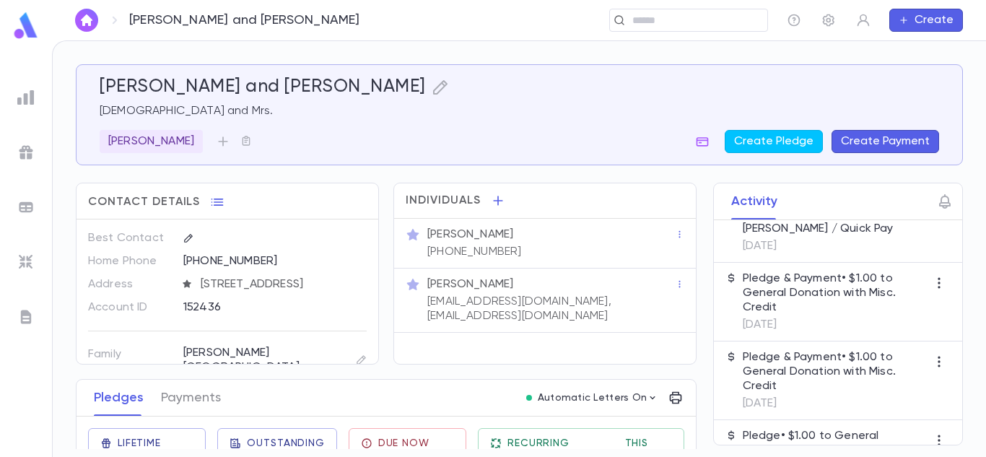
click at [856, 438] on p "Pledge • $1.00 to General Donation" at bounding box center [835, 443] width 185 height 29
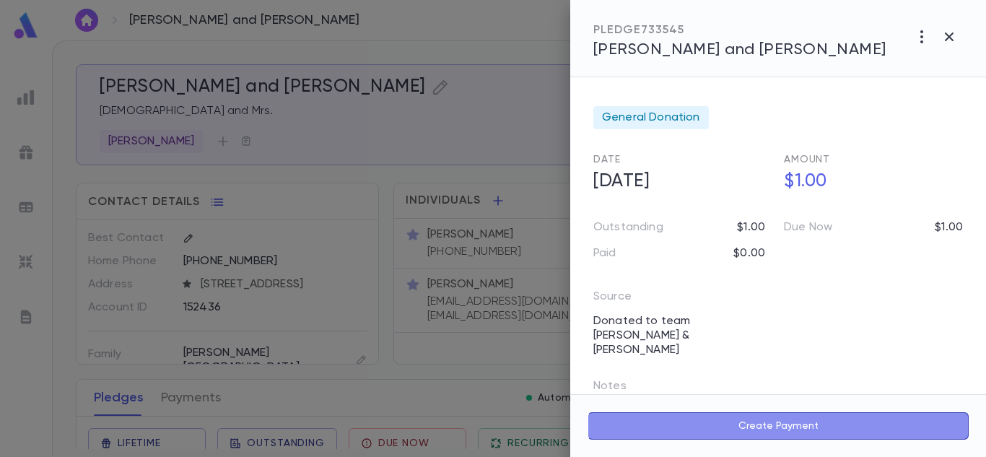
click at [764, 413] on button "Create Payment" at bounding box center [778, 425] width 381 height 27
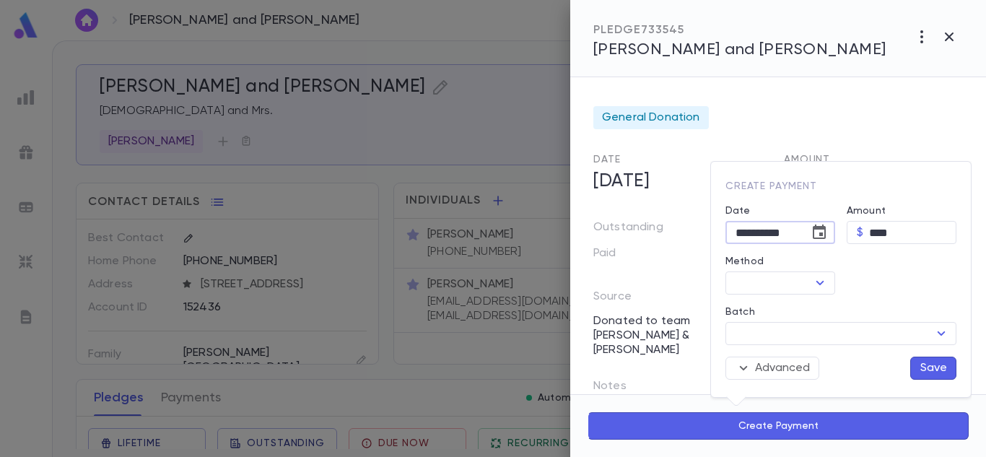
click at [749, 233] on input "**********" at bounding box center [763, 233] width 74 height 22
type input "**********"
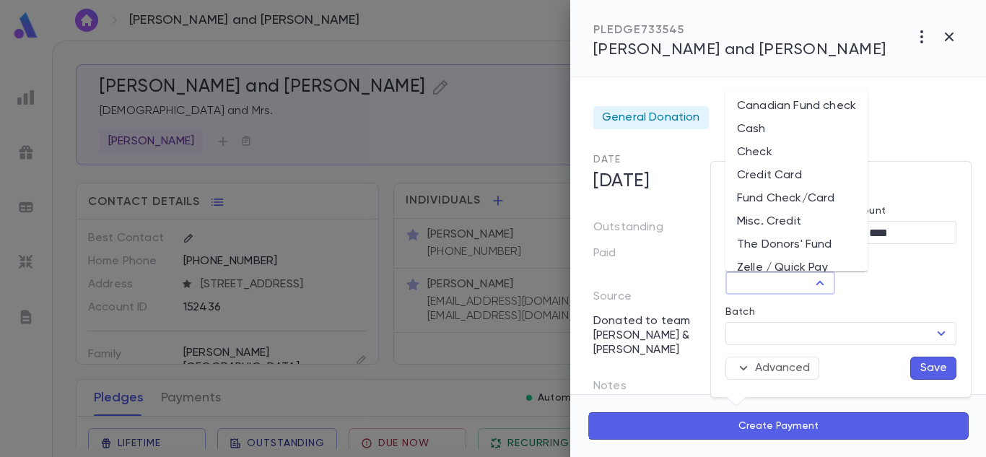
click at [766, 281] on input "Method" at bounding box center [768, 283] width 77 height 20
click at [755, 220] on li "Misc. Credit" at bounding box center [797, 221] width 142 height 23
type input "**********"
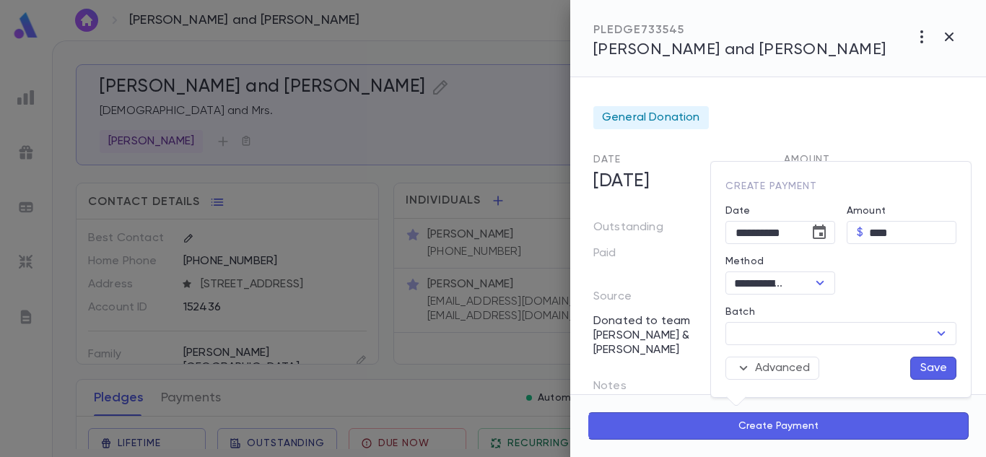
click at [931, 376] on div "**********" at bounding box center [841, 279] width 260 height 235
click at [931, 376] on button "Save" at bounding box center [934, 368] width 46 height 23
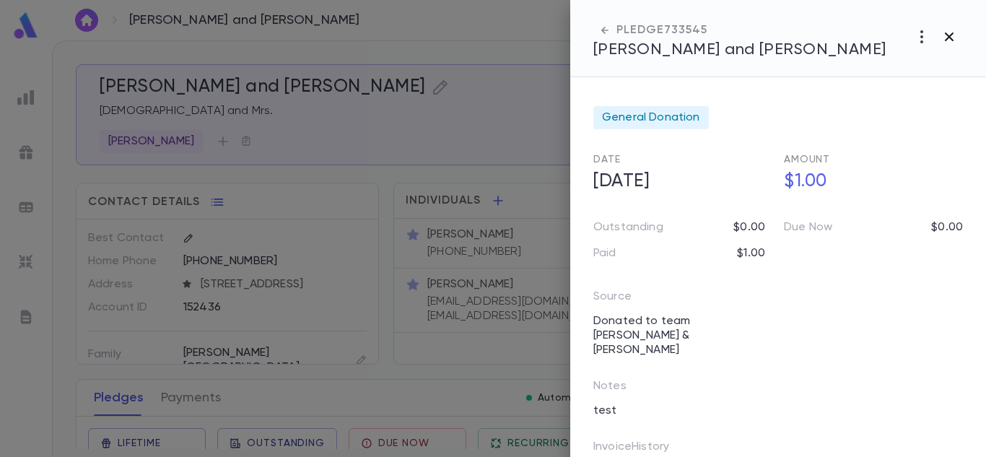
click at [945, 42] on icon "button" at bounding box center [949, 36] width 17 height 17
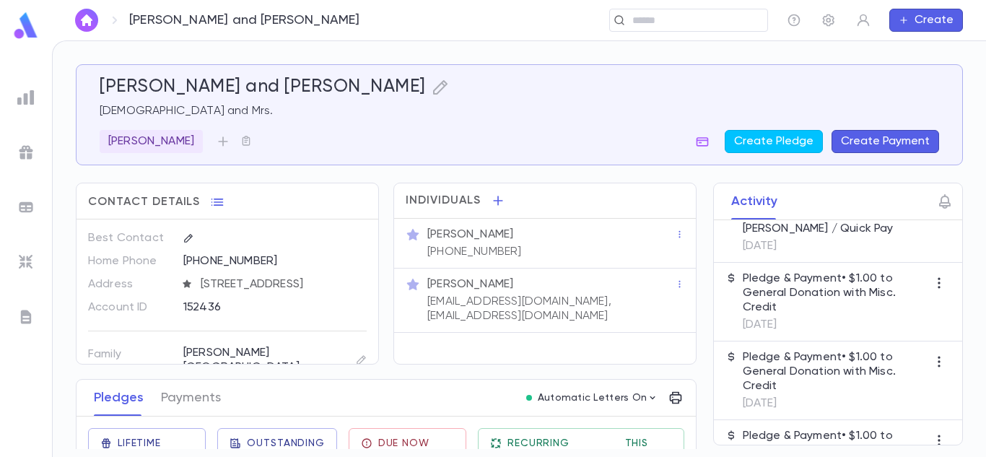
click at [849, 299] on p "Pledge & Payment • $1.00 to General Donation with Misc. Credit" at bounding box center [835, 293] width 185 height 43
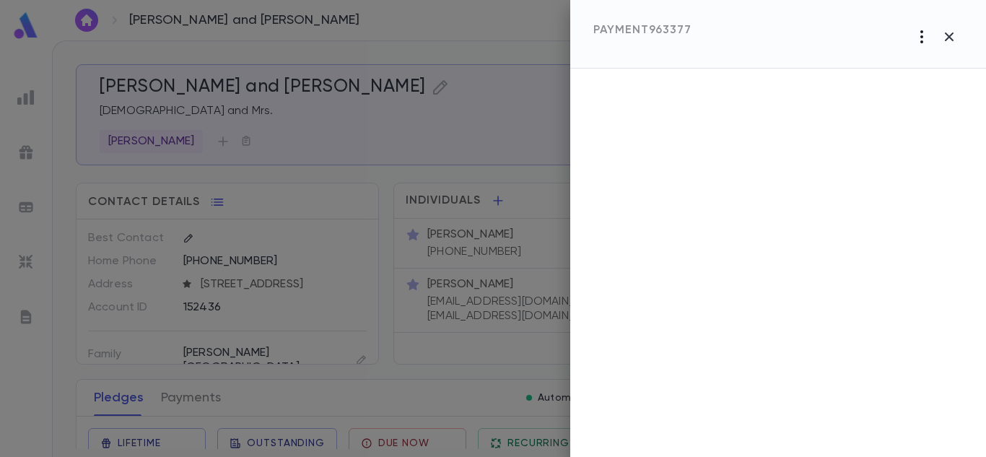
click at [925, 39] on icon "button" at bounding box center [922, 36] width 17 height 17
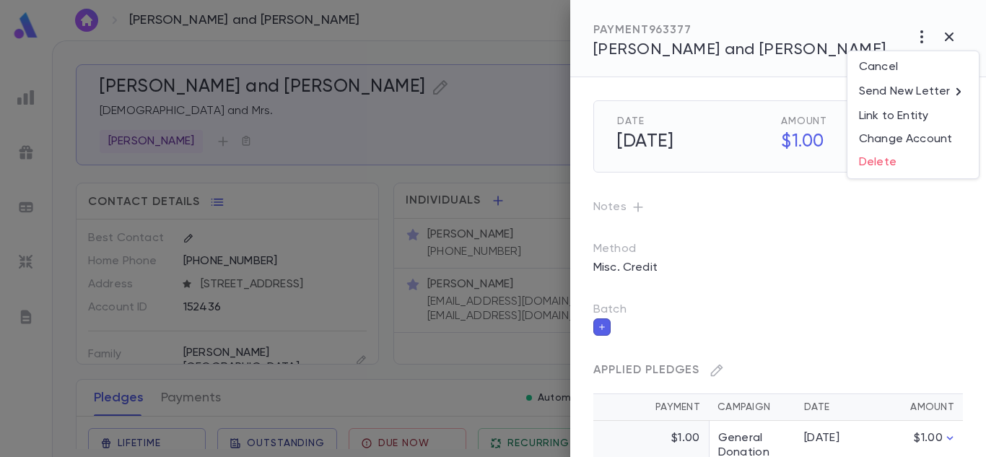
click at [833, 22] on div at bounding box center [493, 228] width 986 height 457
click at [921, 29] on icon "button" at bounding box center [922, 36] width 17 height 17
click at [892, 92] on p "Send New Letter" at bounding box center [904, 91] width 91 height 14
click at [958, 95] on li "Email" at bounding box center [950, 92] width 51 height 26
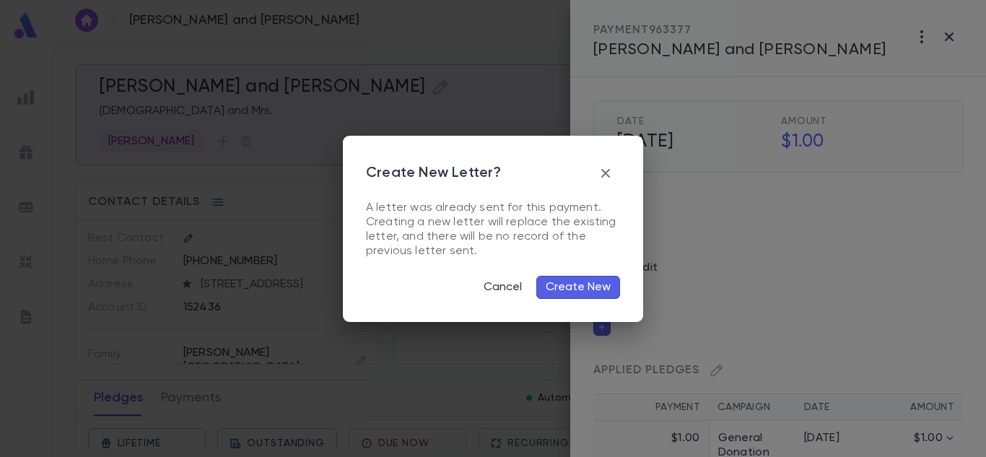
click at [591, 288] on button "Create New" at bounding box center [579, 287] width 84 height 23
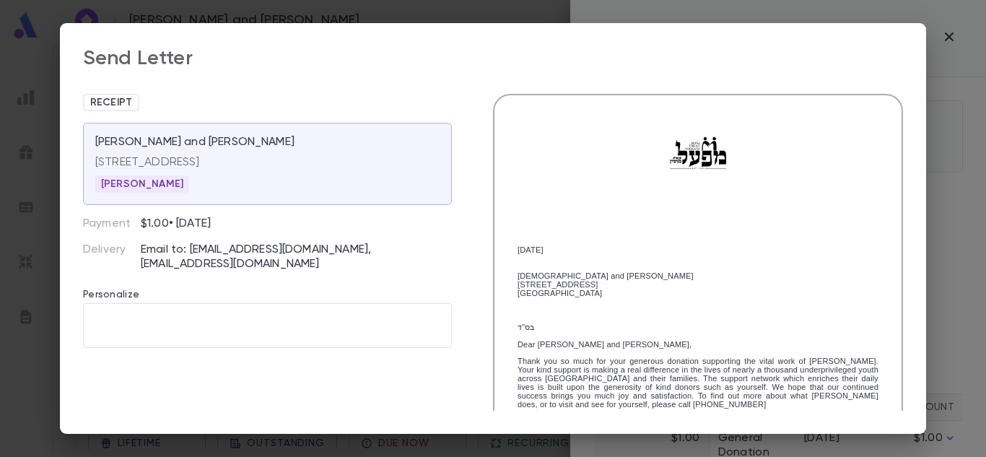
click at [897, 358] on div "08/19/2025 Rabbi and Mrs. Avrohom Eichenthal 1110 Scots Hill Drive Baltimore, M…" at bounding box center [698, 413] width 410 height 638
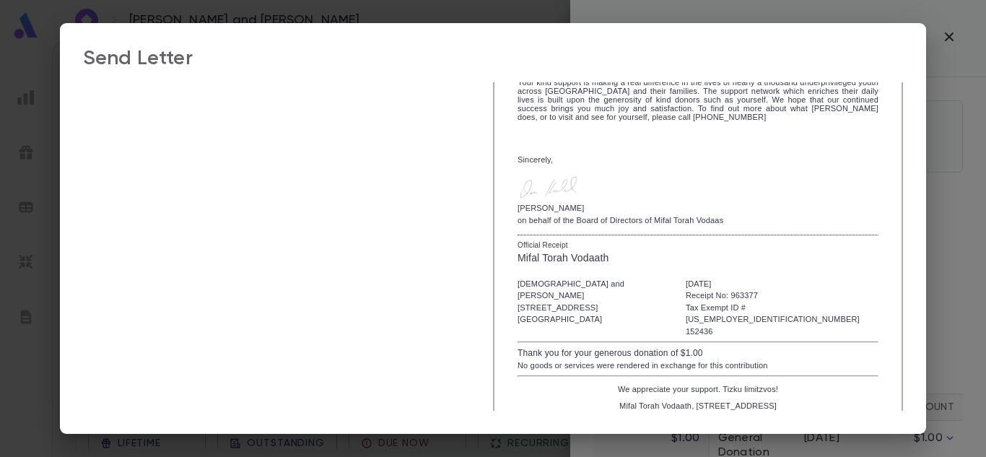
scroll to position [308, 0]
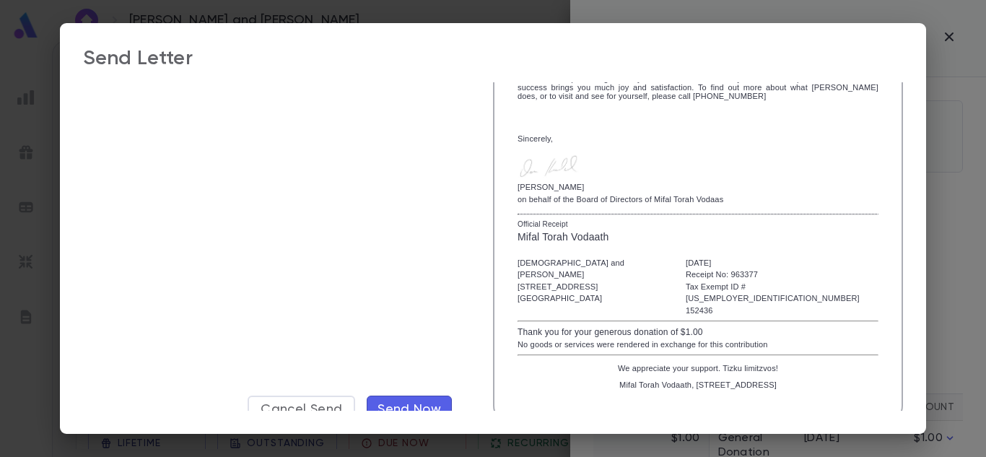
click at [391, 396] on button "Send Now" at bounding box center [409, 409] width 85 height 27
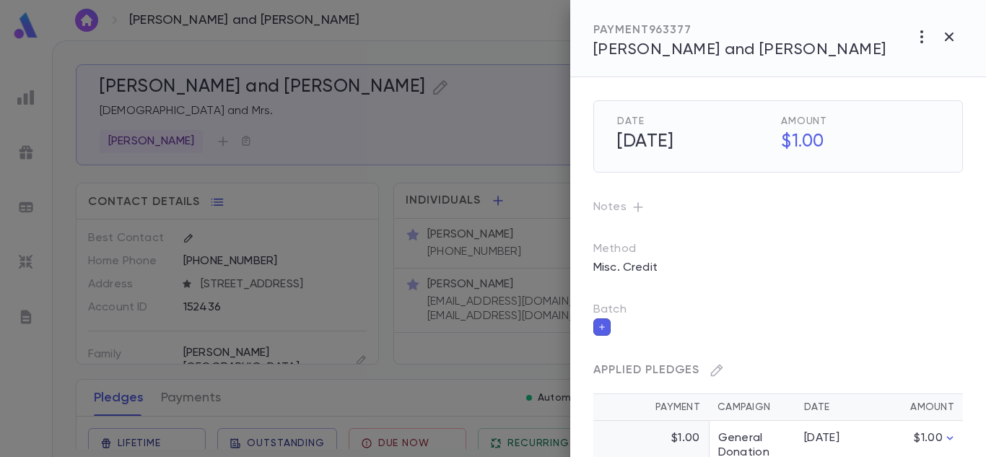
scroll to position [0, 0]
click at [945, 38] on icon "button" at bounding box center [949, 36] width 17 height 17
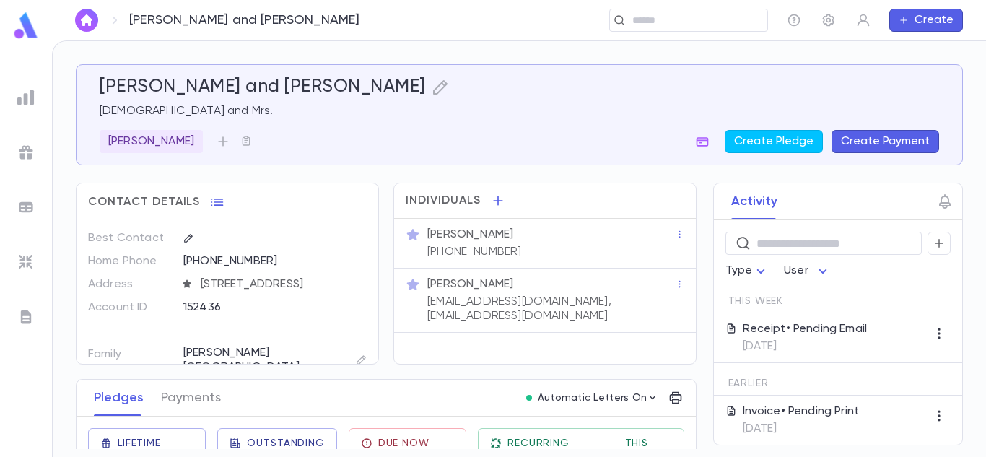
click at [788, 358] on div "Receipt • Pending Email 8/19/2025" at bounding box center [838, 338] width 248 height 50
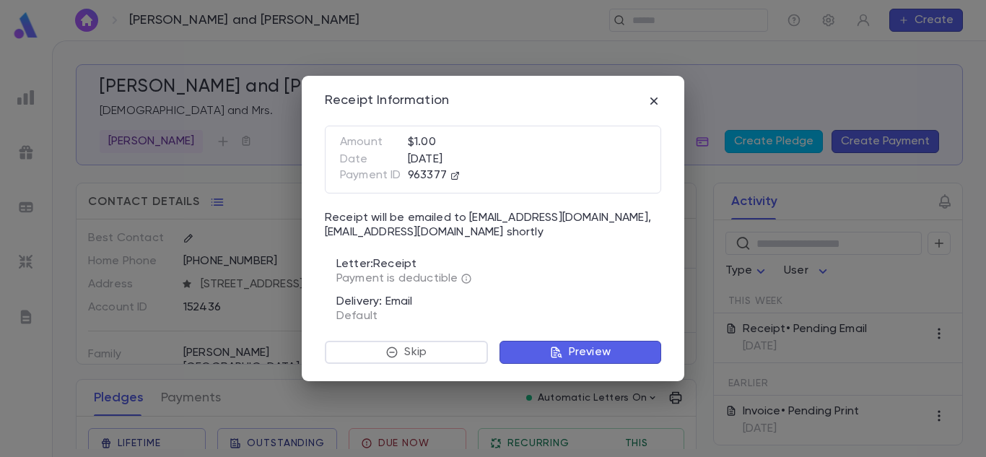
click at [566, 365] on div "Receipt Information Amount $1.00 Date [DATE] Payment ID 963377 Receipt will be …" at bounding box center [493, 229] width 383 height 306
click at [580, 356] on p "Preview" at bounding box center [590, 352] width 42 height 14
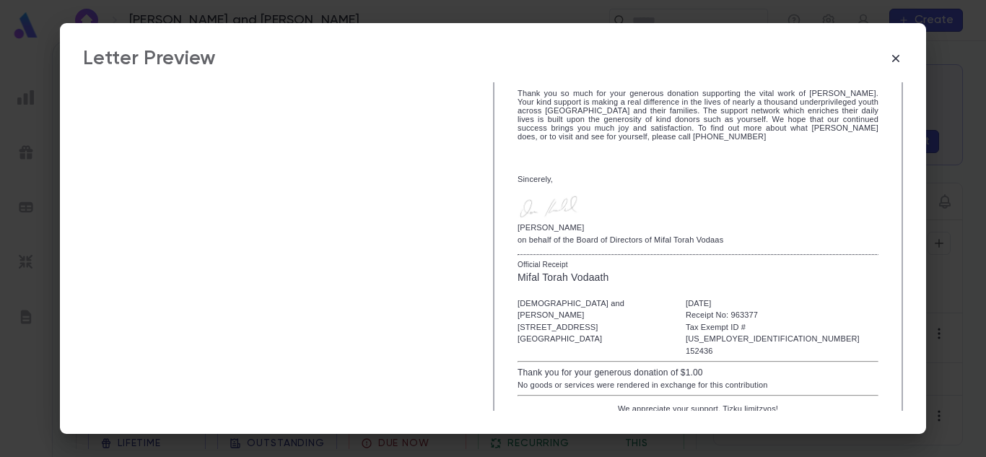
scroll to position [262, 0]
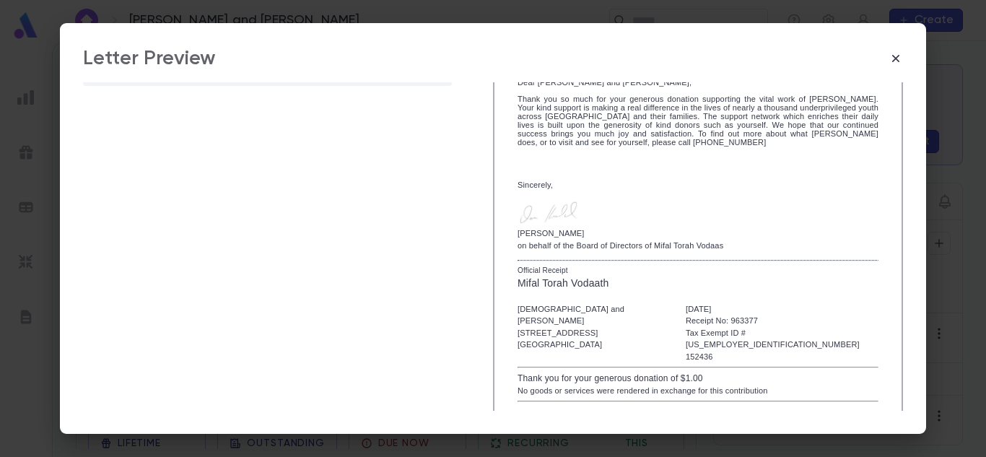
click at [895, 159] on div "08/19/2025 Rabbi and Mrs. Avrohom Eichenthal 1110 Scots Hill Drive Baltimore, M…" at bounding box center [698, 151] width 410 height 638
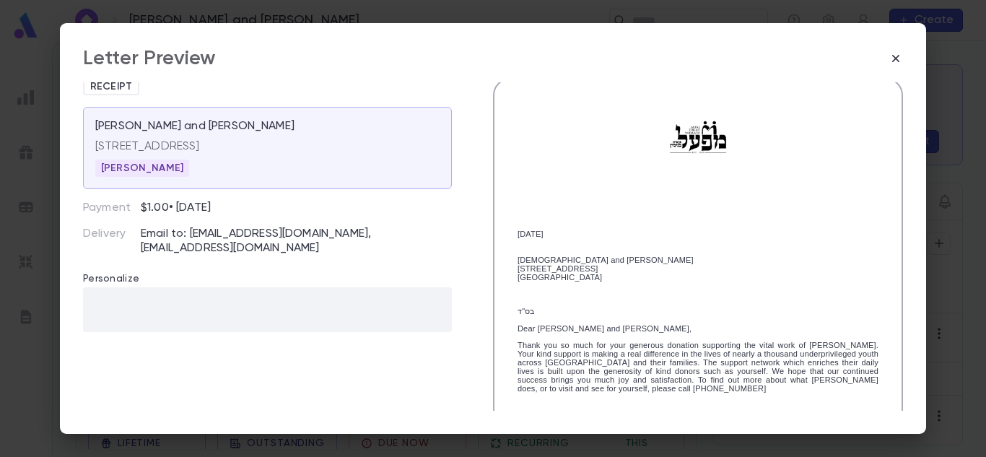
scroll to position [0, 0]
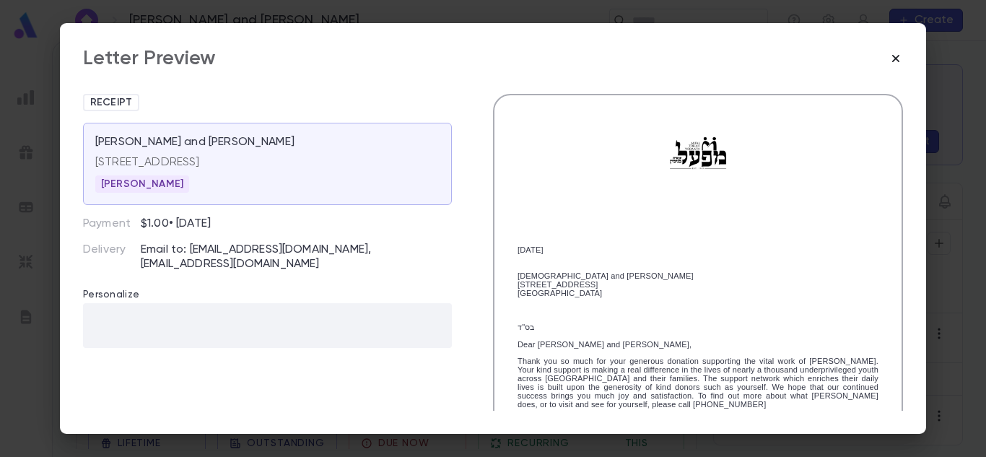
click at [899, 59] on icon "button" at bounding box center [896, 58] width 14 height 14
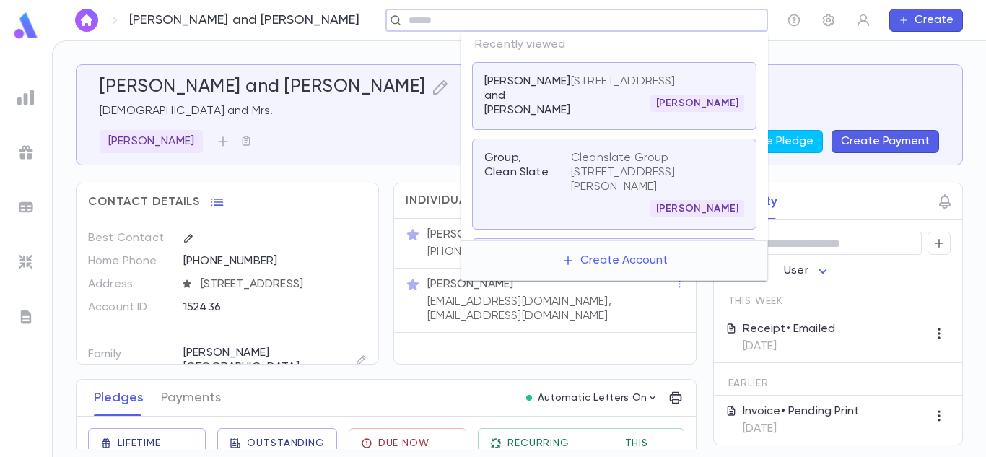
click at [687, 23] on input "text" at bounding box center [582, 21] width 357 height 14
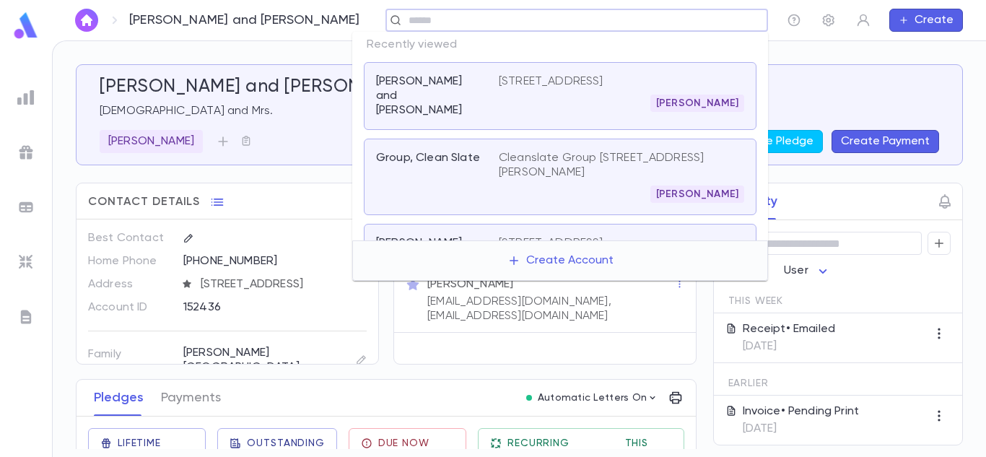
paste input "**********"
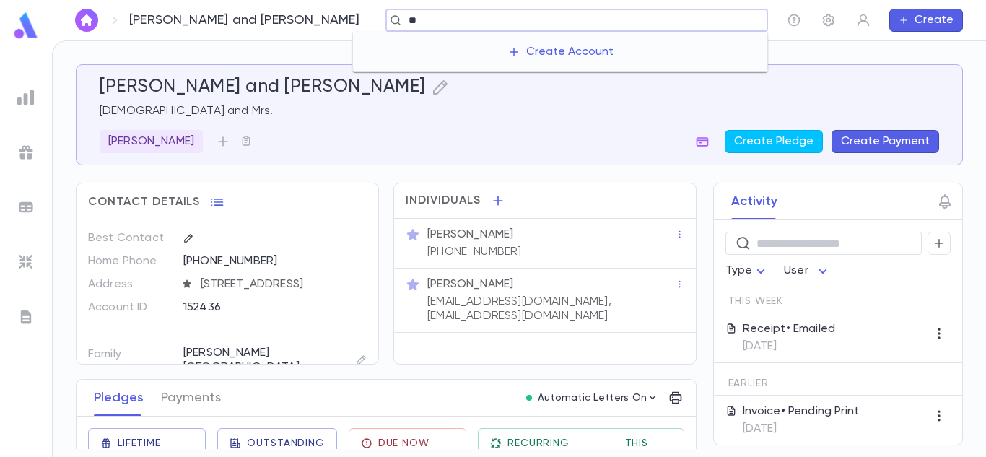
type input "*"
type input "**********"
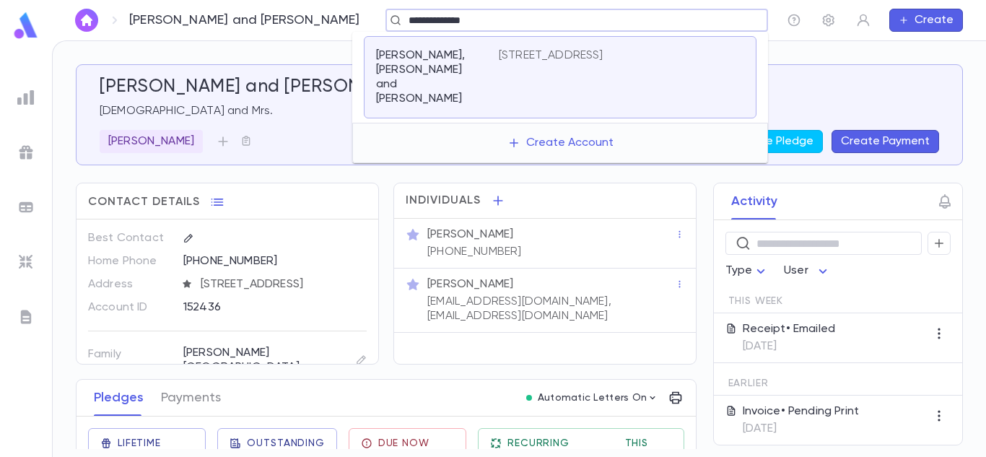
click at [500, 69] on div "PO Box 3328, Allentown PA 18106" at bounding box center [622, 77] width 246 height 58
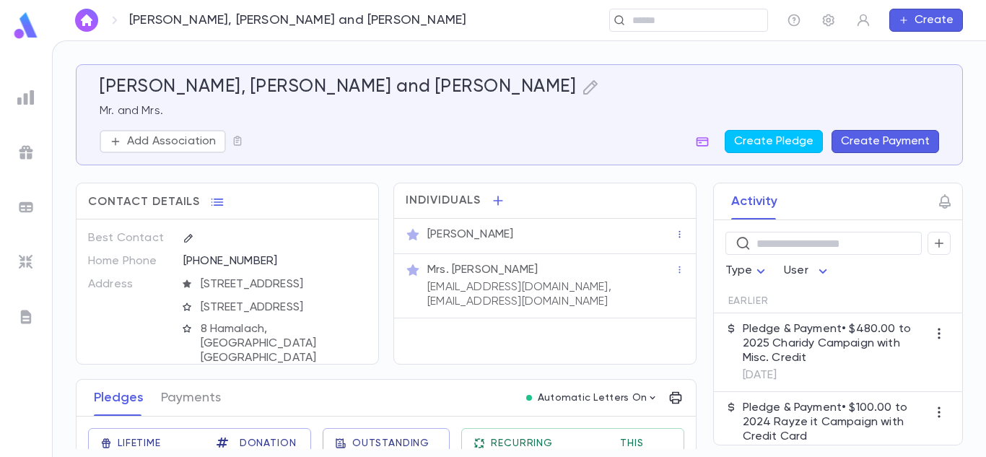
click at [675, 234] on icon "button" at bounding box center [680, 235] width 10 height 10
click at [597, 254] on div at bounding box center [493, 228] width 986 height 457
click at [546, 225] on div "Mr. Henry Borenson" at bounding box center [550, 233] width 251 height 17
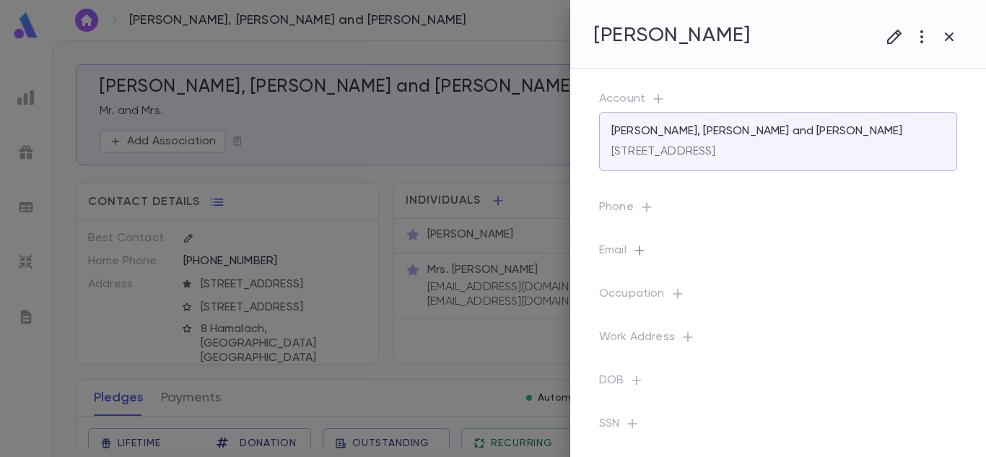
click at [643, 251] on icon "button" at bounding box center [640, 250] width 14 height 14
click at [688, 309] on input "text" at bounding box center [768, 312] width 228 height 22
paste input "**********"
type input "**********"
click at [857, 380] on button "Save" at bounding box center [860, 382] width 46 height 23
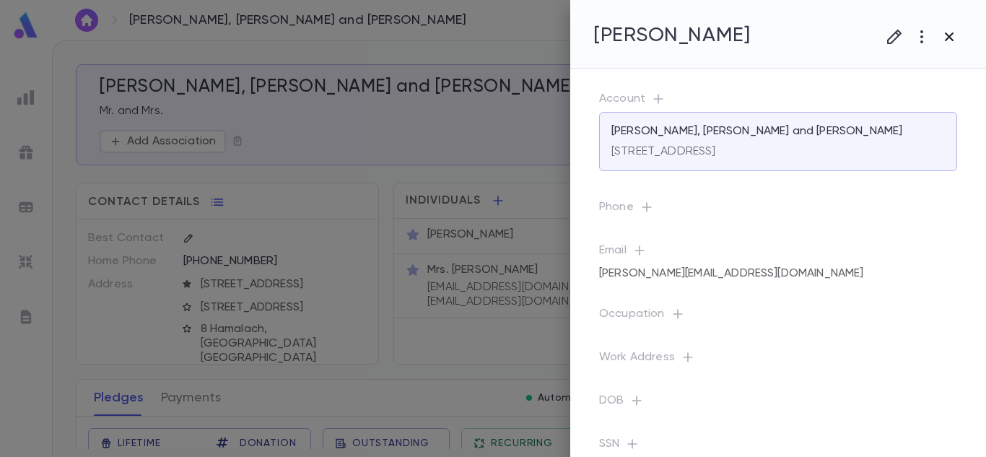
click at [953, 41] on icon "button" at bounding box center [949, 36] width 9 height 9
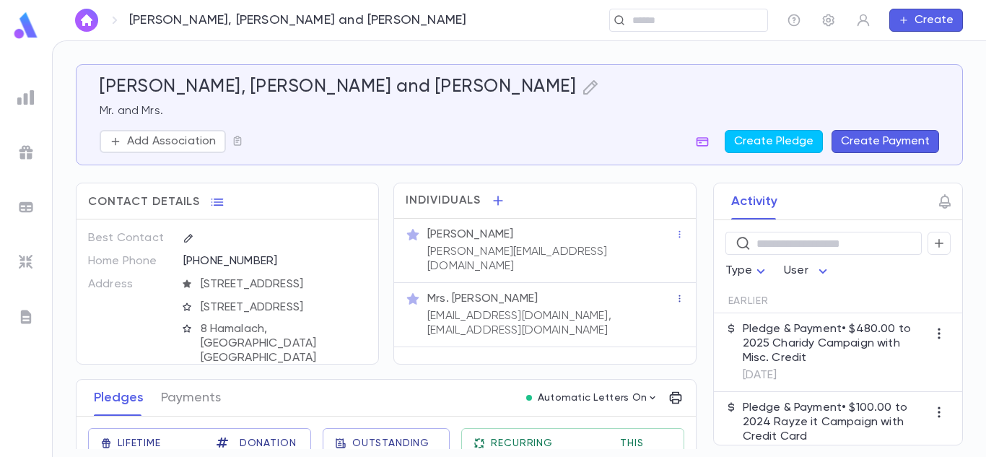
click at [678, 294] on icon "button" at bounding box center [680, 299] width 10 height 10
click at [626, 289] on div at bounding box center [493, 228] width 986 height 457
click at [591, 309] on p "hborenson@gmail.com, info@borenson.com" at bounding box center [552, 323] width 248 height 29
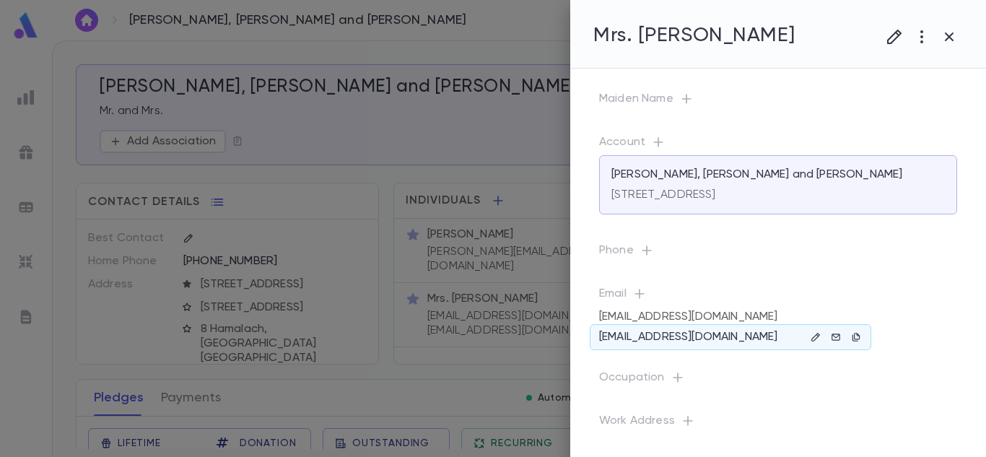
click at [682, 334] on p "info@borenson.com" at bounding box center [688, 337] width 178 height 14
click at [737, 335] on div "info@borenson.com" at bounding box center [731, 337] width 282 height 26
click at [856, 332] on icon "button" at bounding box center [856, 337] width 10 height 10
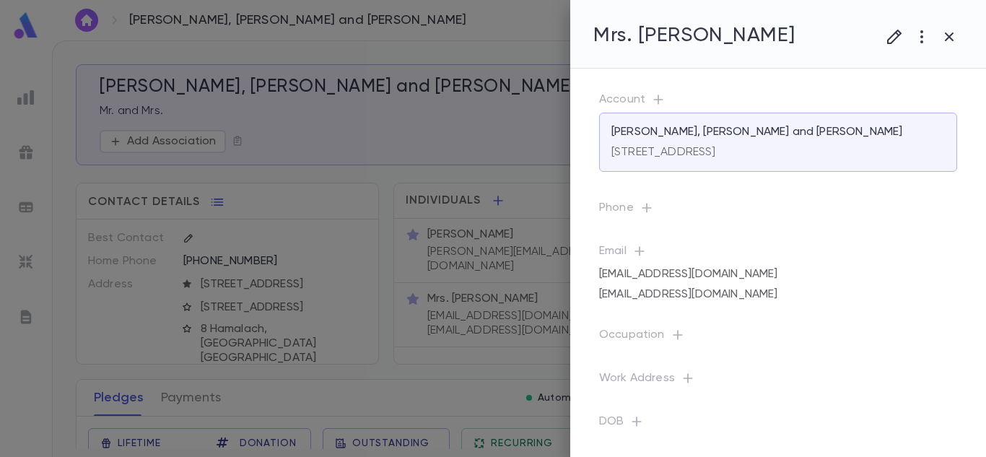
scroll to position [41, 0]
click at [900, 25] on button "button" at bounding box center [894, 36] width 27 height 27
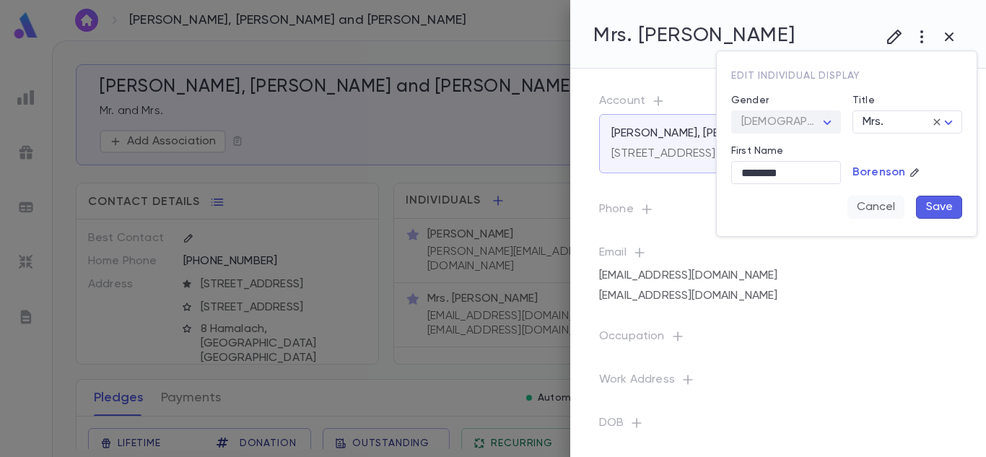
click at [892, 202] on button "Cancel" at bounding box center [876, 207] width 57 height 23
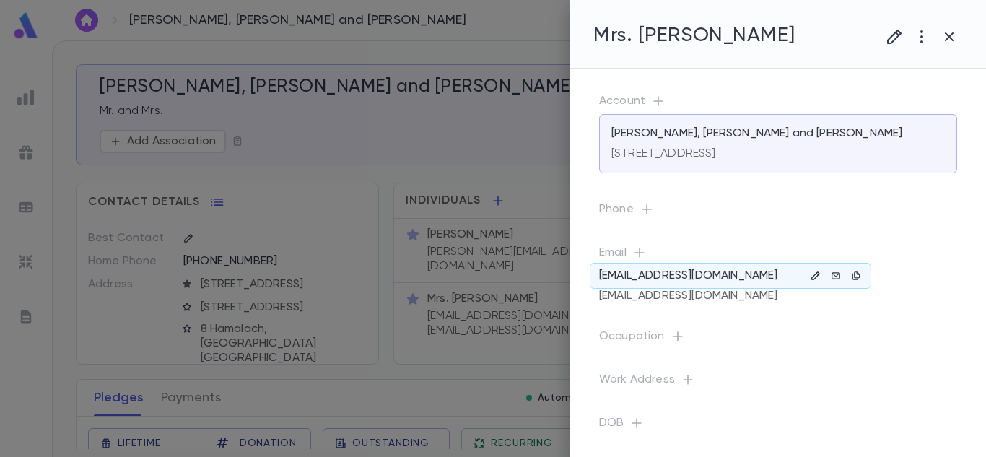
click at [814, 275] on icon "button" at bounding box center [816, 276] width 10 height 10
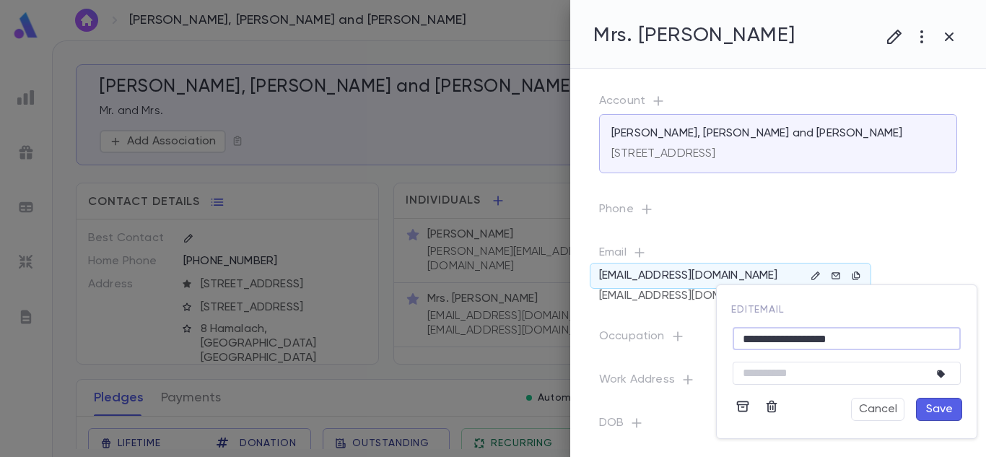
drag, startPoint x: 875, startPoint y: 344, endPoint x: 695, endPoint y: 359, distance: 181.1
click at [695, 359] on div "**********" at bounding box center [493, 228] width 986 height 457
click at [754, 373] on textarea at bounding box center [836, 373] width 186 height 22
click at [927, 409] on button "Save" at bounding box center [939, 409] width 46 height 23
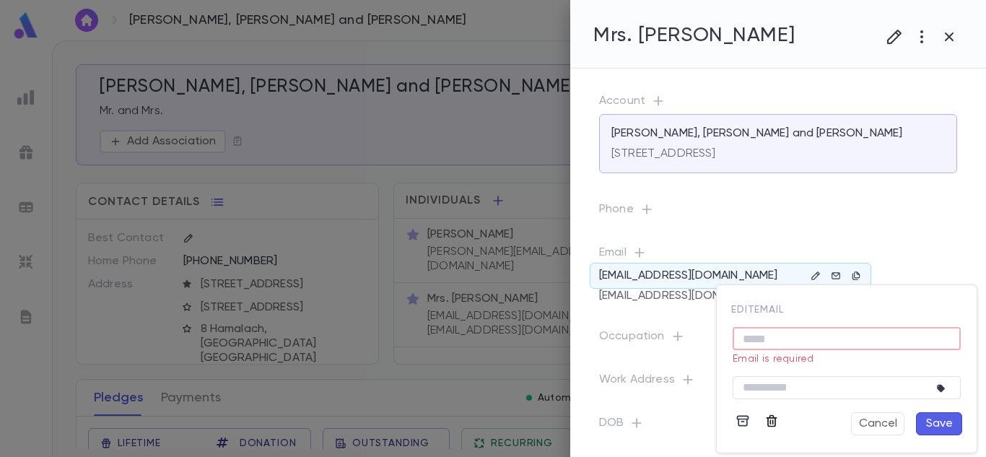
click at [774, 417] on icon "button" at bounding box center [772, 421] width 11 height 12
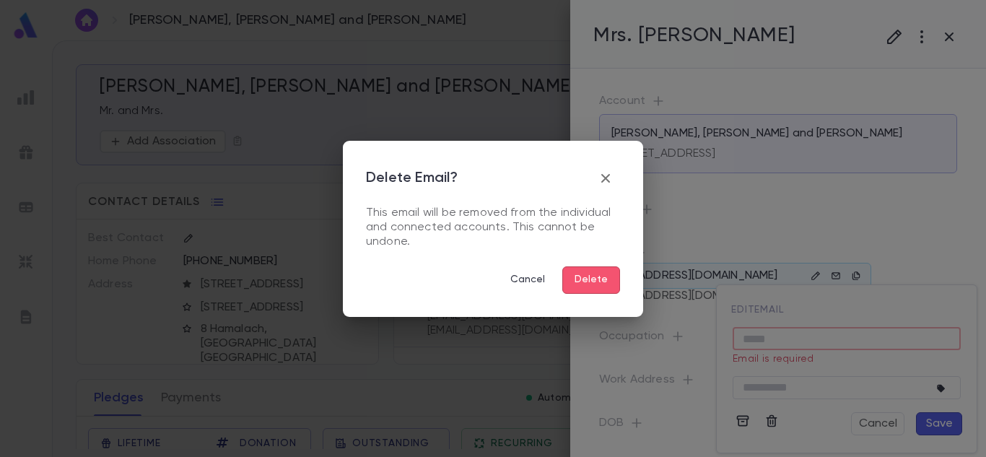
click at [611, 288] on button "Delete" at bounding box center [592, 279] width 58 height 27
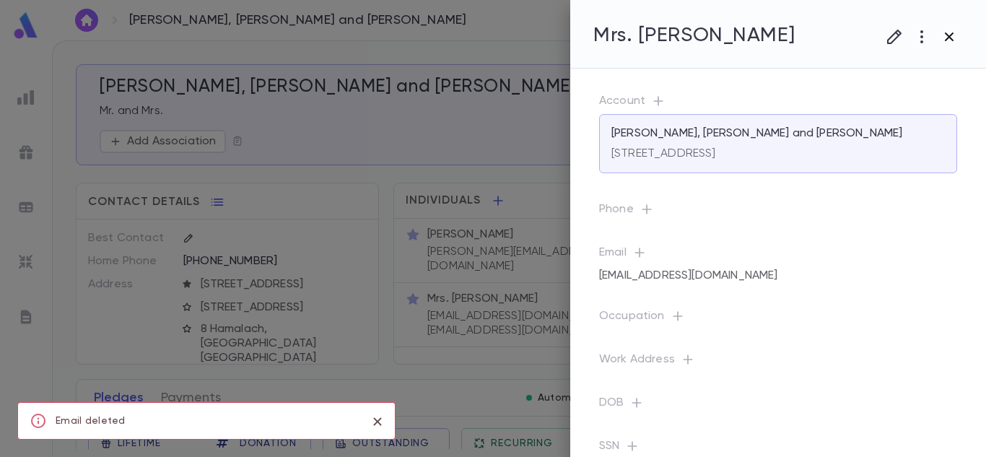
click at [953, 27] on button "button" at bounding box center [949, 36] width 27 height 27
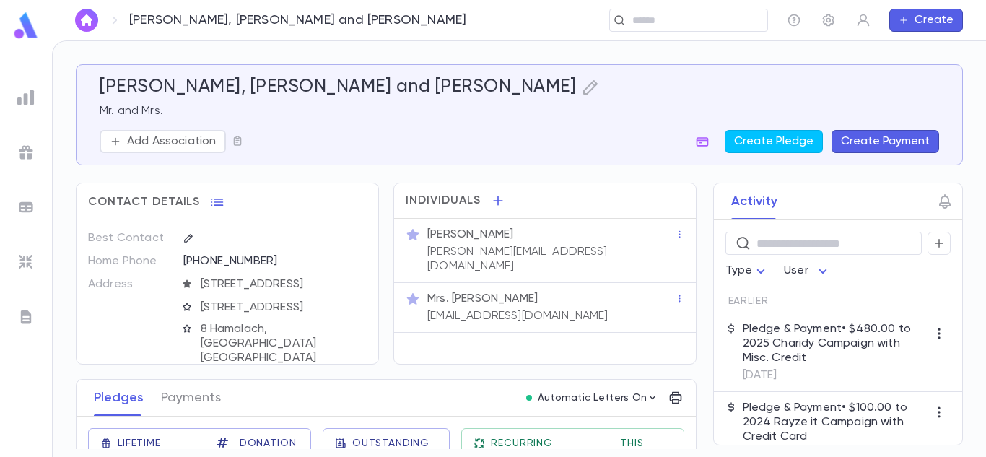
click at [551, 237] on div "Mr. Henry Borenson" at bounding box center [552, 234] width 248 height 14
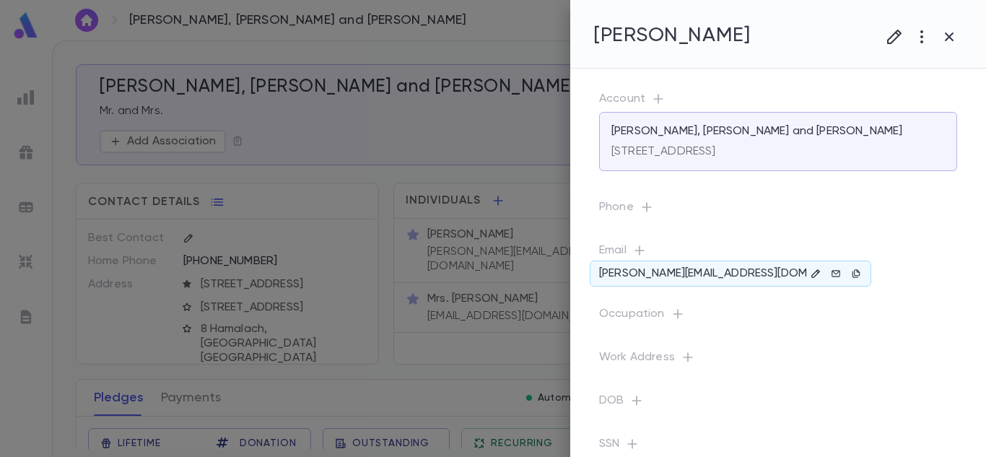
click at [812, 271] on icon "button" at bounding box center [816, 274] width 10 height 10
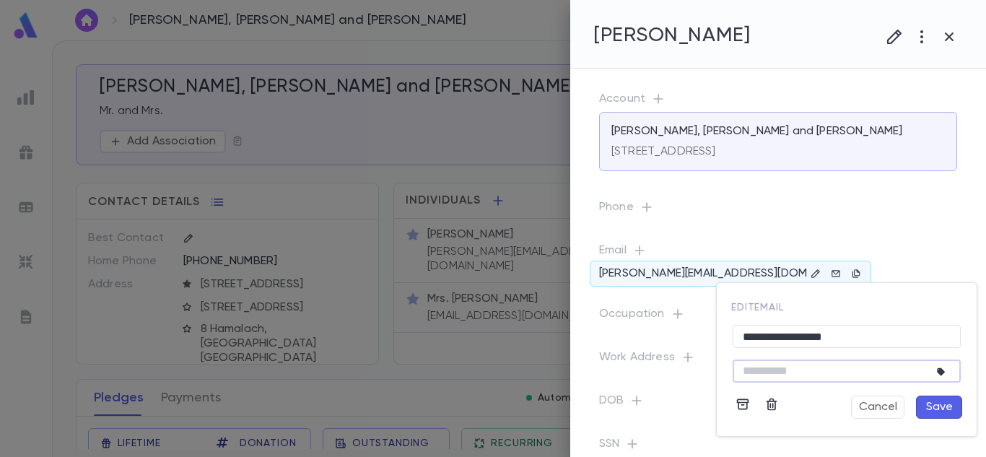
click at [771, 380] on textarea at bounding box center [836, 371] width 186 height 22
paste textarea "**********"
type textarea "**********"
click at [945, 417] on button "Save" at bounding box center [939, 407] width 46 height 23
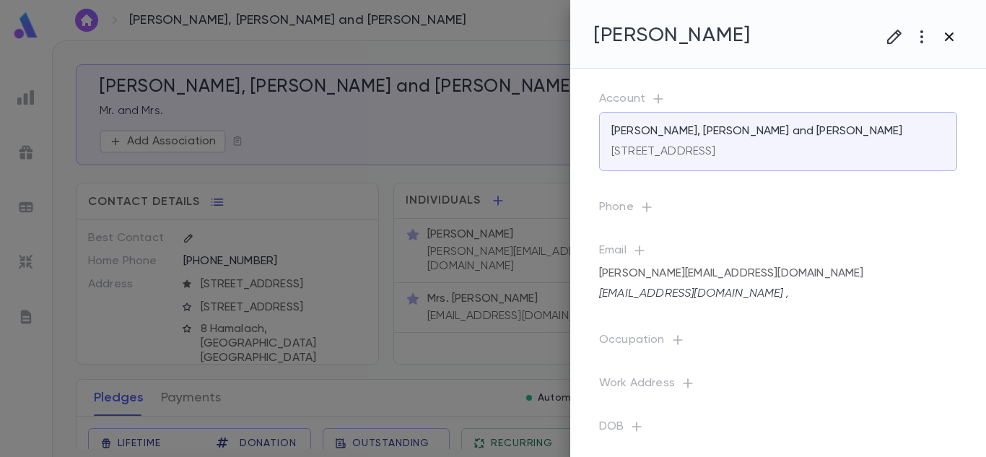
click at [945, 38] on icon "button" at bounding box center [949, 36] width 17 height 17
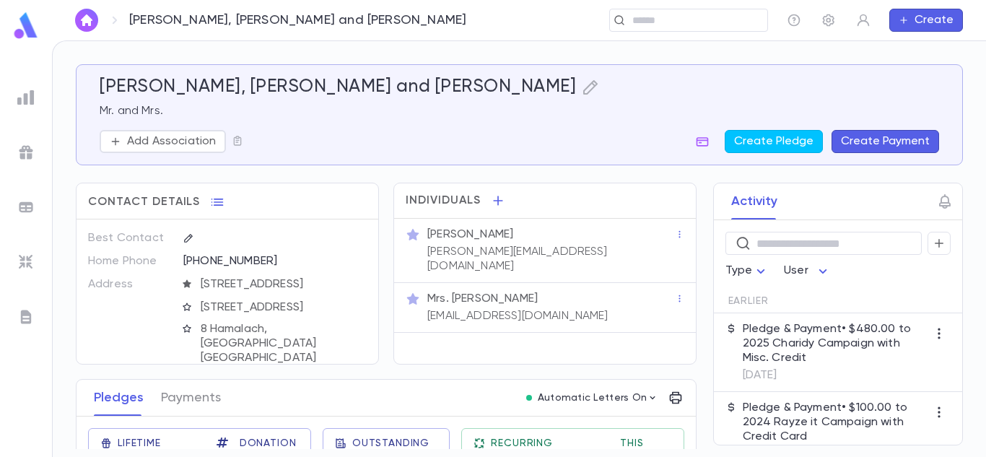
click at [537, 292] on p "Mrs. Elisheva Borenson" at bounding box center [483, 299] width 110 height 14
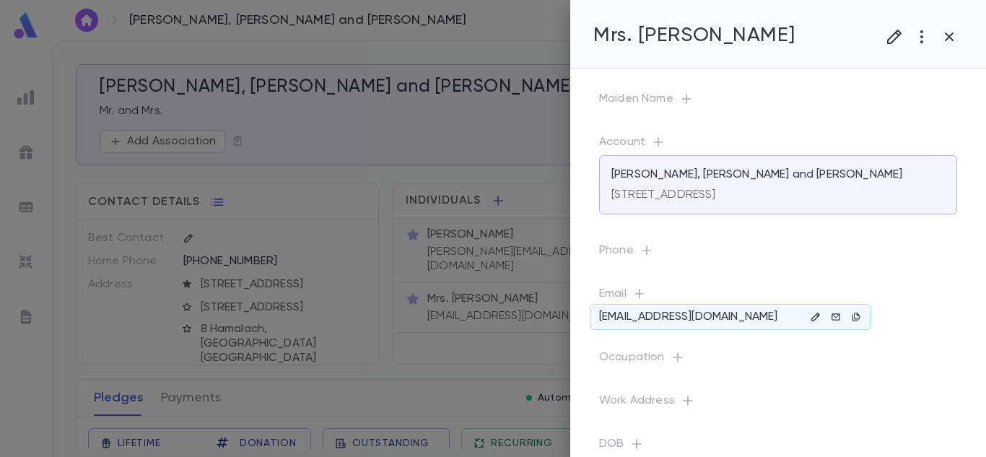
click at [814, 313] on icon "button" at bounding box center [816, 317] width 10 height 10
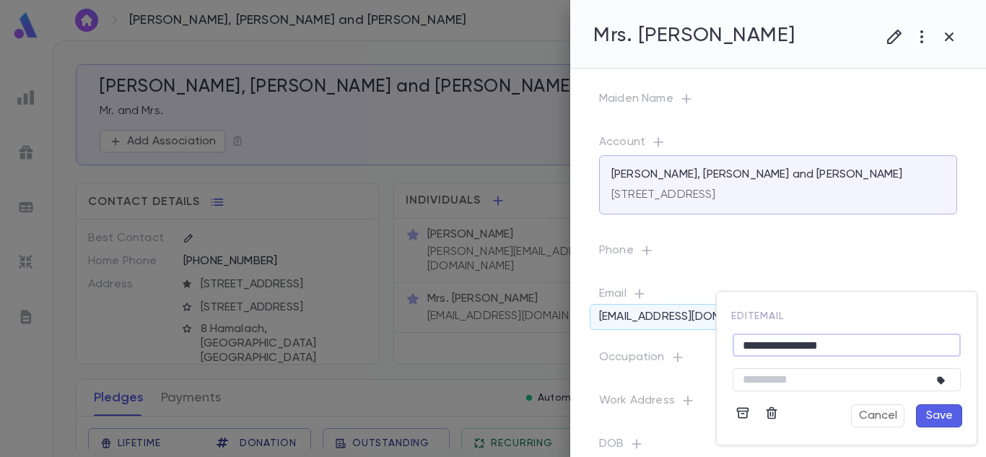
click at [828, 340] on input "**********" at bounding box center [847, 345] width 228 height 22
click at [778, 409] on icon "button" at bounding box center [772, 413] width 14 height 14
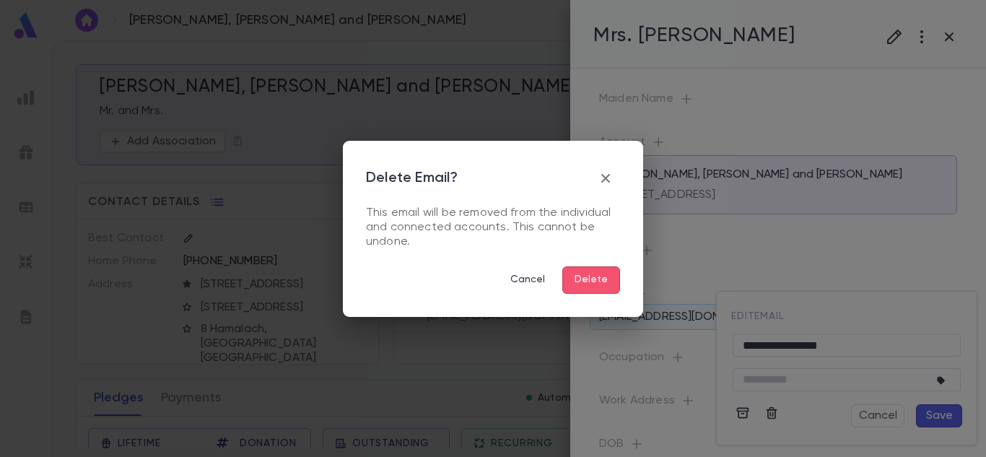
click at [612, 288] on button "Delete" at bounding box center [592, 279] width 58 height 27
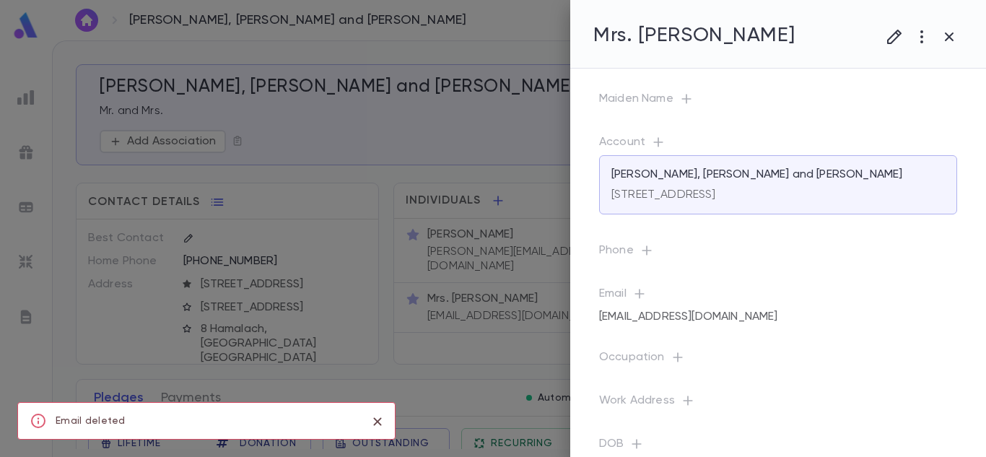
click at [594, 271] on div "Email info@borenson.com" at bounding box center [766, 296] width 381 height 64
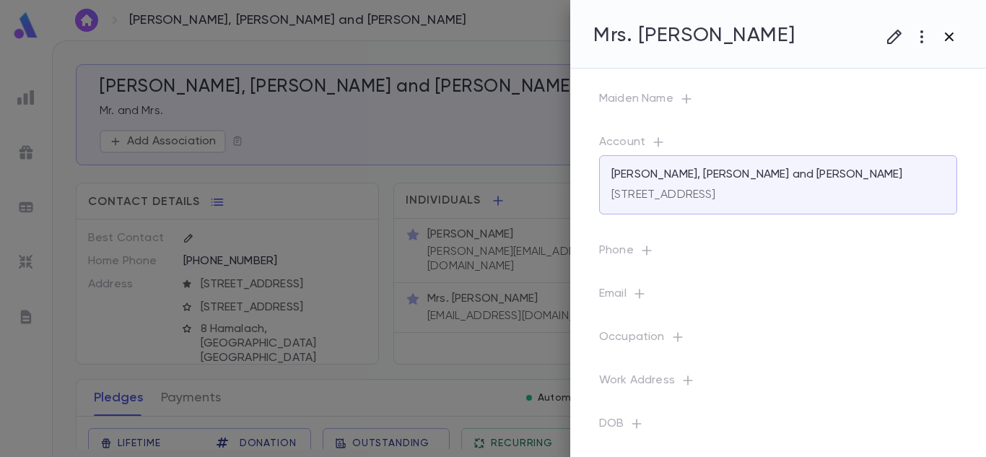
click at [946, 40] on icon "button" at bounding box center [949, 36] width 9 height 9
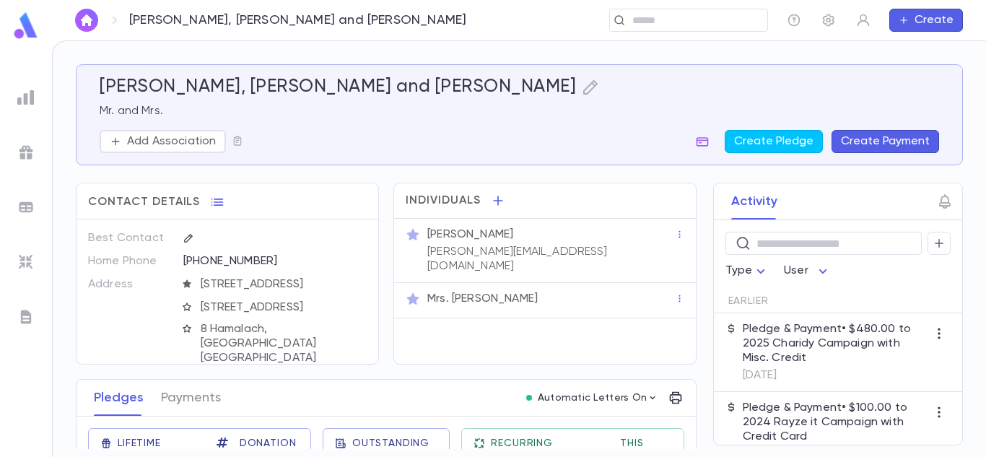
click at [556, 243] on div "Mr. Henry Borenson henry@borenson.com" at bounding box center [550, 249] width 251 height 49
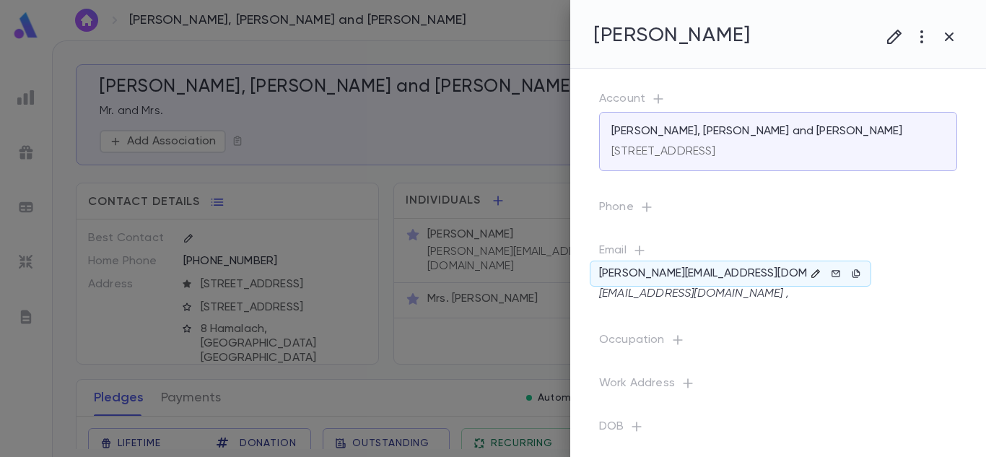
click at [812, 272] on icon "button" at bounding box center [816, 274] width 10 height 10
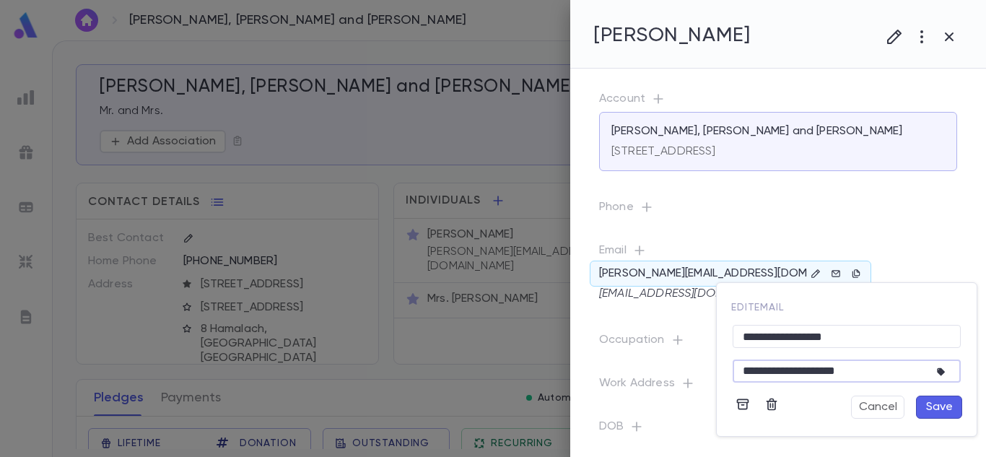
click at [885, 373] on textarea "**********" at bounding box center [836, 371] width 186 height 22
paste textarea "**********"
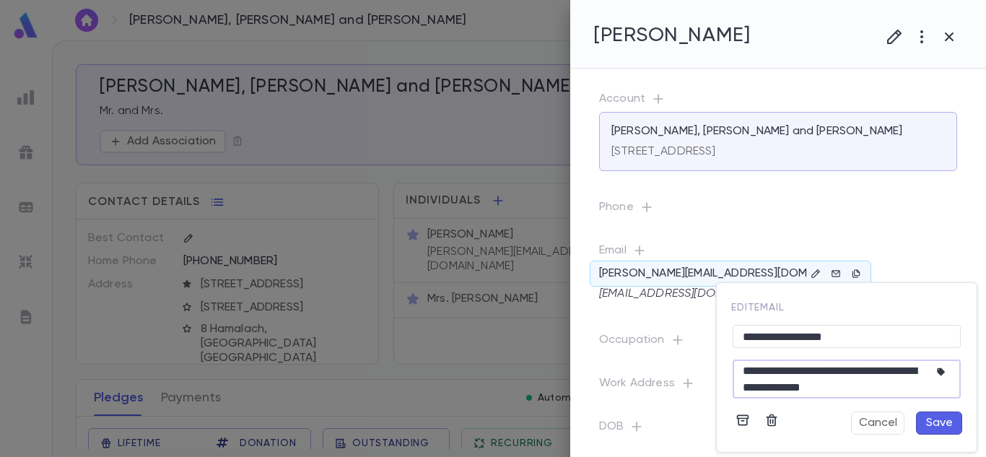
type textarea "**********"
click at [946, 417] on button "Save" at bounding box center [939, 423] width 46 height 23
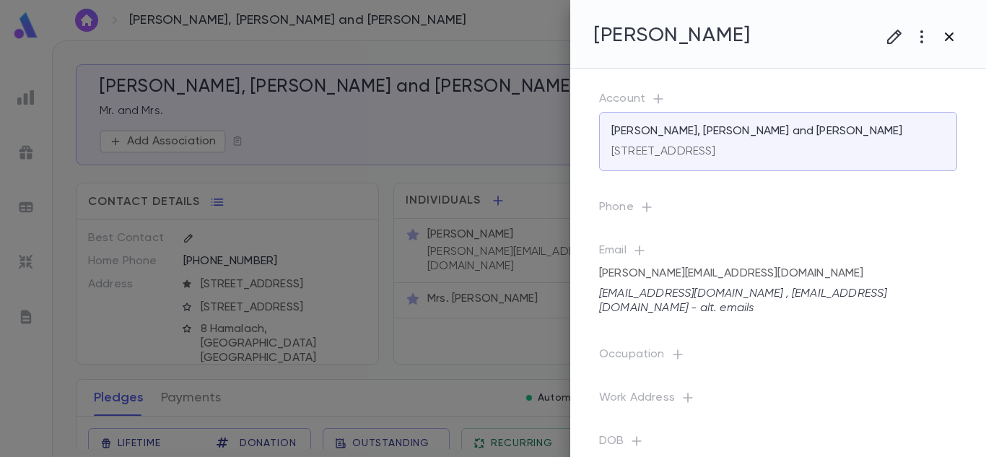
click at [947, 43] on icon "button" at bounding box center [949, 36] width 17 height 17
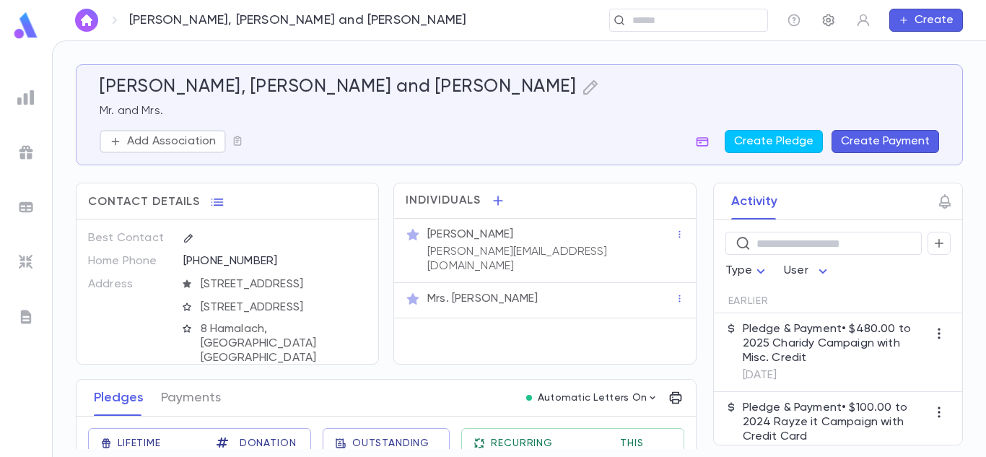
click at [827, 17] on icon "button" at bounding box center [829, 20] width 14 height 14
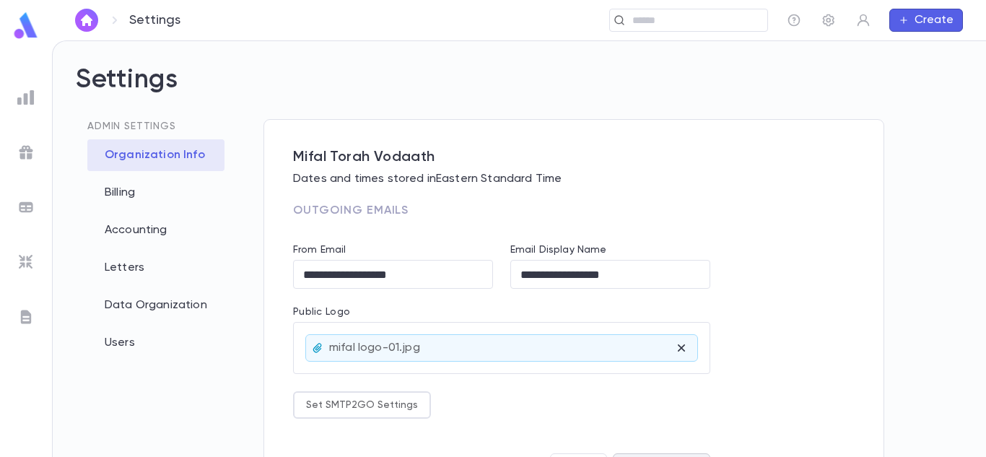
click at [170, 248] on div "Admin Settings Organization Info Billing Accounting Letters Data Organization U…" at bounding box center [155, 224] width 137 height 269
click at [139, 271] on div "Letters" at bounding box center [155, 268] width 137 height 32
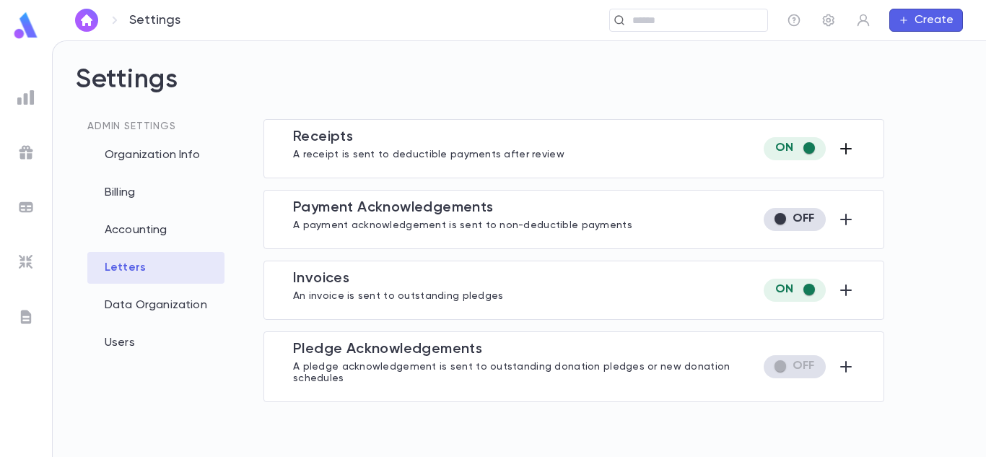
click at [843, 145] on icon "button" at bounding box center [846, 148] width 17 height 17
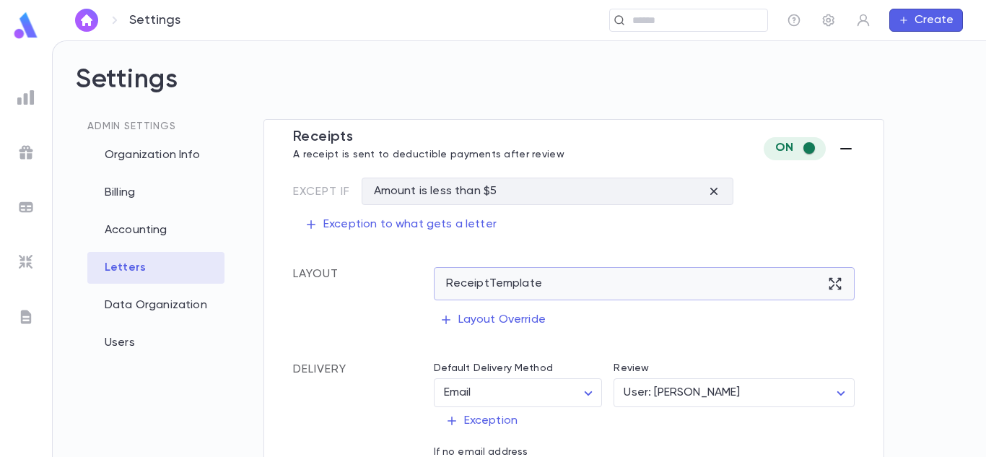
click at [833, 290] on icon at bounding box center [835, 284] width 14 height 14
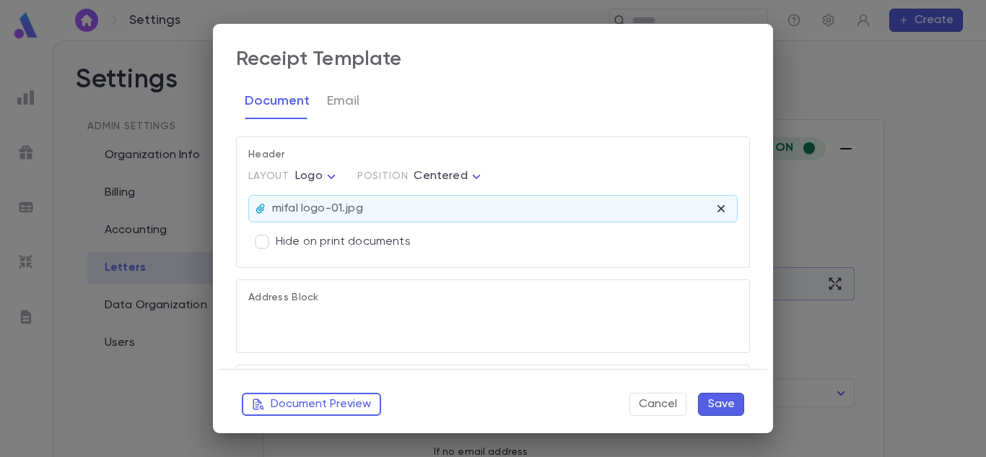
type textarea "**********"
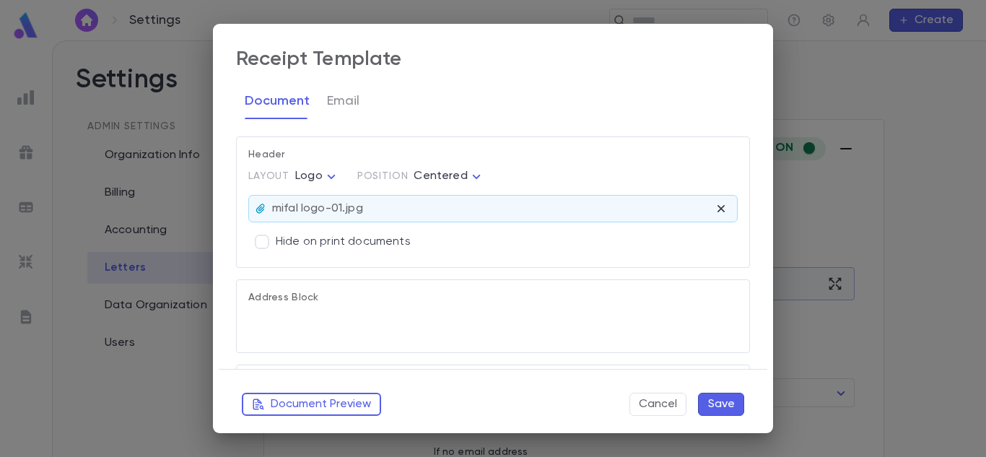
type textarea "**********"
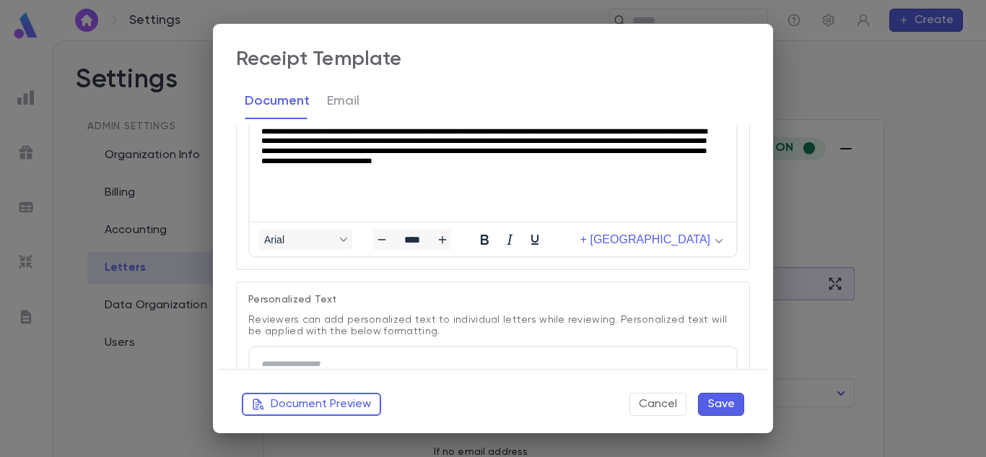
scroll to position [428, 0]
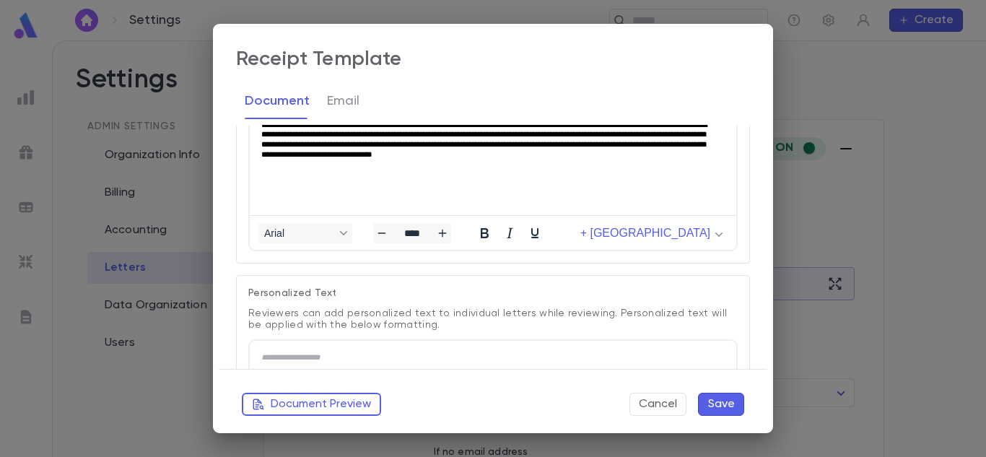
click at [672, 150] on p "**********" at bounding box center [490, 140] width 458 height 40
click at [726, 399] on button "Save" at bounding box center [721, 404] width 46 height 23
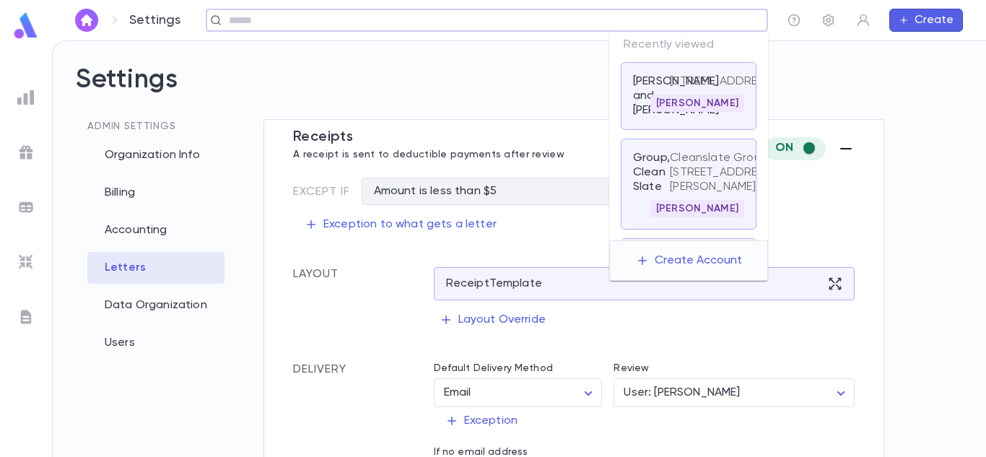
click at [653, 15] on input "text" at bounding box center [483, 21] width 516 height 14
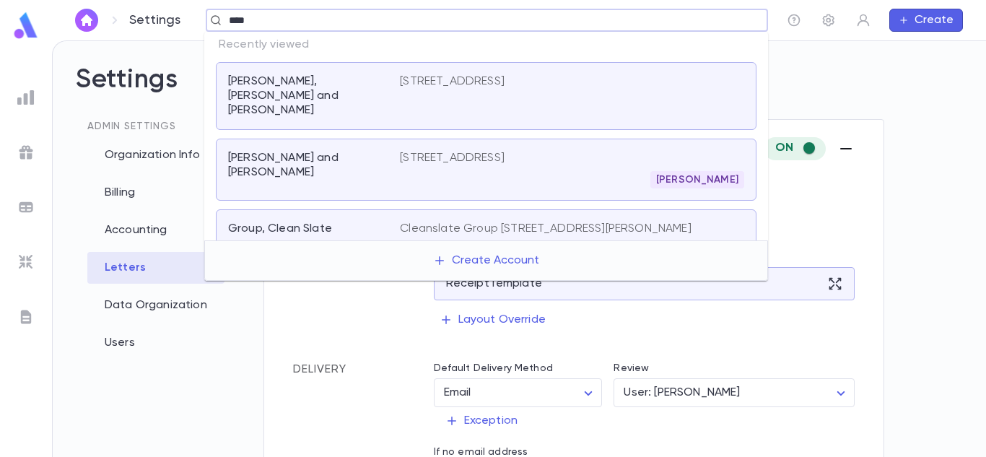
type input "*****"
click at [548, 95] on div "PO Box 3328, Allentown PA 18106" at bounding box center [572, 95] width 344 height 43
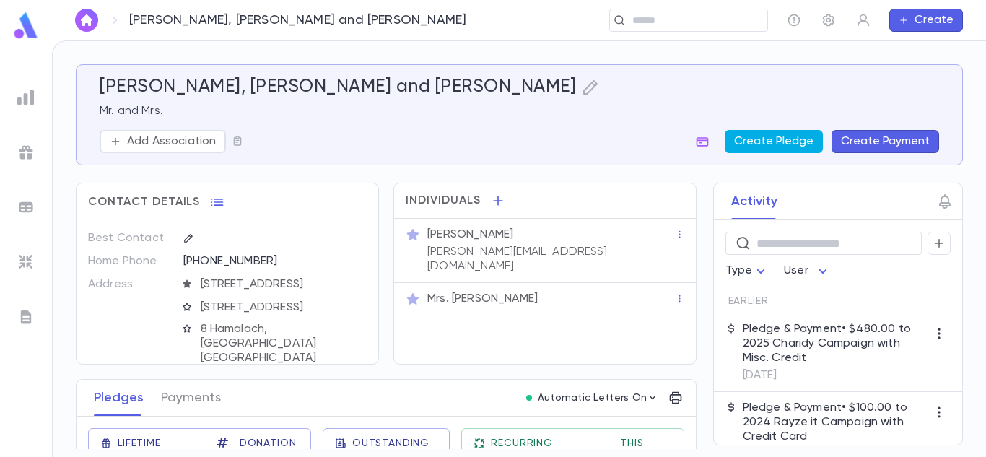
click at [796, 146] on button "Create Pledge" at bounding box center [774, 141] width 98 height 23
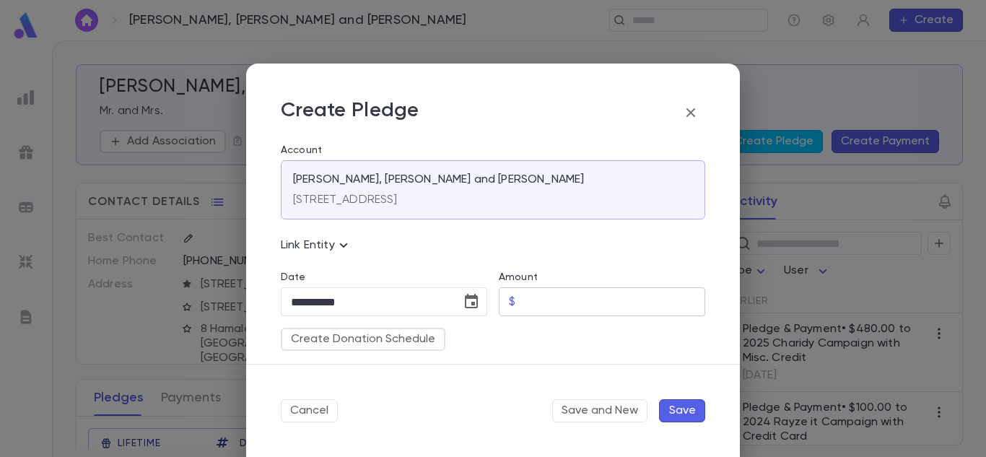
click at [521, 303] on input "Amount" at bounding box center [613, 302] width 184 height 28
type input "******"
click at [304, 303] on input "**********" at bounding box center [366, 302] width 170 height 28
type input "**********"
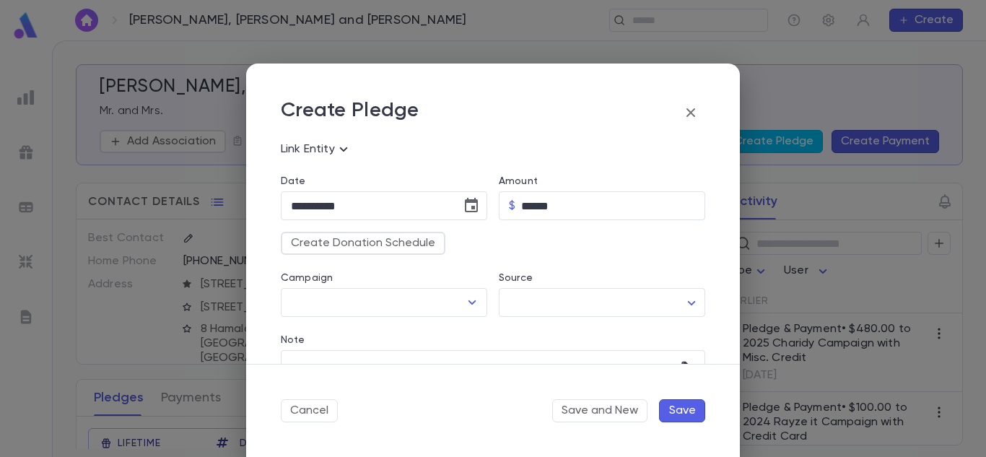
scroll to position [103, 0]
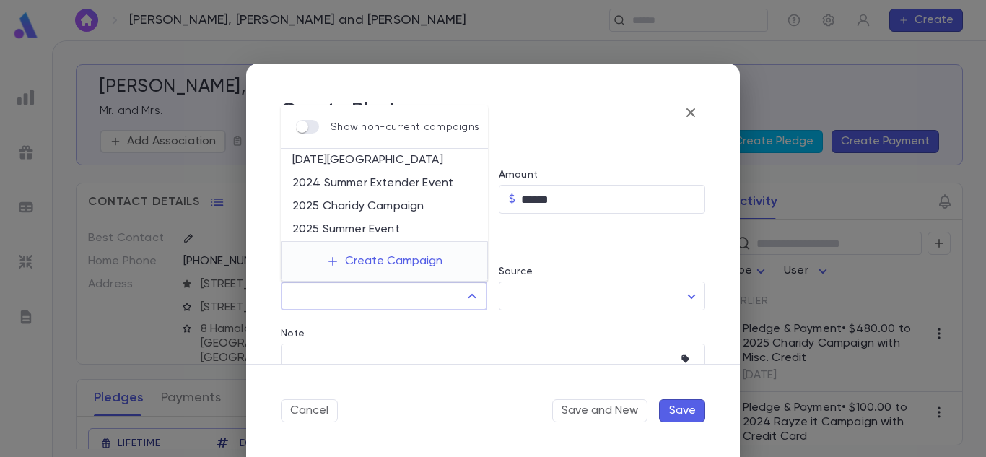
click at [358, 305] on input "Campaign" at bounding box center [373, 295] width 172 height 27
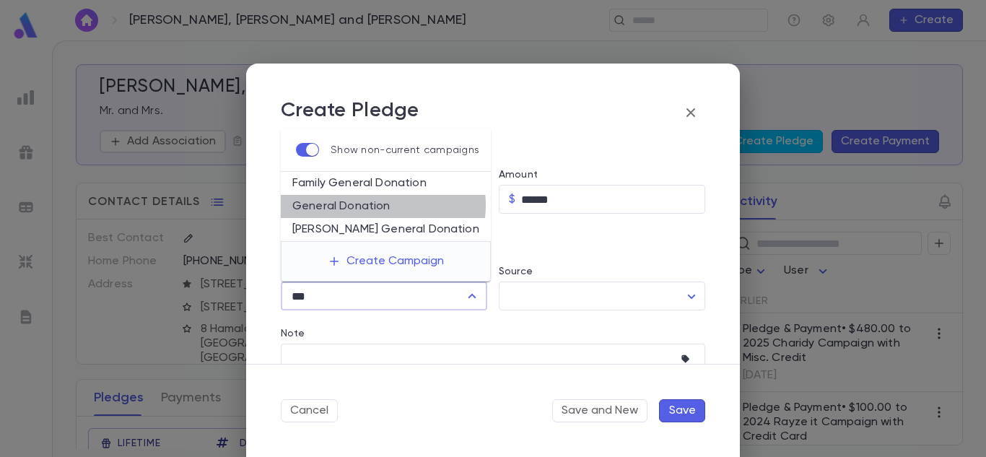
click at [369, 205] on li "General Donation" at bounding box center [386, 206] width 210 height 23
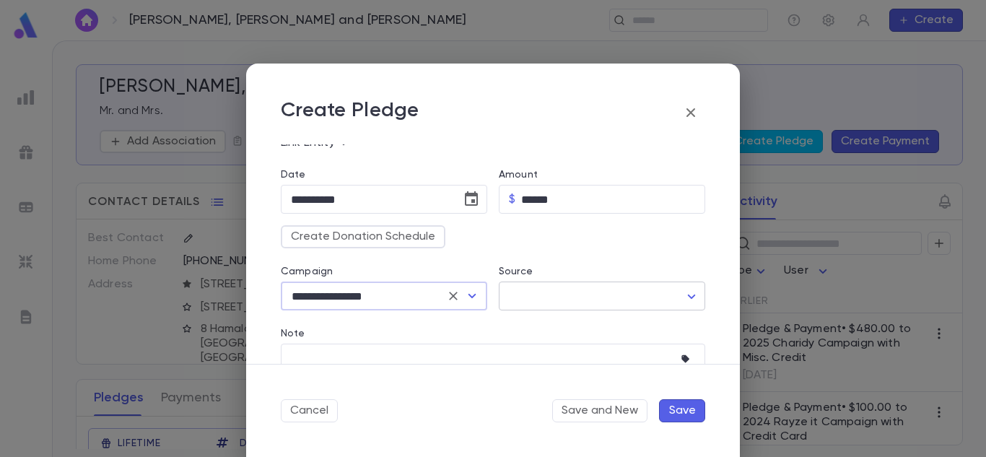
type input "**********"
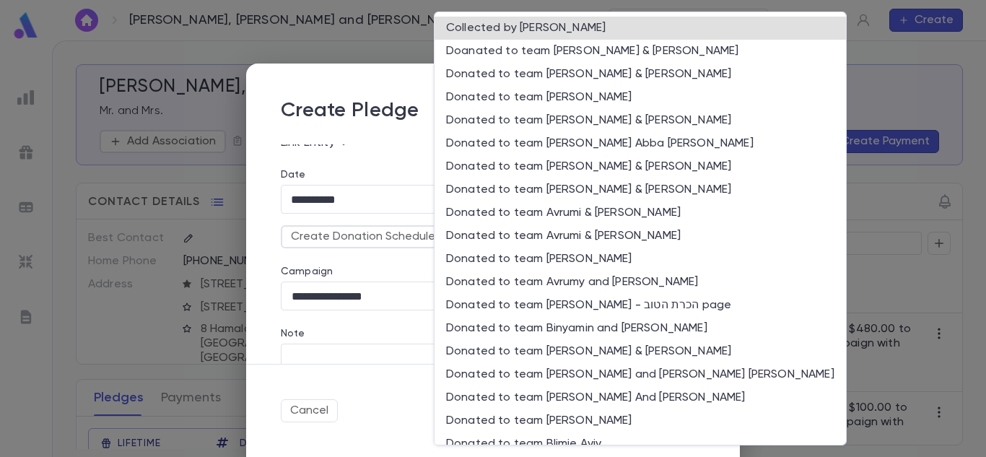
click at [547, 303] on body "Borenson, Henry and Elisheva ​ Create Borenson, Henry and Elisheva Mr. and Mrs.…" at bounding box center [493, 248] width 986 height 417
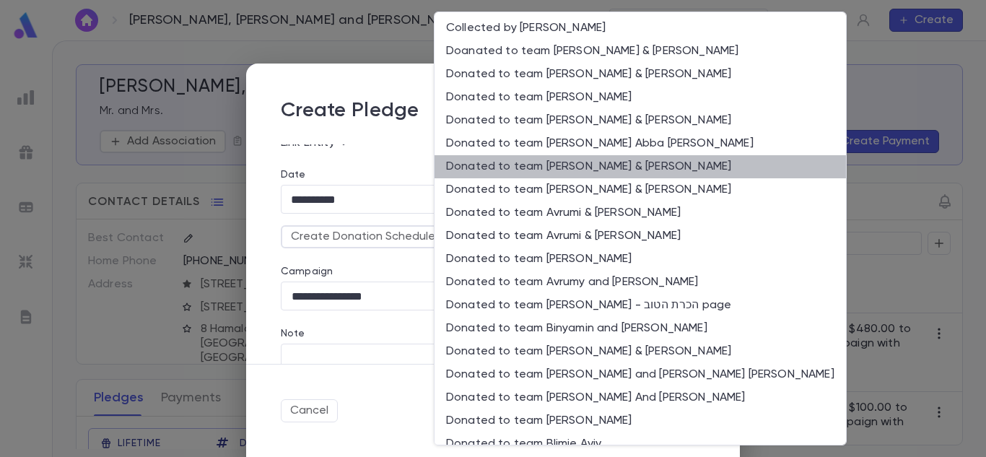
click at [647, 163] on li "Donated to team Avrohom & Sharon Eichenthal" at bounding box center [641, 166] width 412 height 23
type input "**"
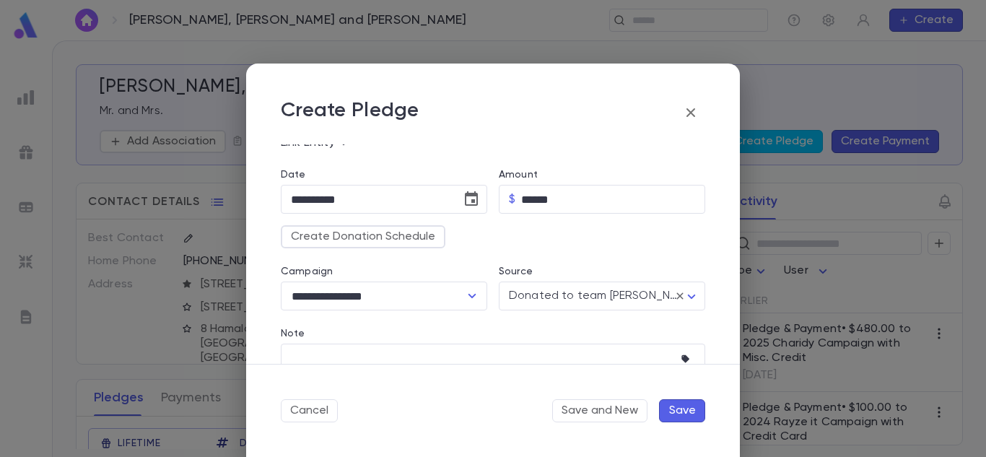
click at [679, 404] on button "Save" at bounding box center [682, 410] width 46 height 23
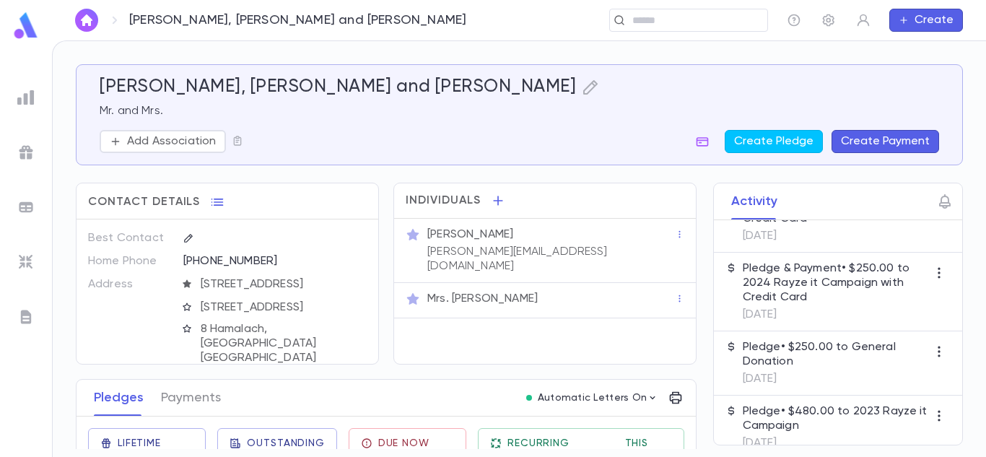
scroll to position [226, 0]
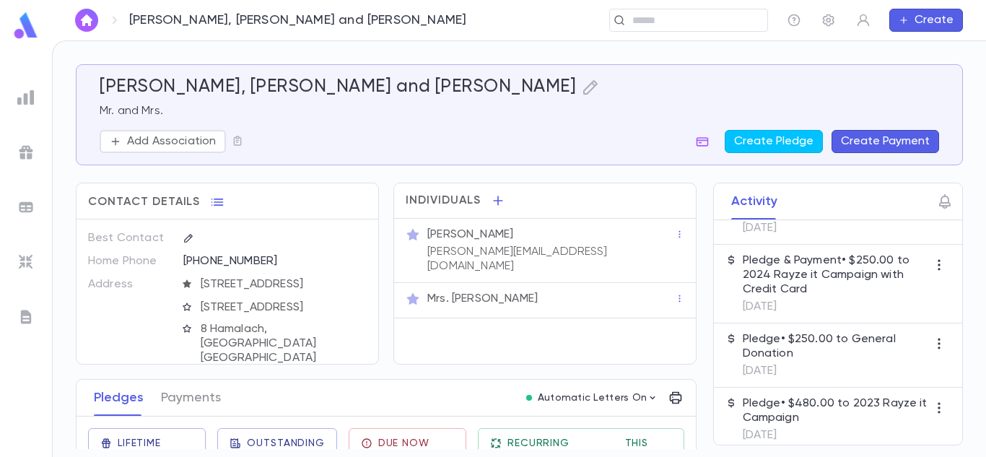
click at [837, 370] on p "[DATE]" at bounding box center [835, 371] width 185 height 14
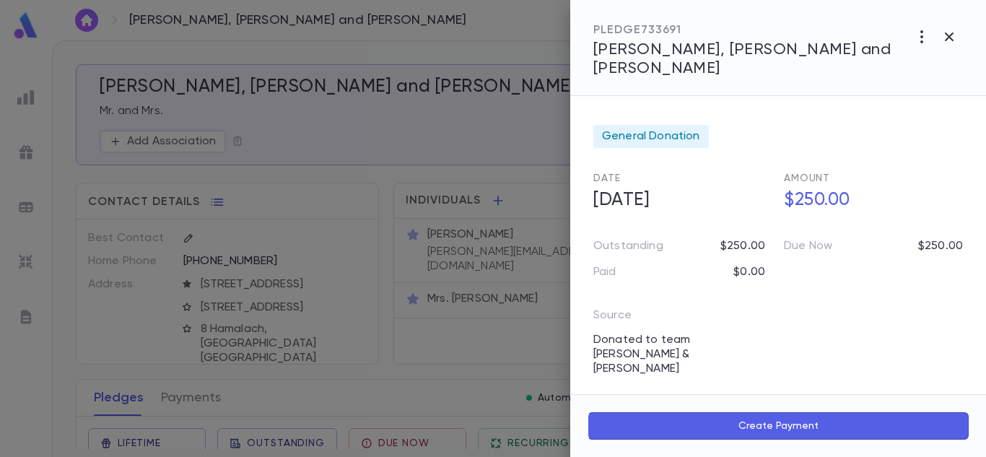
scroll to position [139, 0]
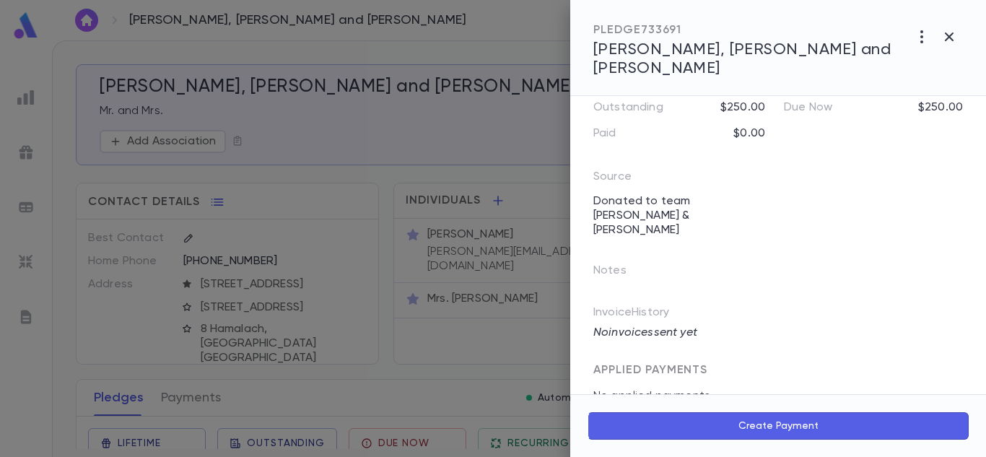
click at [645, 242] on div "Notes" at bounding box center [769, 265] width 387 height 46
click at [639, 264] on icon "button" at bounding box center [638, 271] width 14 height 14
click at [649, 279] on textarea at bounding box center [768, 309] width 328 height 61
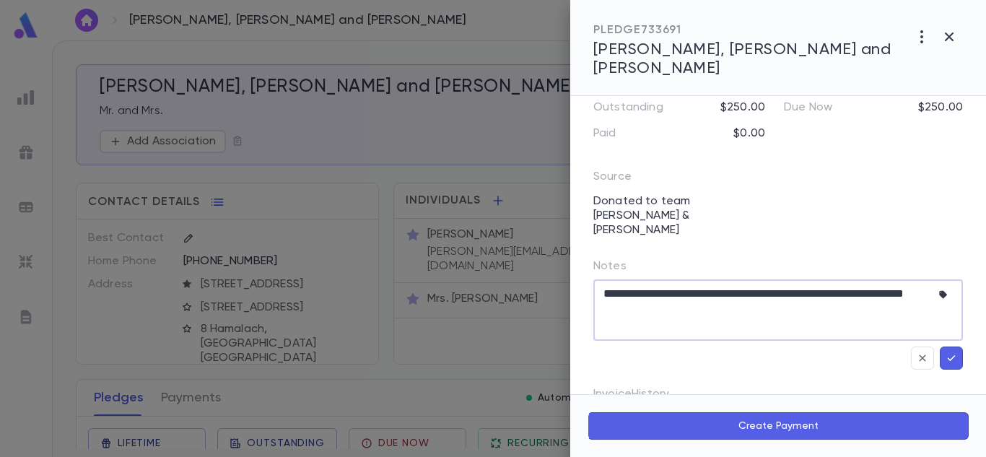
type textarea "**********"
click at [948, 355] on icon "button" at bounding box center [952, 358] width 8 height 6
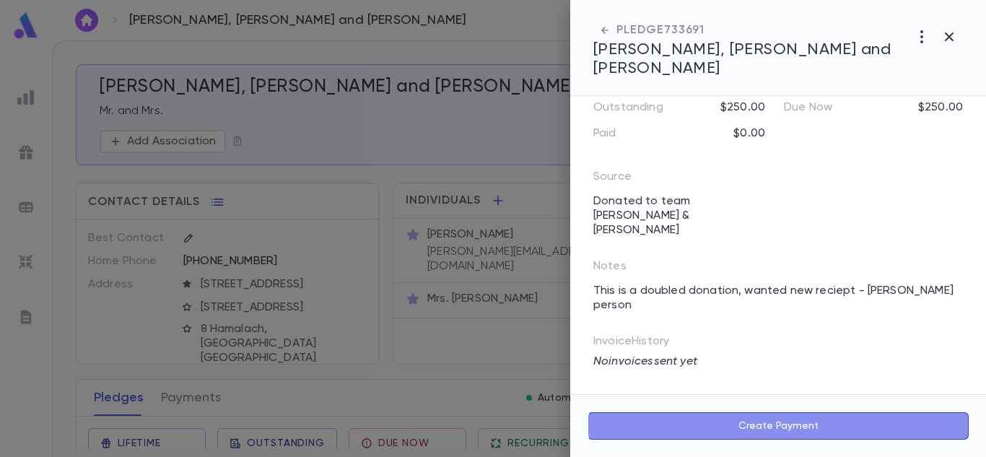
click at [793, 434] on button "Create Payment" at bounding box center [778, 425] width 381 height 27
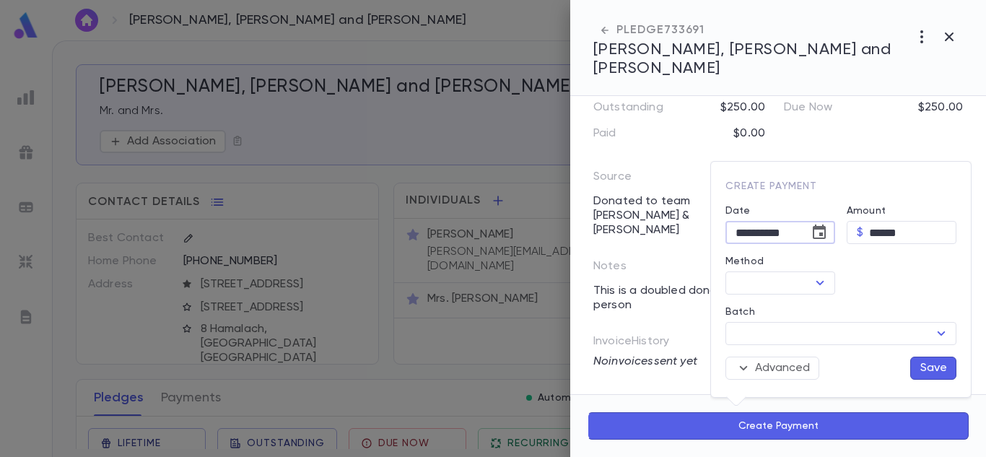
click at [750, 232] on input "**********" at bounding box center [763, 233] width 74 height 22
type input "**********"
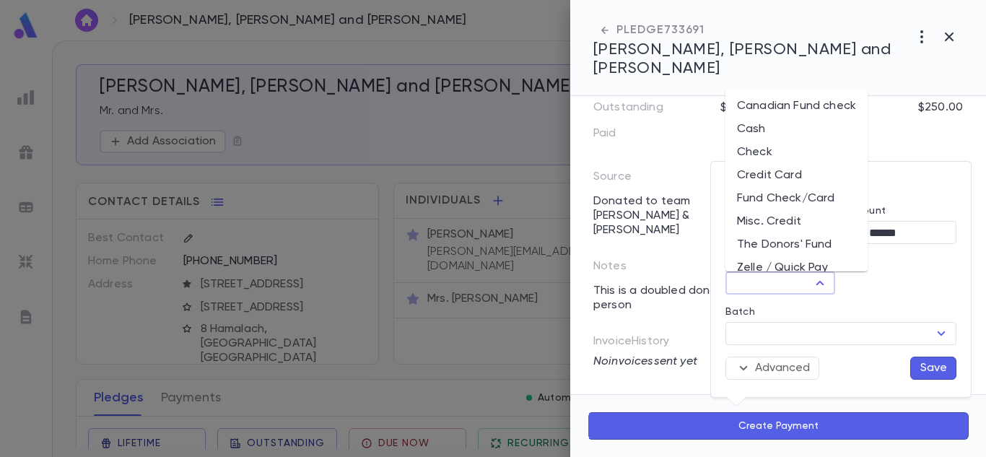
click at [804, 280] on input "Method" at bounding box center [768, 283] width 77 height 20
click at [784, 224] on li "Misc. Credit" at bounding box center [797, 221] width 142 height 23
type input "**********"
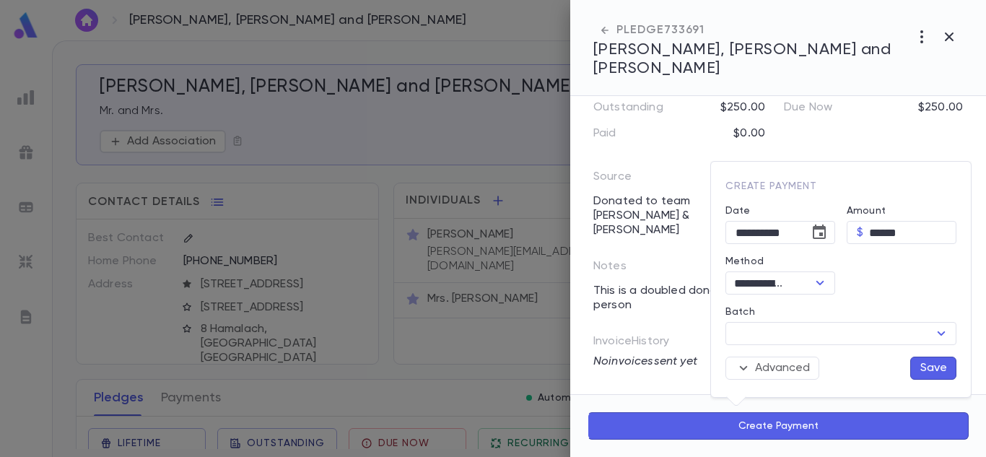
click at [929, 363] on button "Save" at bounding box center [934, 368] width 46 height 23
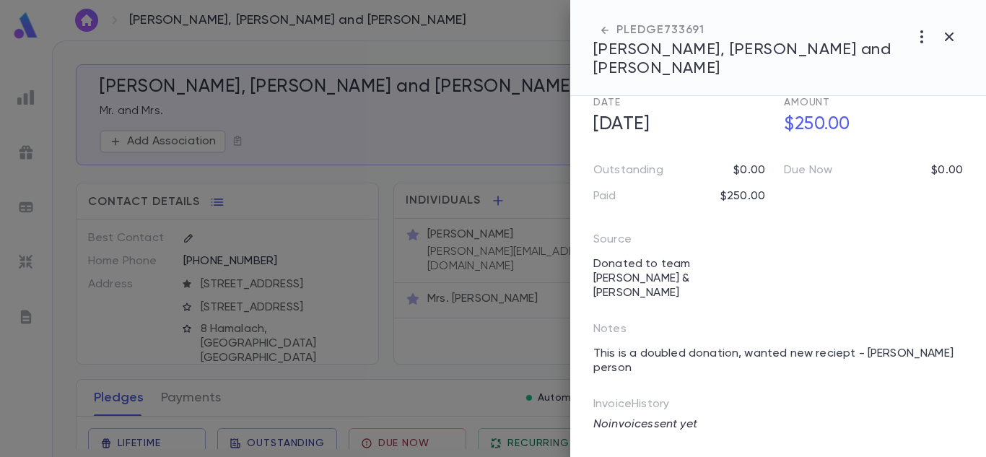
scroll to position [0, 0]
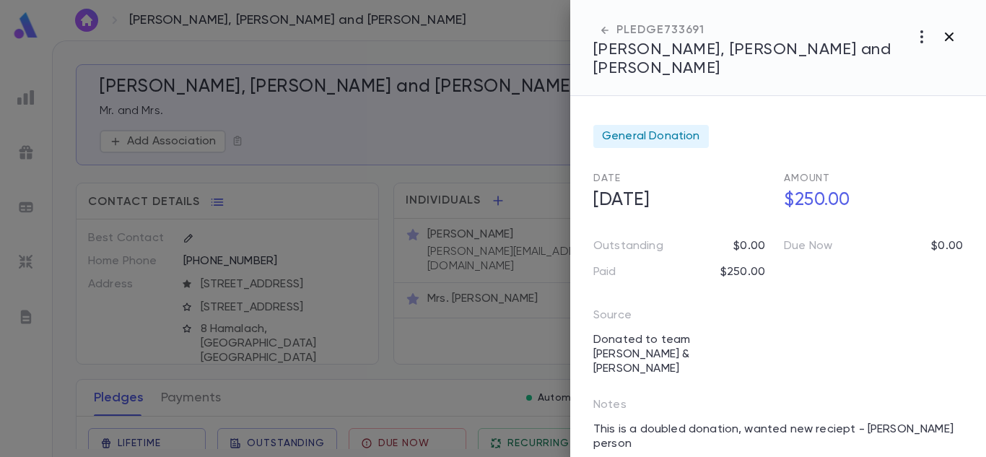
click at [944, 30] on icon "button" at bounding box center [949, 36] width 17 height 17
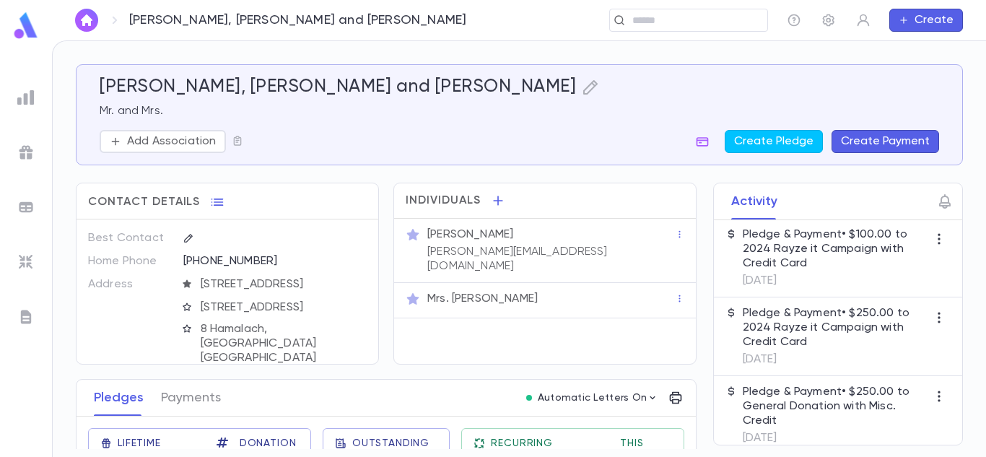
scroll to position [176, 0]
click at [848, 408] on p "Pledge & Payment • $250.00 to General Donation with Misc. Credit" at bounding box center [835, 403] width 185 height 43
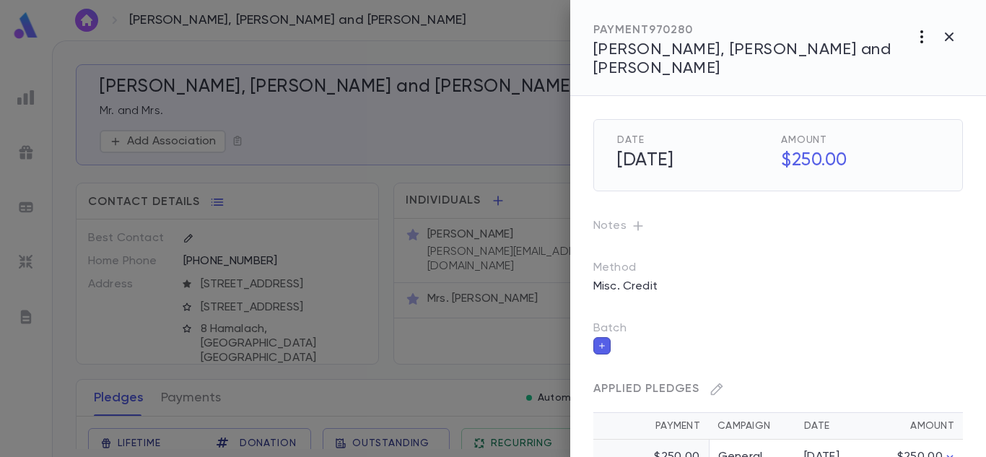
click at [919, 32] on icon "button" at bounding box center [922, 36] width 17 height 17
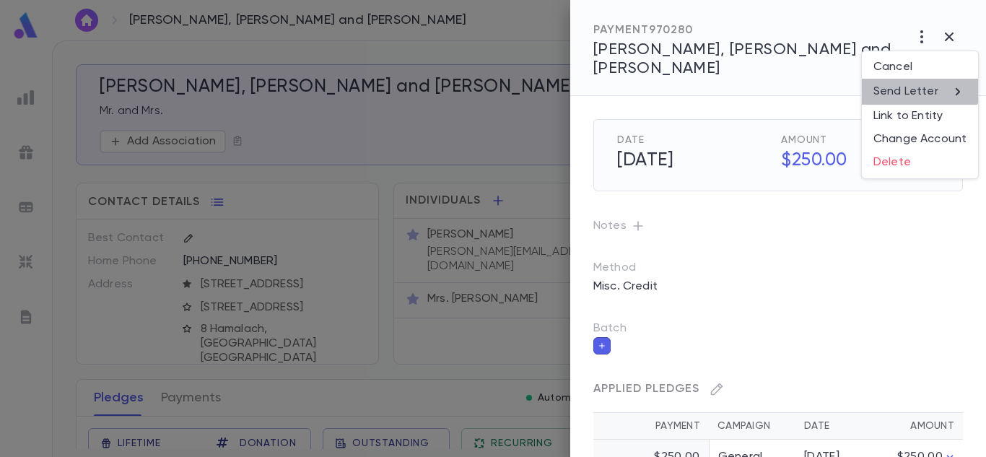
click at [918, 82] on li "Send Letter" at bounding box center [920, 92] width 116 height 26
click at [950, 90] on li "Email" at bounding box center [950, 92] width 51 height 26
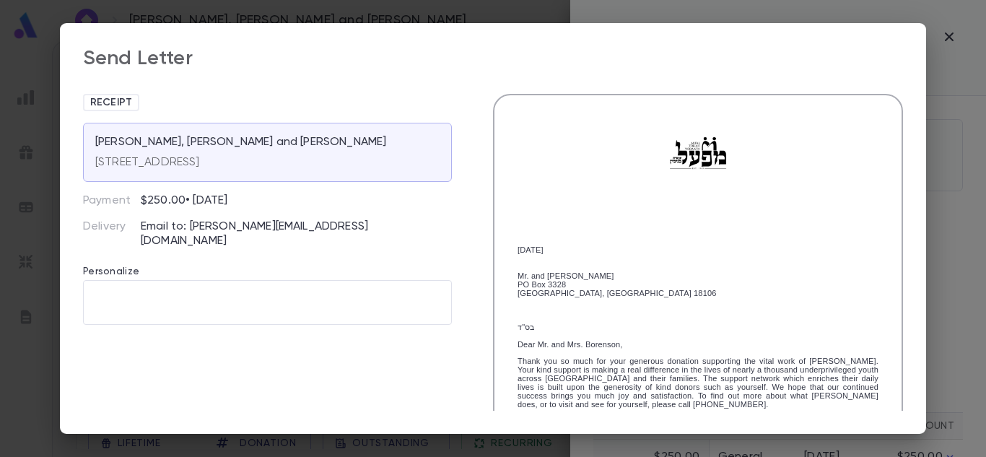
click at [262, 229] on p "Email to: henry@borenson.com" at bounding box center [296, 234] width 311 height 29
click at [301, 227] on p "Email to: henry@borenson.com" at bounding box center [296, 234] width 311 height 29
click at [316, 225] on p "Email to: henry@borenson.com" at bounding box center [296, 234] width 311 height 29
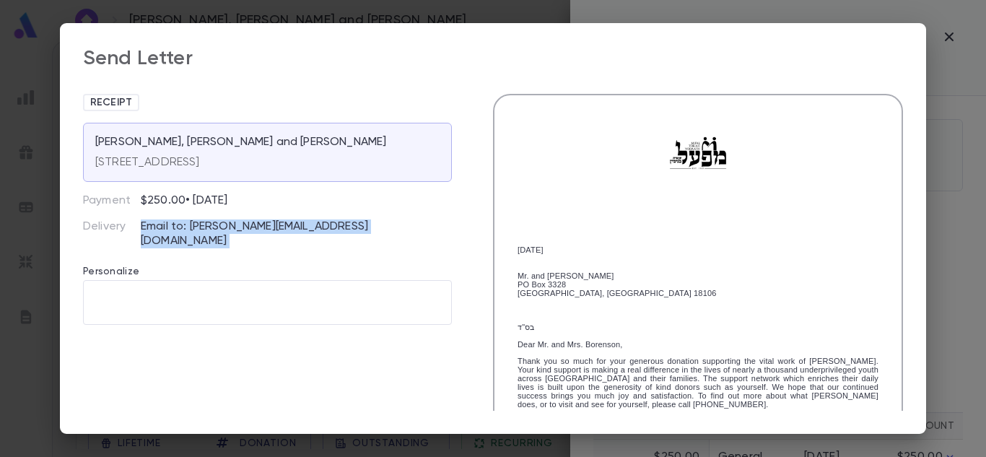
click at [316, 225] on p "Email to: henry@borenson.com" at bounding box center [296, 234] width 311 height 29
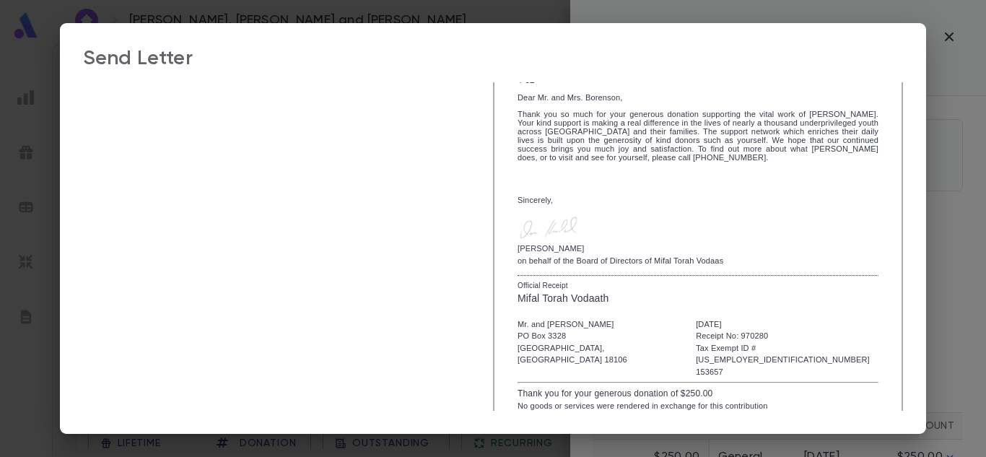
scroll to position [308, 0]
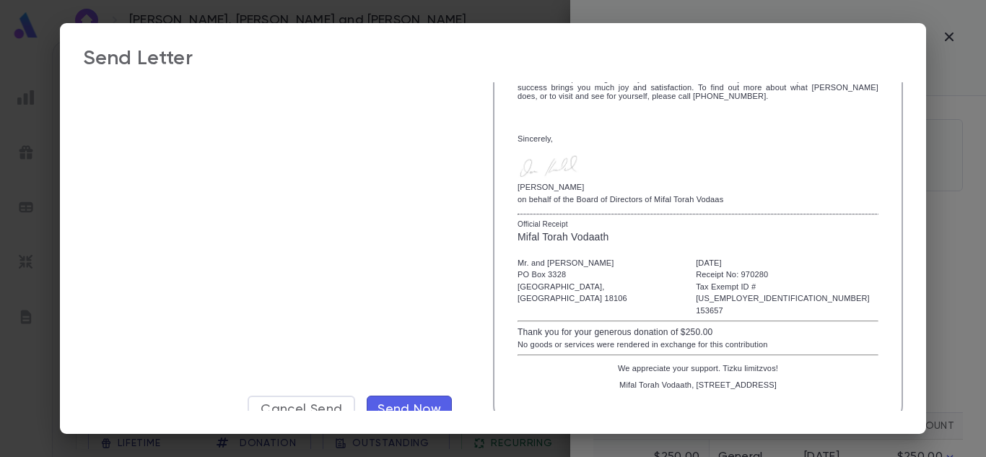
click at [417, 402] on span "Send Now" at bounding box center [410, 410] width 64 height 16
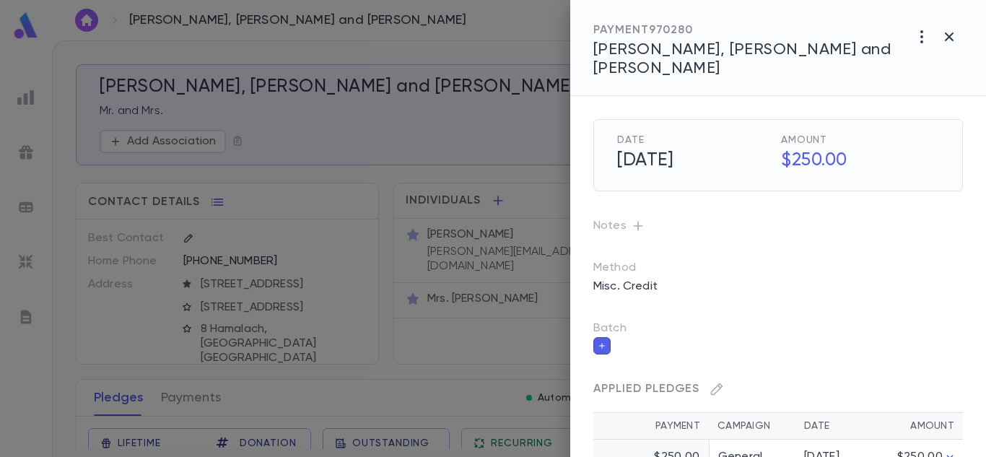
scroll to position [259, 0]
click at [950, 35] on icon "button" at bounding box center [949, 36] width 9 height 9
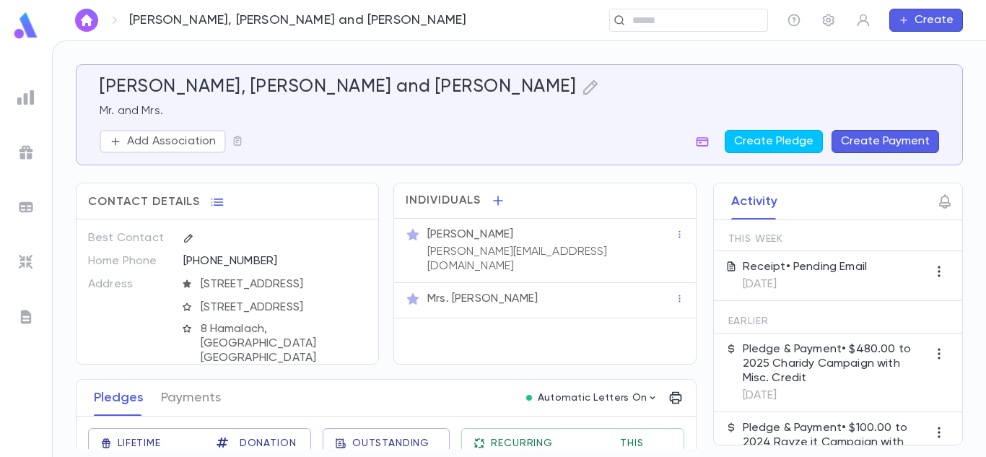
scroll to position [0, 0]
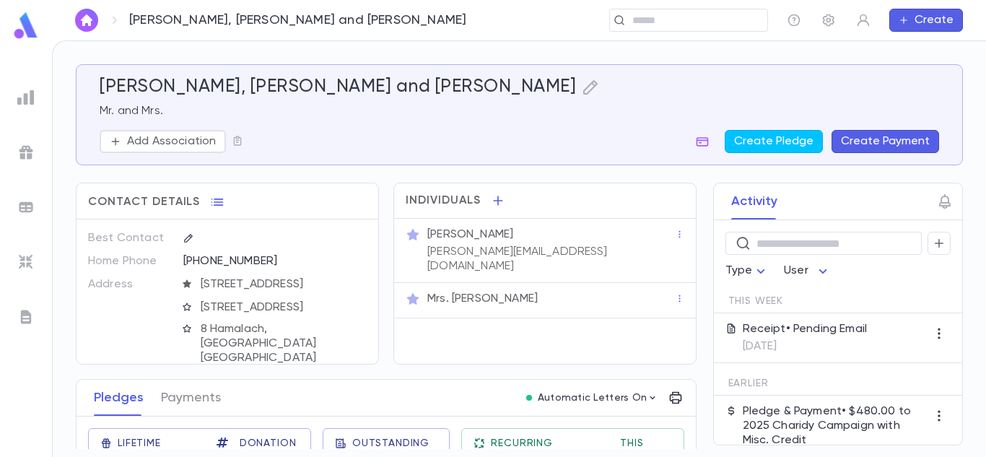
click at [815, 338] on div "Receipt • Pending Email 8/19/2025" at bounding box center [805, 338] width 125 height 32
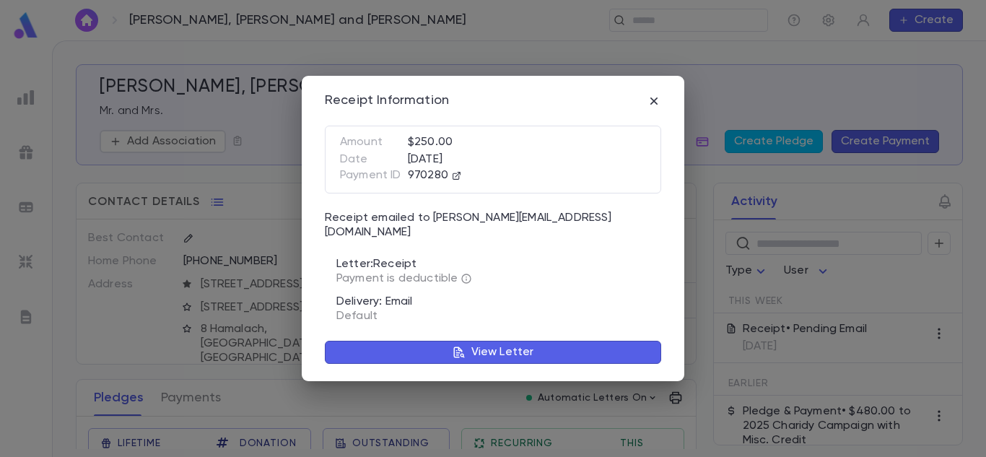
click at [546, 347] on button "View Letter" at bounding box center [493, 352] width 337 height 23
